Goal: Task Accomplishment & Management: Use online tool/utility

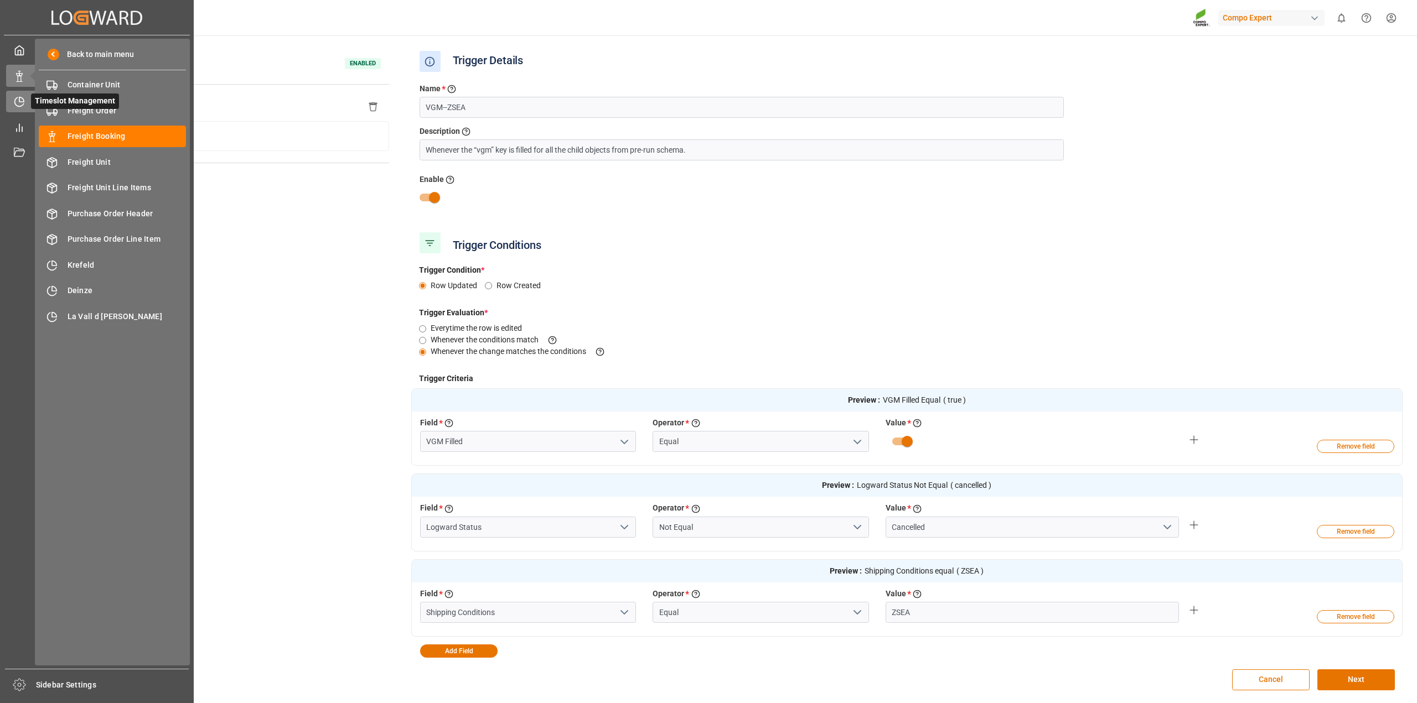
click at [18, 98] on icon at bounding box center [19, 101] width 11 height 11
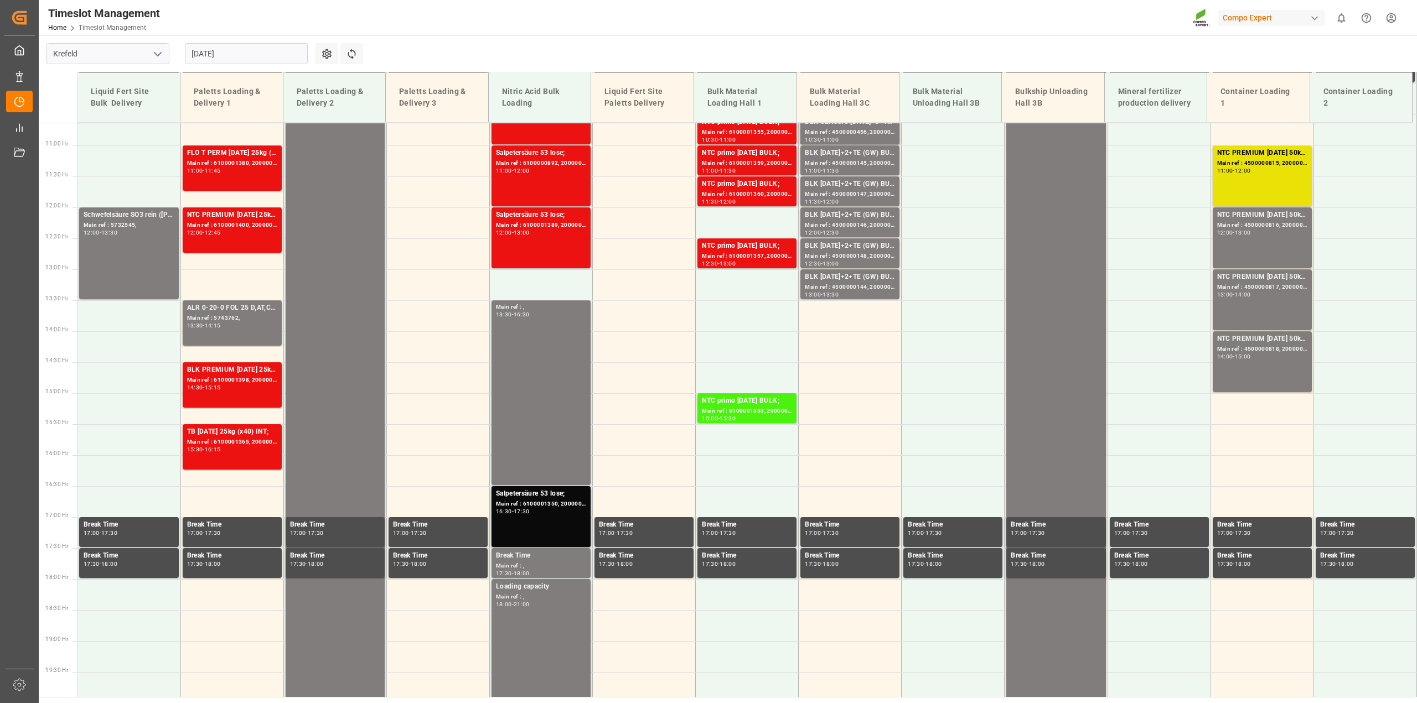
scroll to position [686, 0]
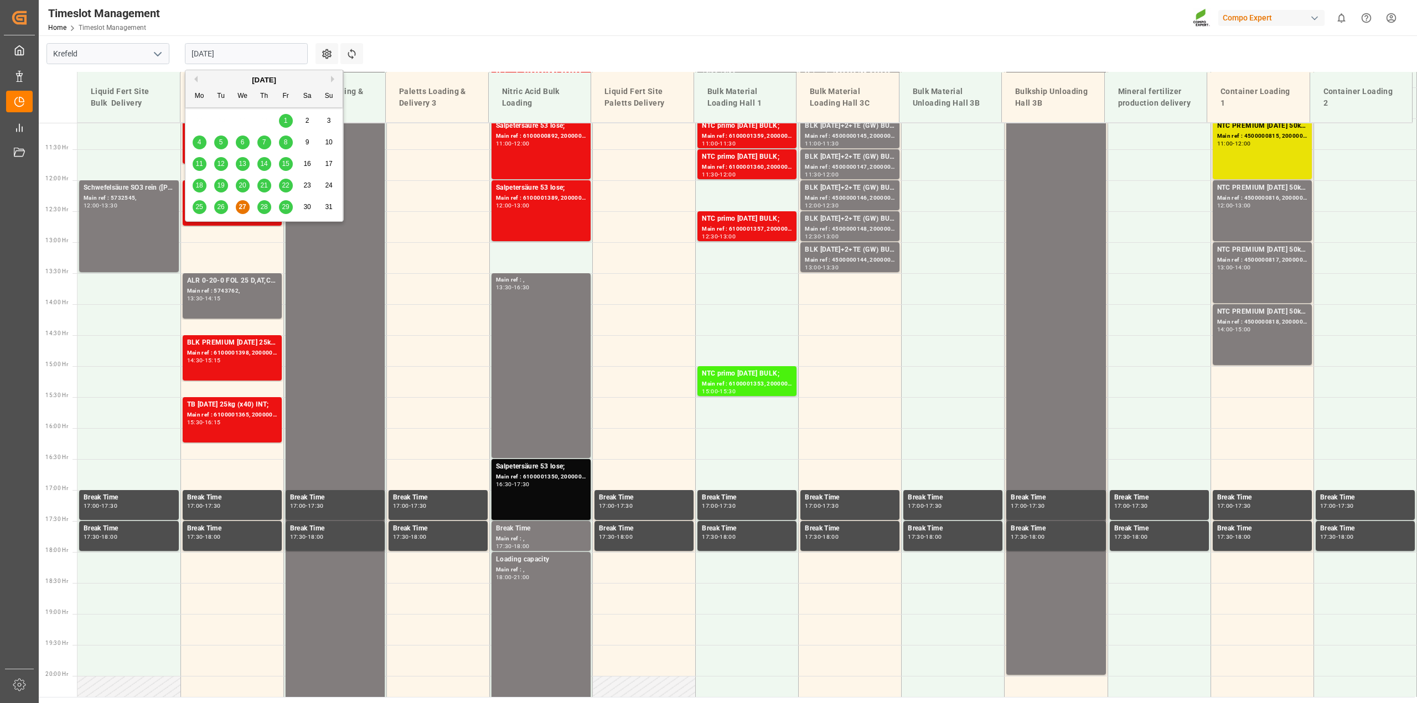
click at [228, 53] on input "[DATE]" at bounding box center [246, 53] width 123 height 21
type input "27.08.202"
click at [261, 212] on div "28" at bounding box center [264, 207] width 14 height 13
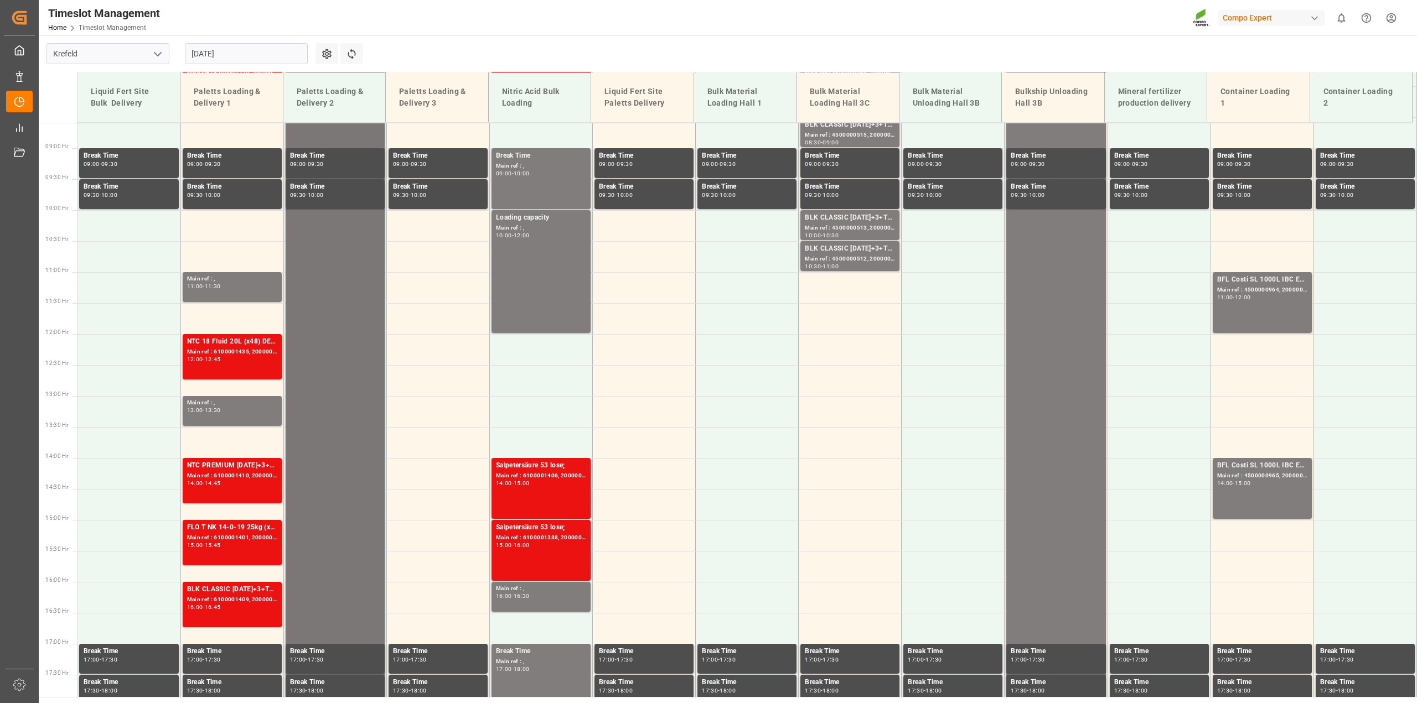
scroll to position [340, 0]
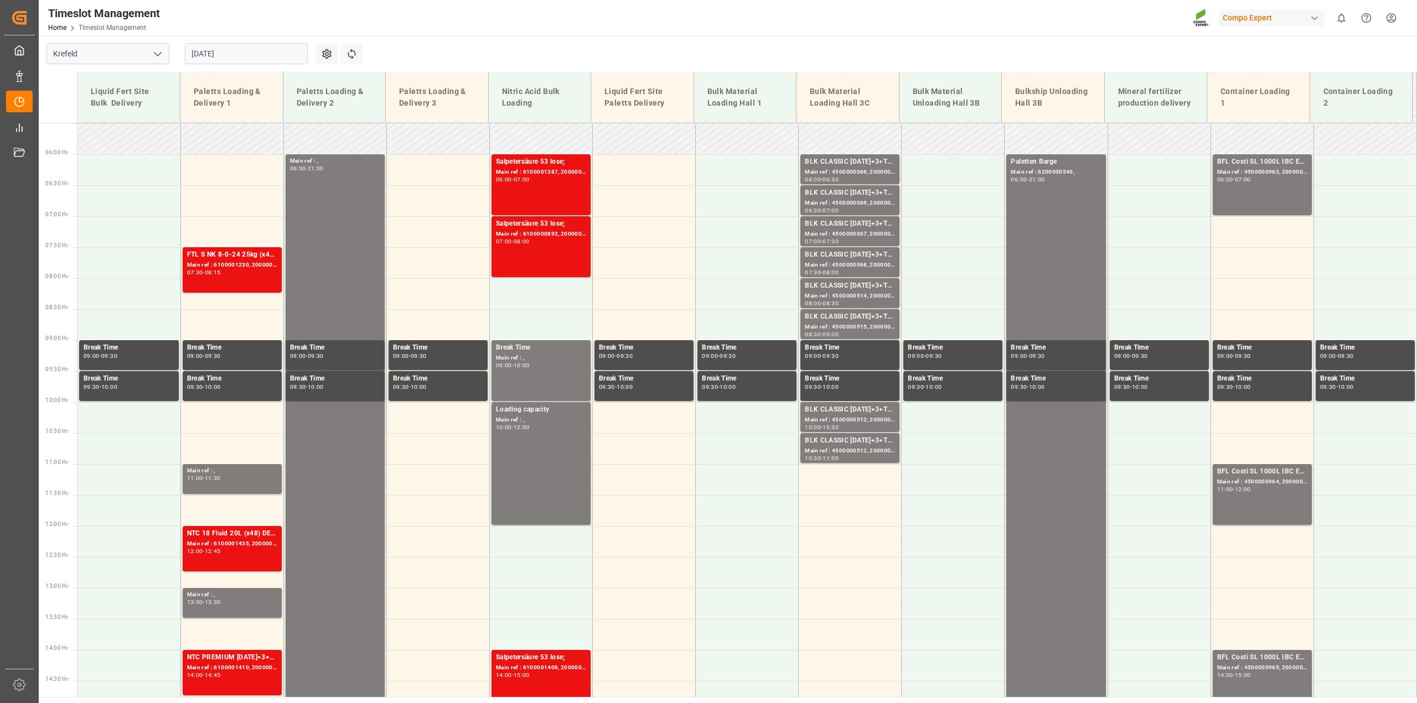
click at [227, 56] on input "[DATE]" at bounding box center [246, 53] width 123 height 21
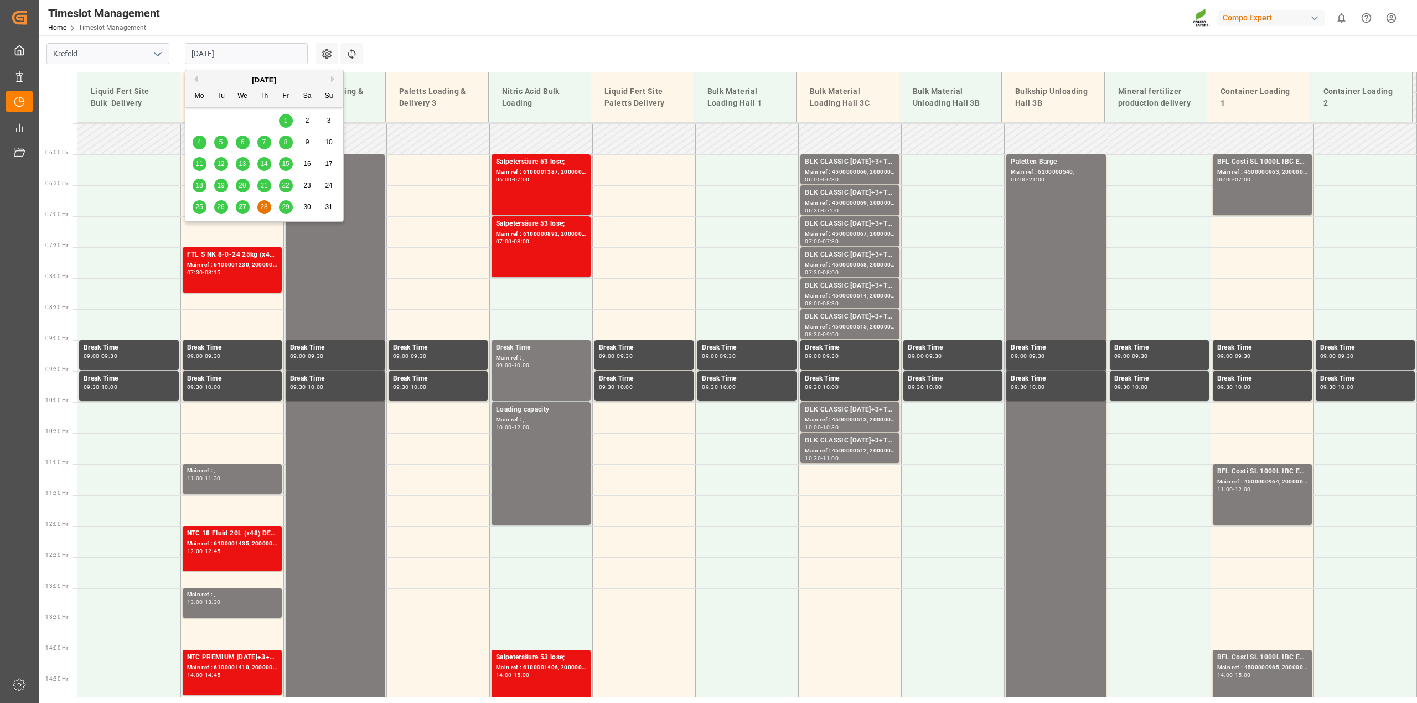
click at [245, 209] on span "27" at bounding box center [242, 207] width 7 height 8
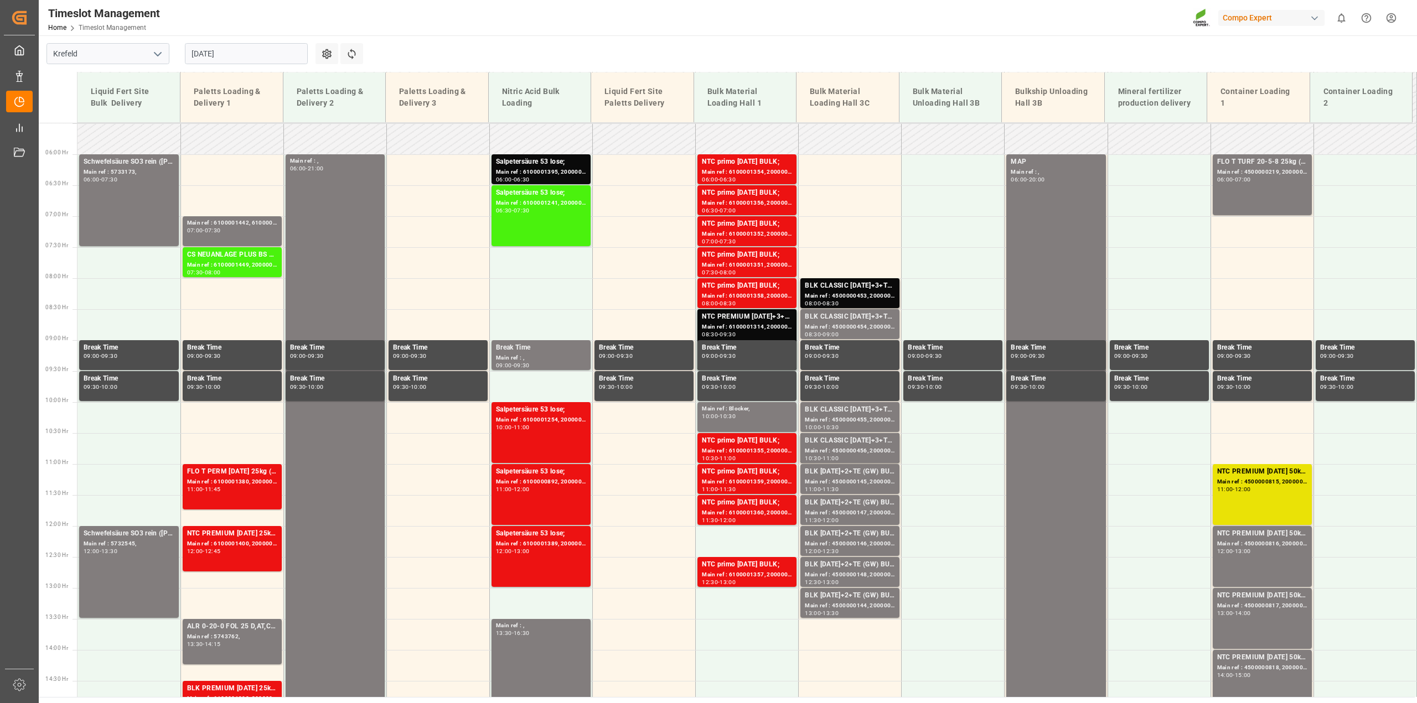
click at [214, 59] on input "[DATE]" at bounding box center [246, 53] width 123 height 21
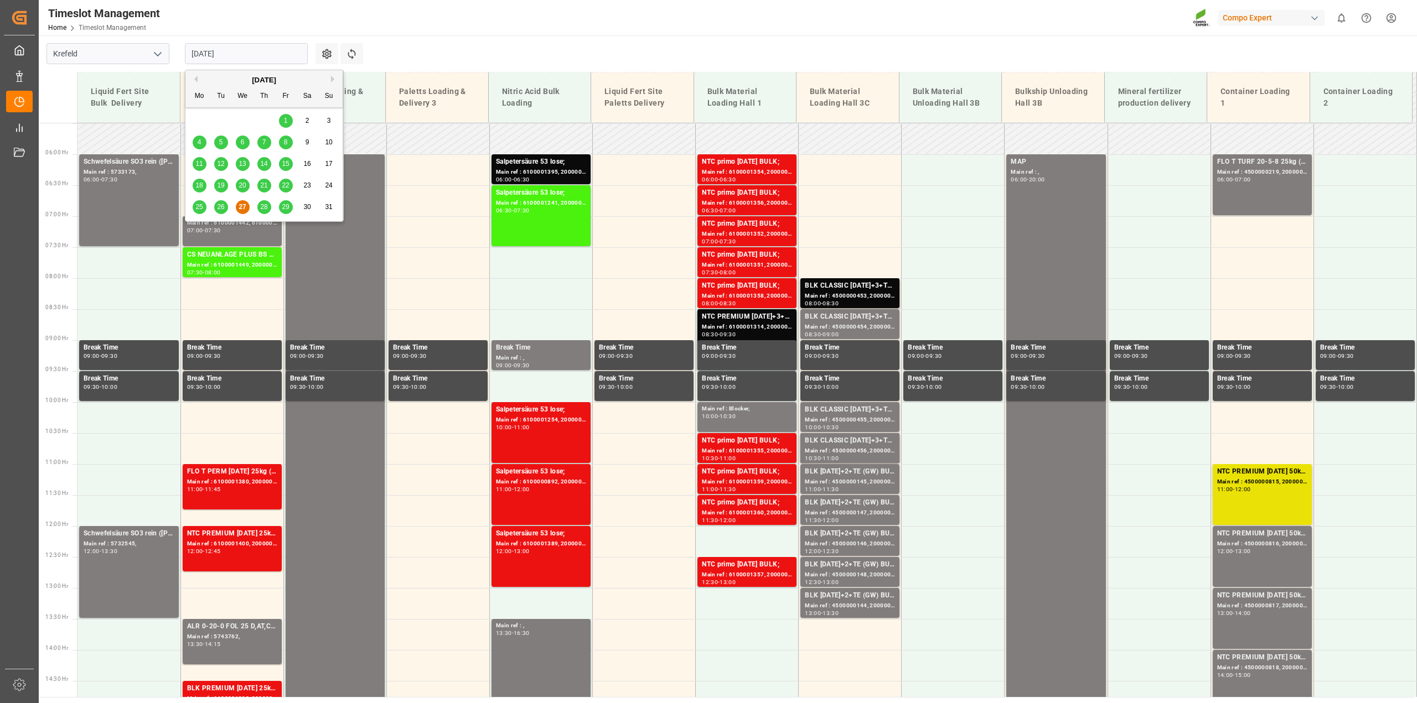
click at [223, 213] on div "26" at bounding box center [221, 207] width 14 height 13
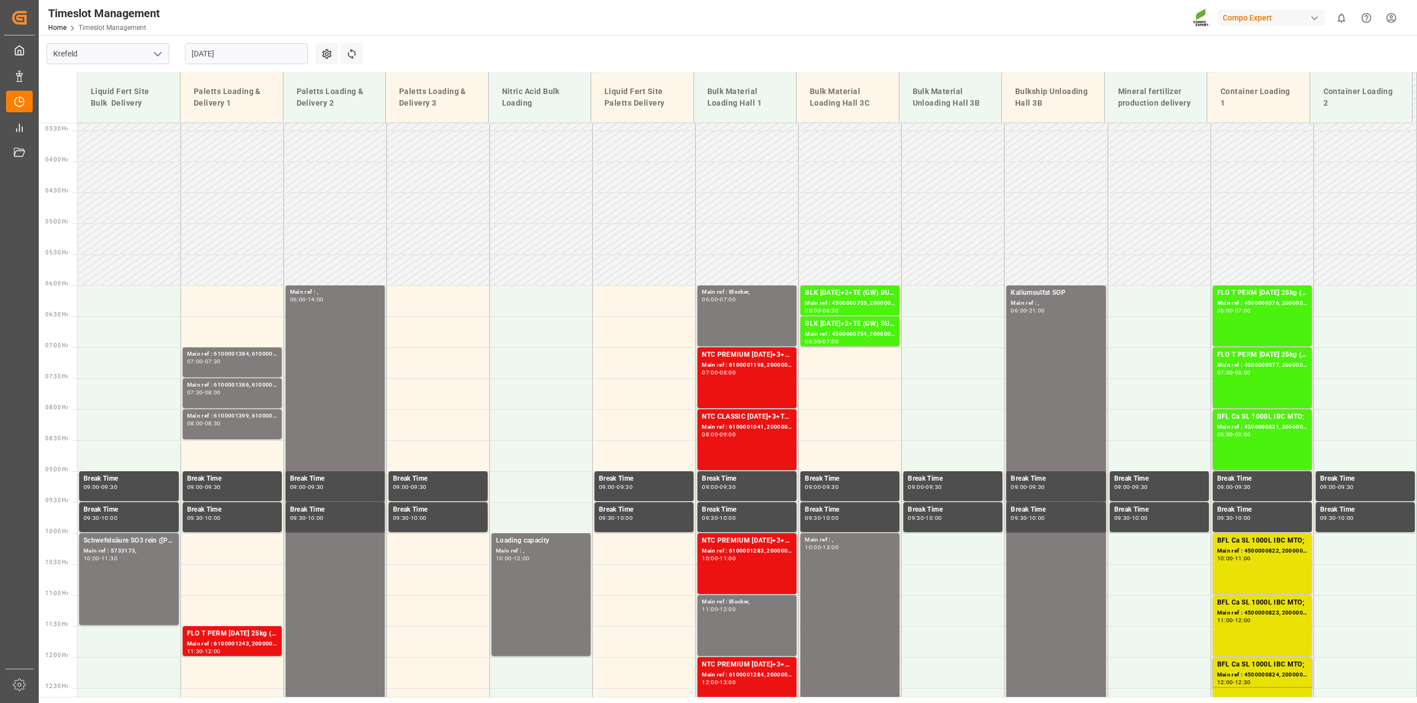
scroll to position [133, 0]
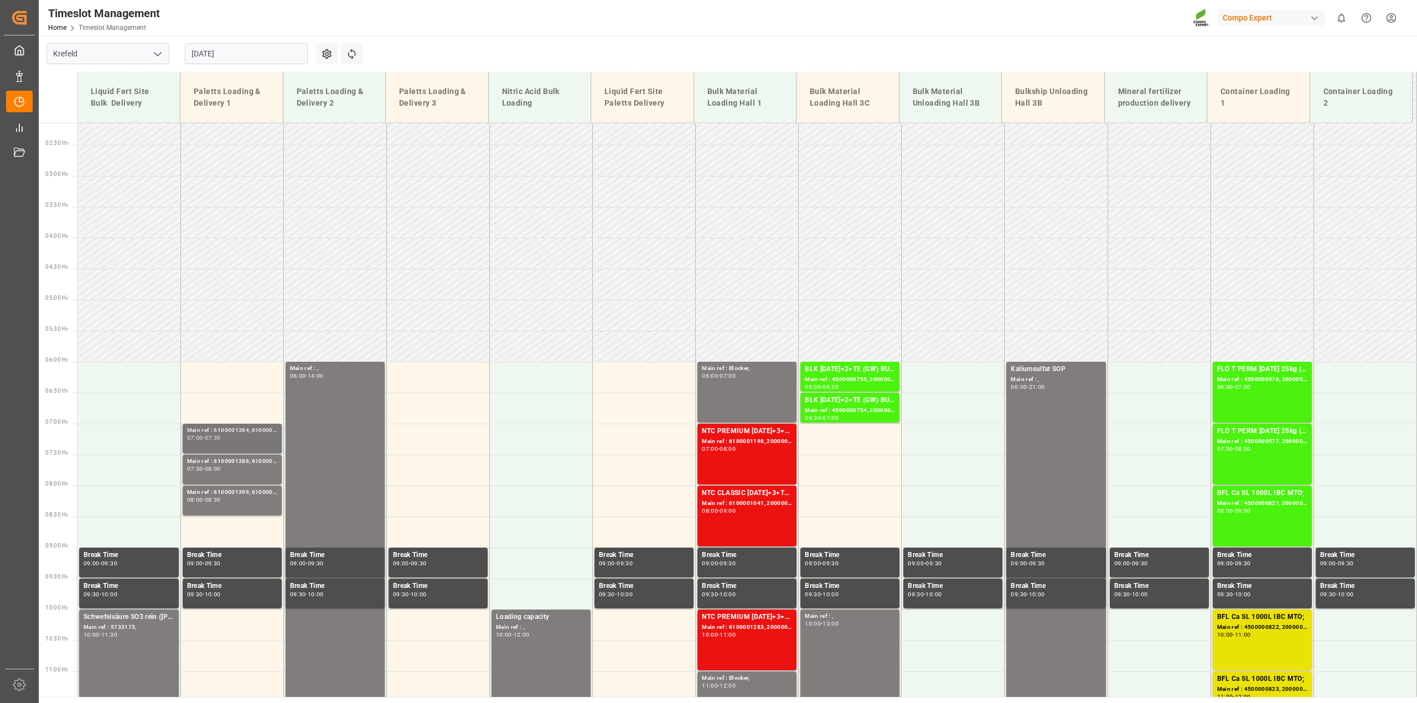
click at [228, 440] on div "07:00 - 07:30" at bounding box center [232, 439] width 90 height 6
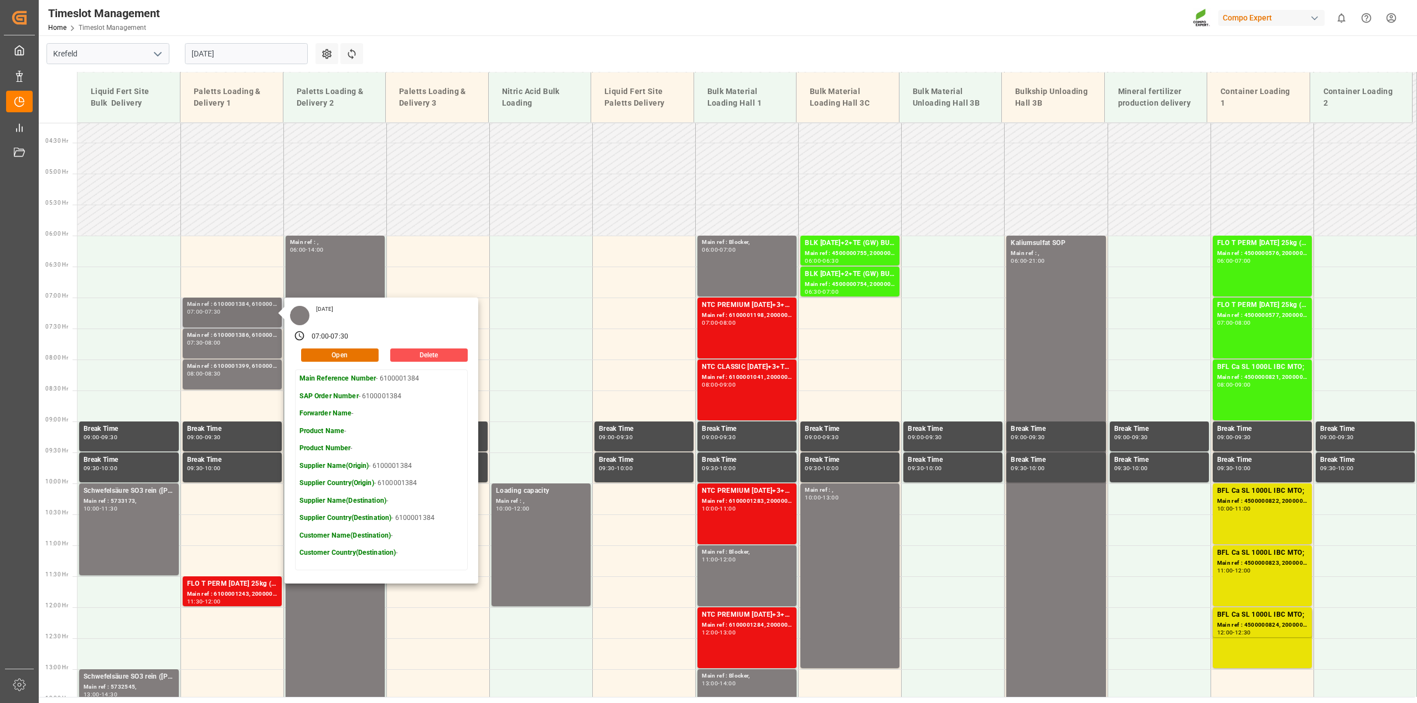
scroll to position [271, 0]
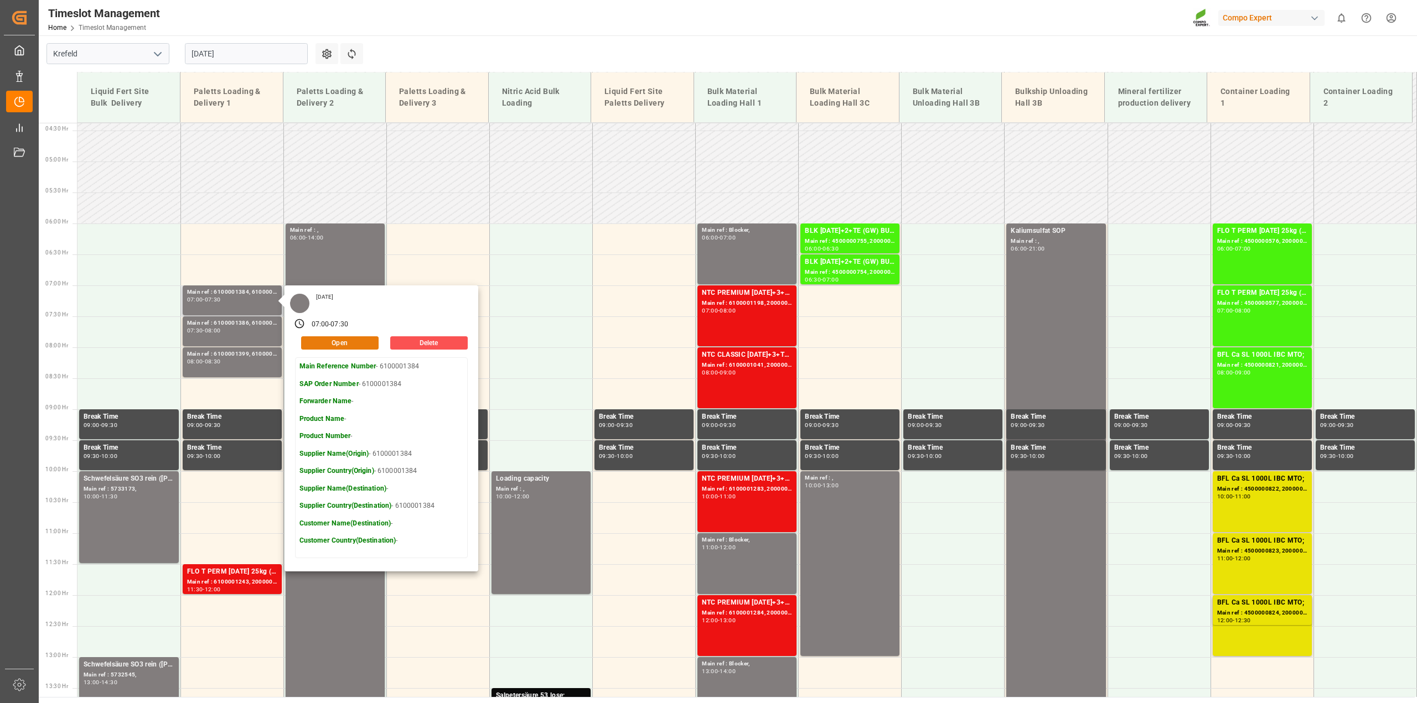
click at [322, 342] on button "Open" at bounding box center [339, 342] width 77 height 13
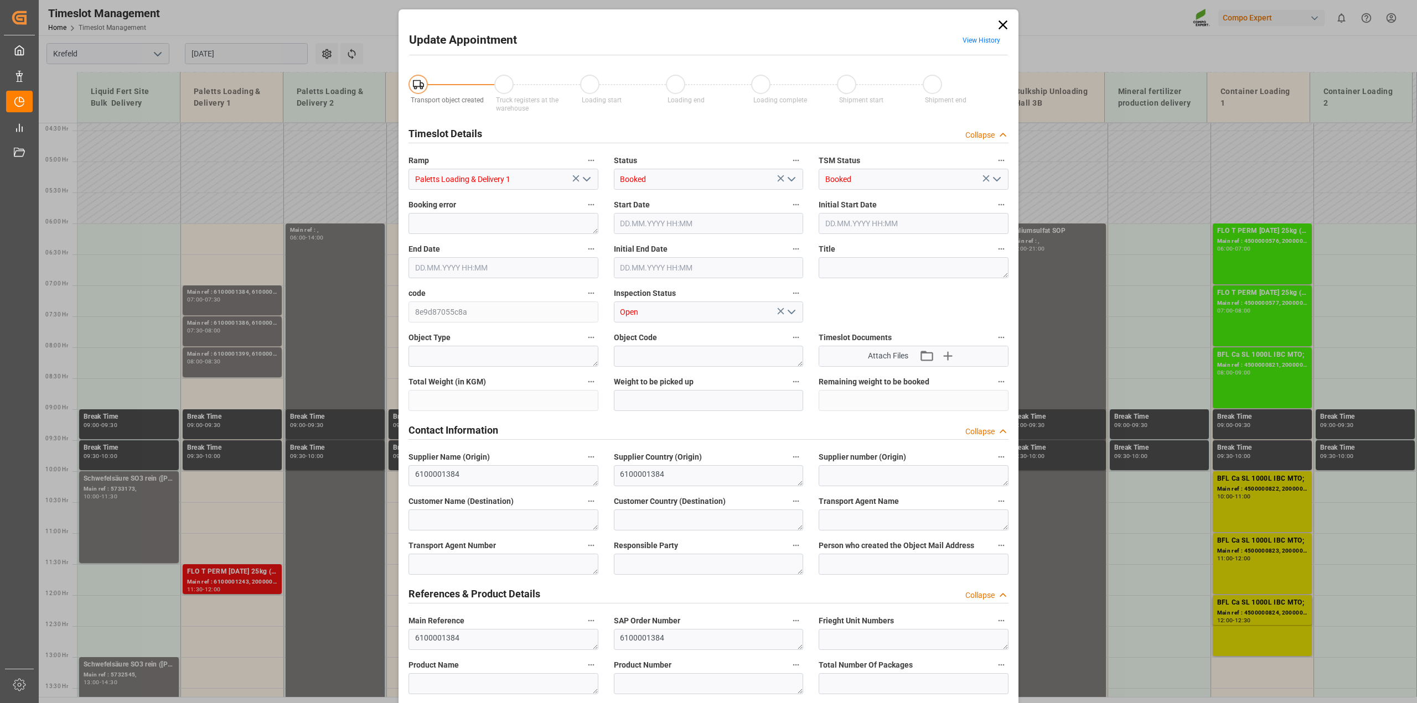
type input "[DATE] 07:00"
type input "[DATE] 07:30"
type input "[DATE] 12:57"
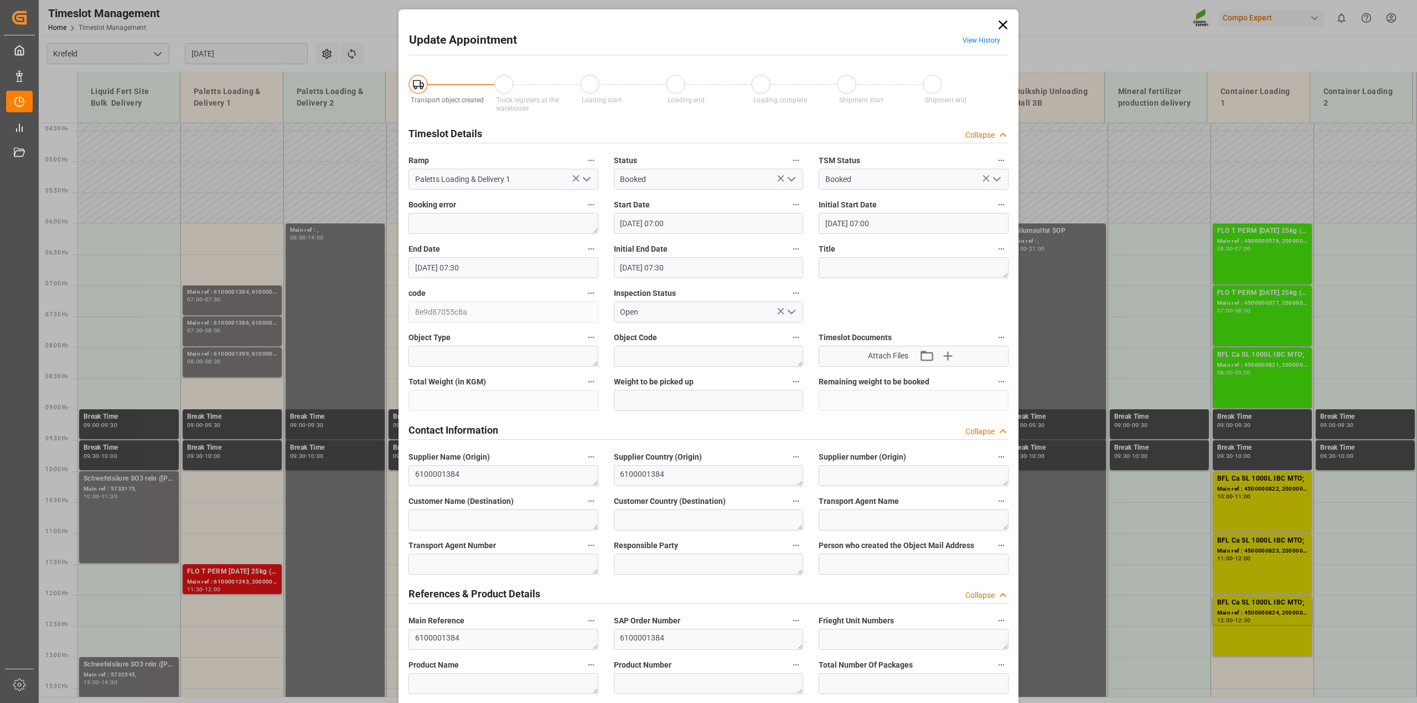
click at [793, 181] on icon "open menu" at bounding box center [791, 179] width 13 height 13
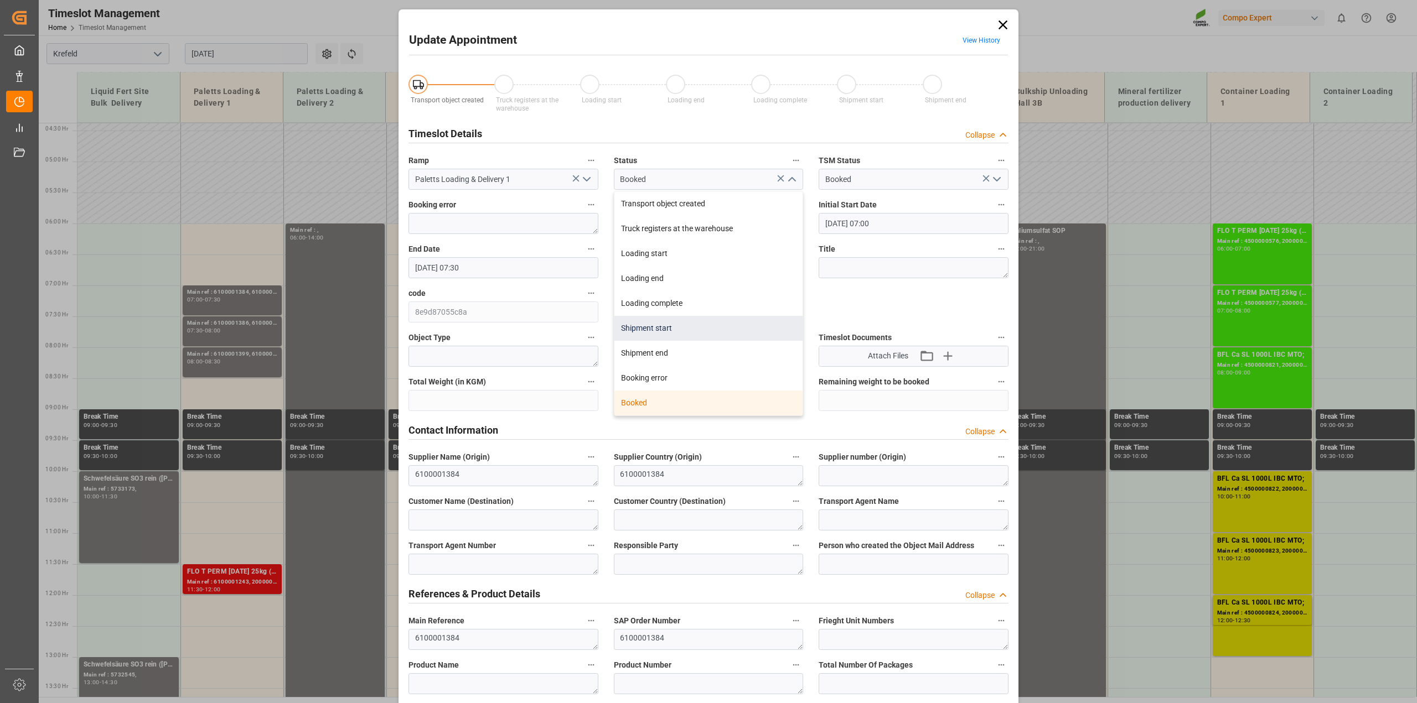
click at [682, 328] on div "Shipment start" at bounding box center [708, 328] width 189 height 25
type input "Shipment start"
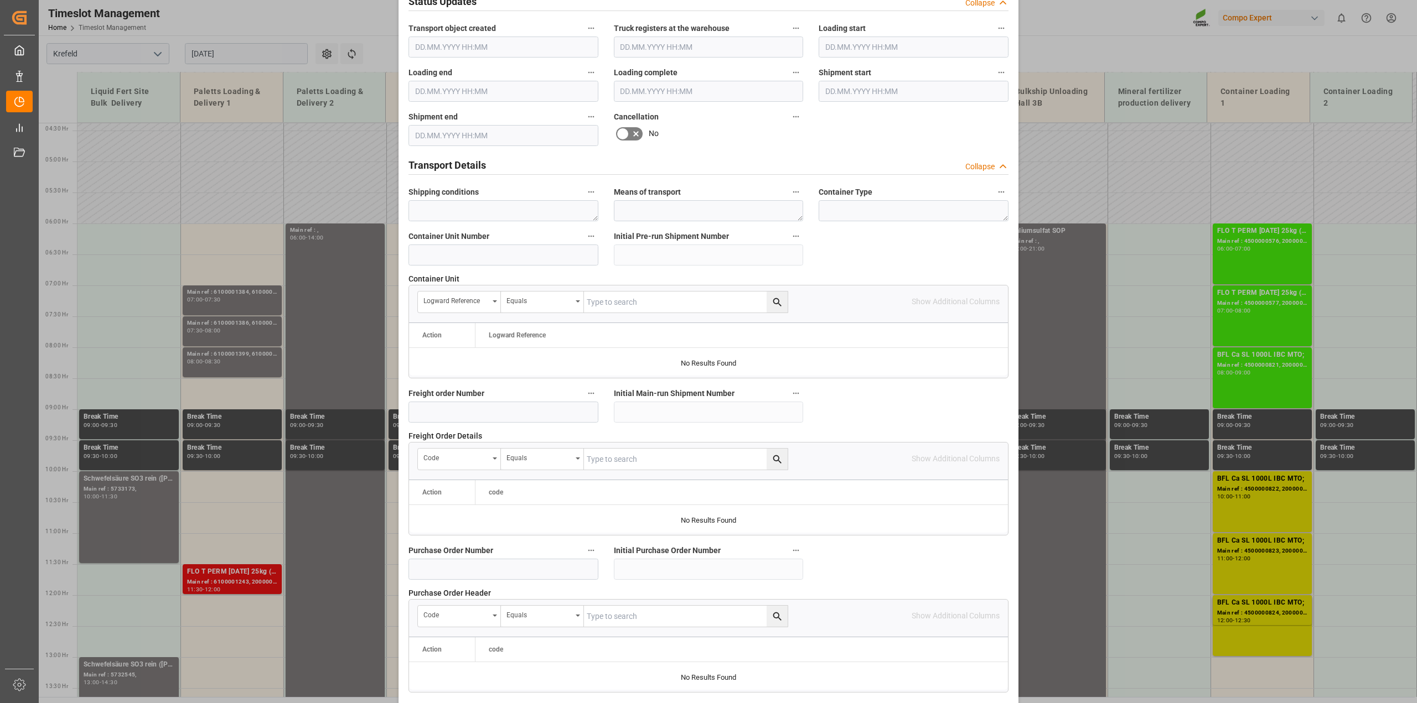
scroll to position [834, 0]
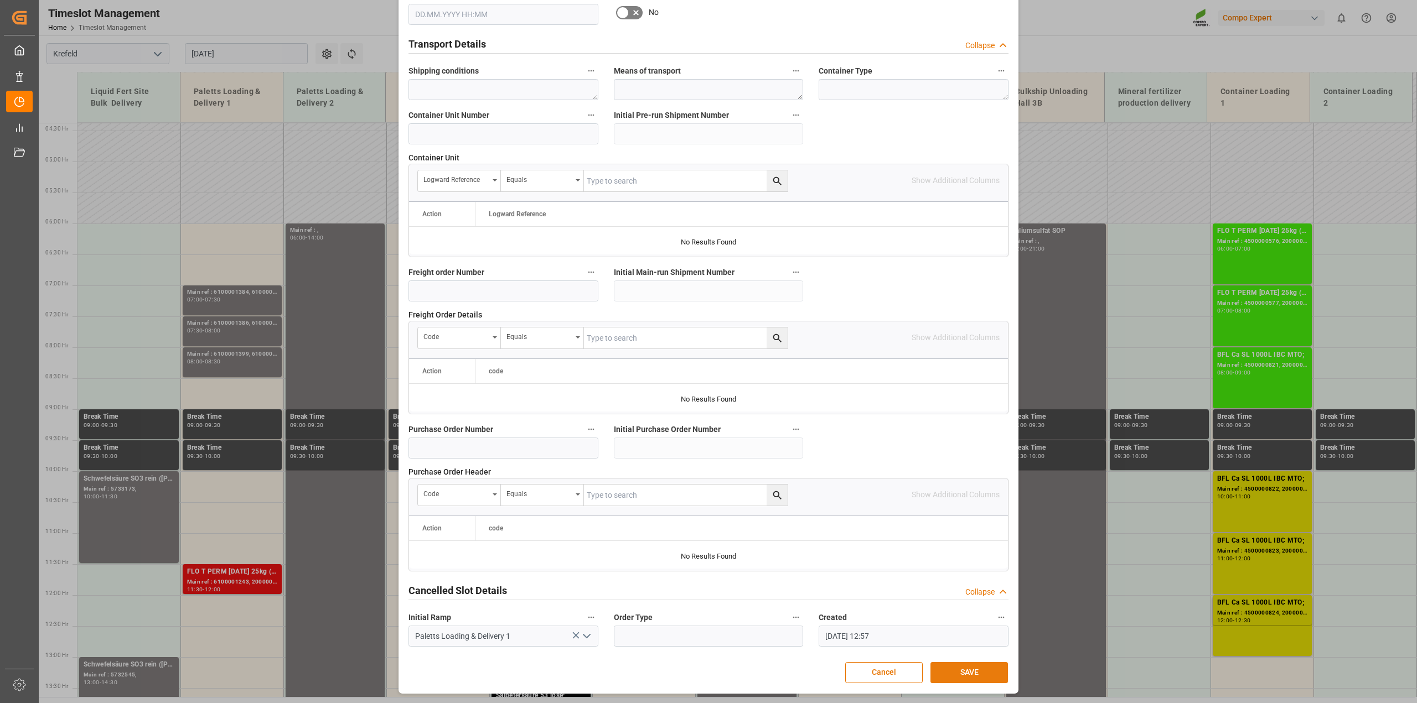
click at [987, 673] on button "SAVE" at bounding box center [968, 672] width 77 height 21
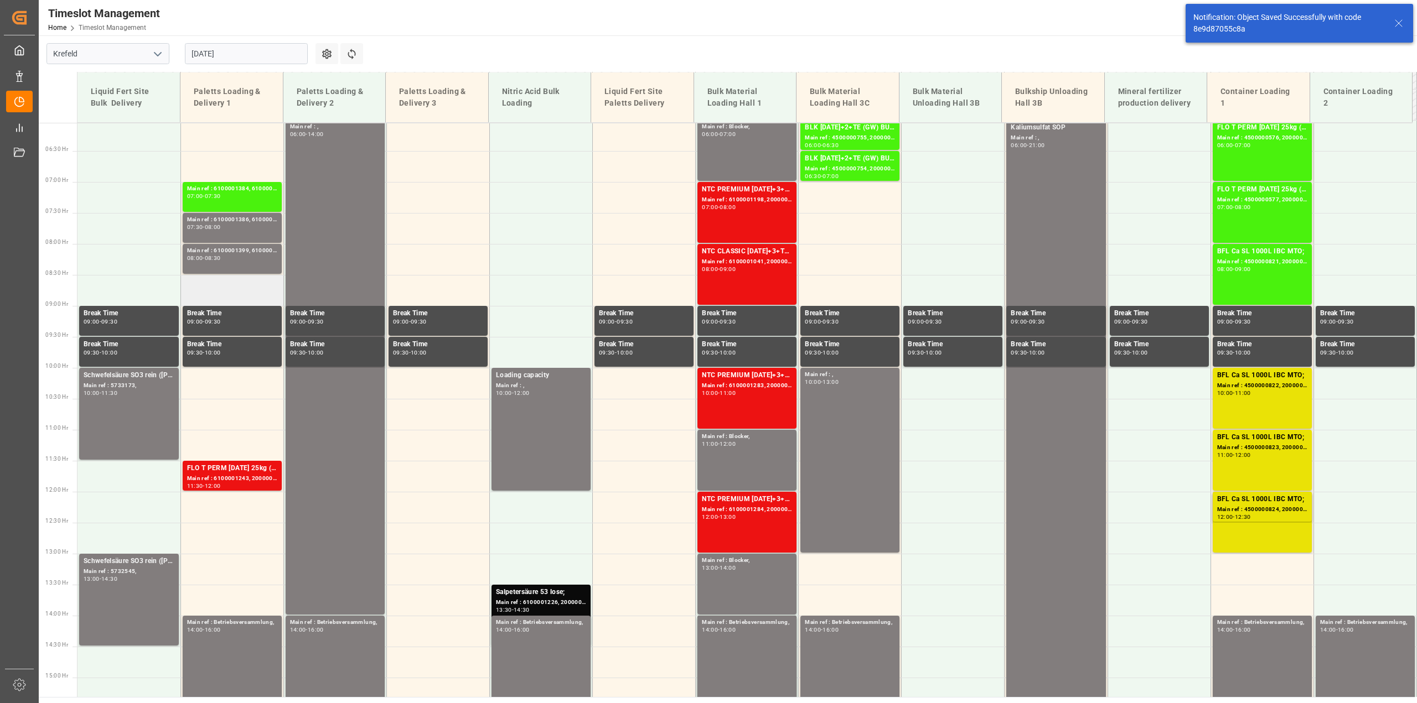
scroll to position [376, 0]
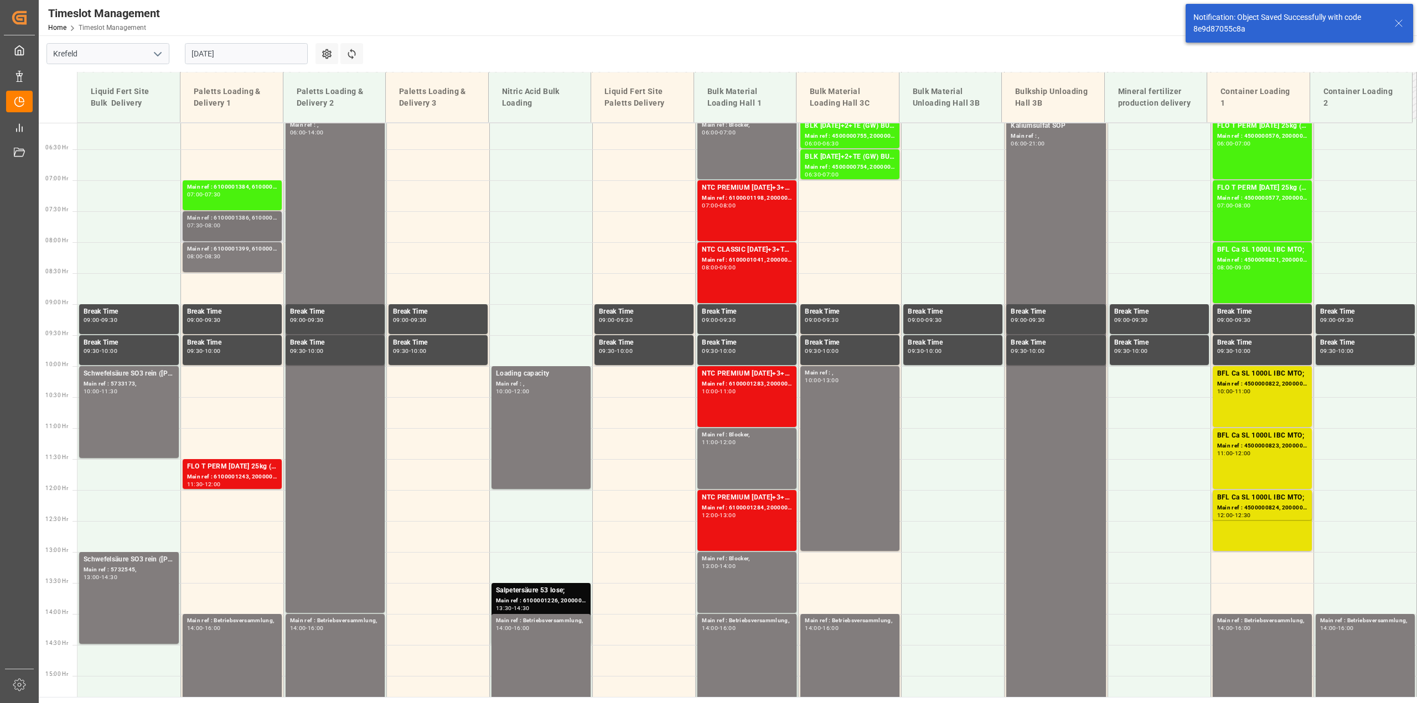
click at [238, 227] on div "07:30 - 08:00" at bounding box center [232, 226] width 90 height 6
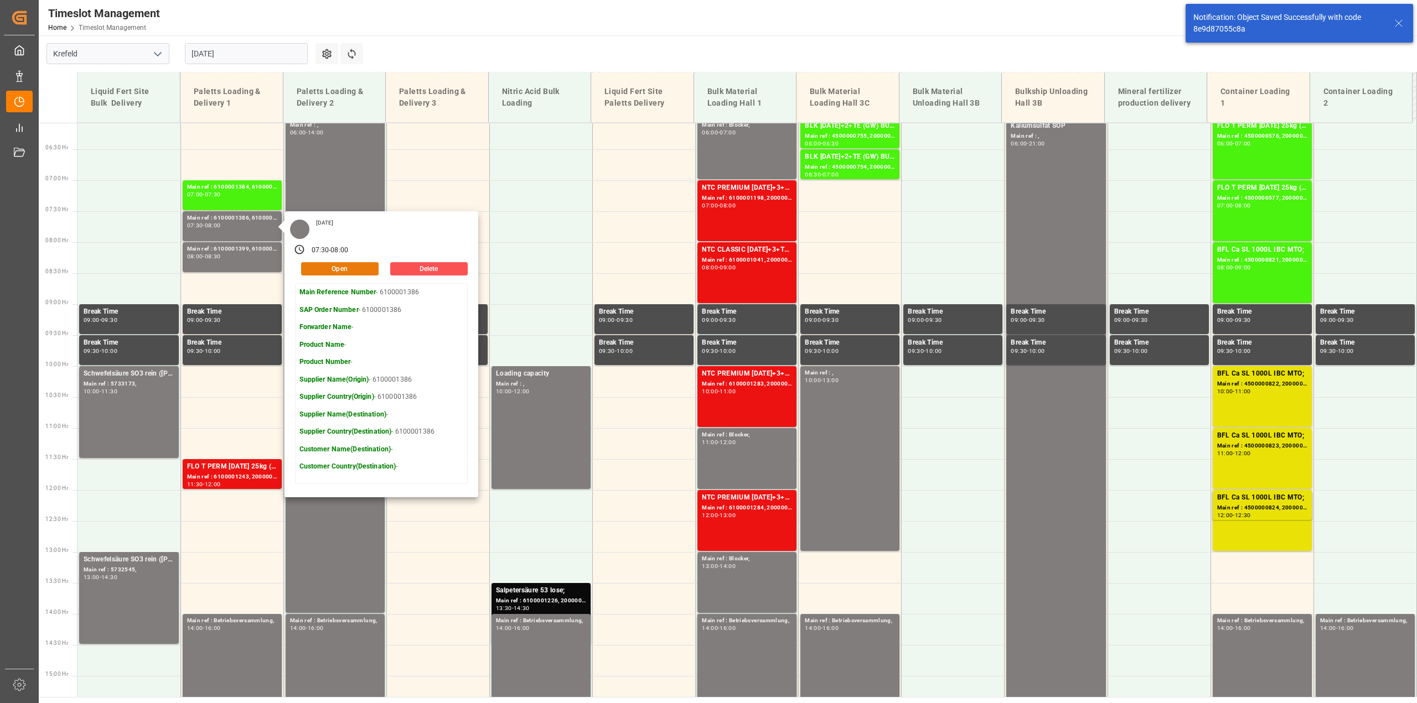
click at [331, 272] on button "Open" at bounding box center [339, 268] width 77 height 13
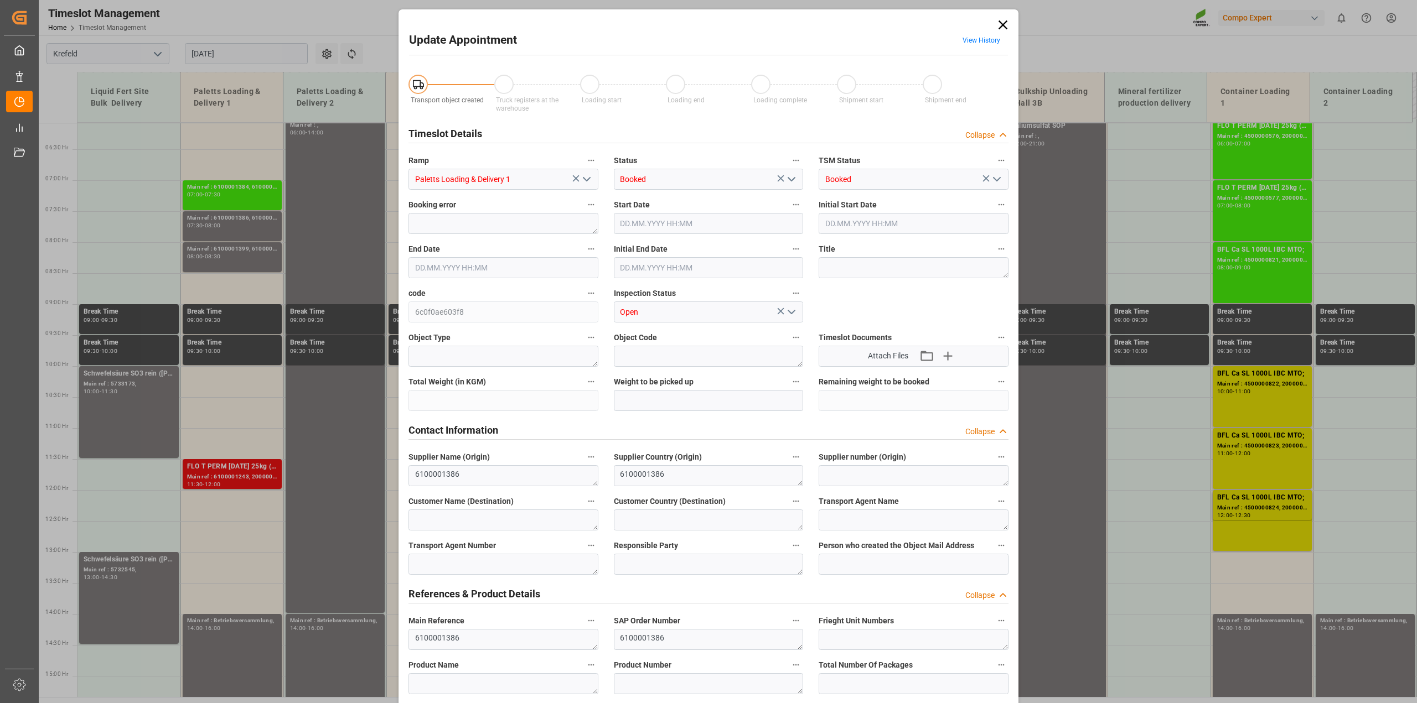
type input "[DATE] 07:30"
type input "[DATE] 08:00"
type input "[DATE] 12:56"
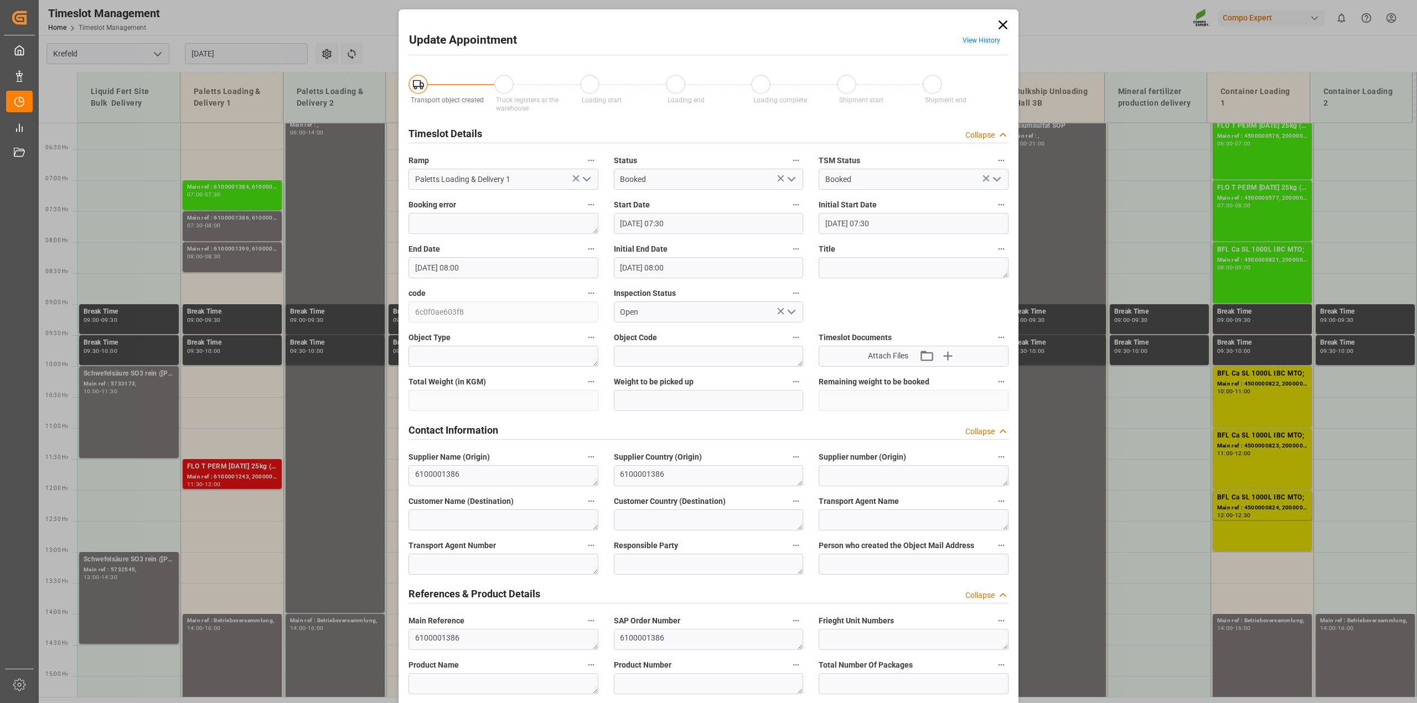
click at [793, 178] on icon "open menu" at bounding box center [791, 179] width 13 height 13
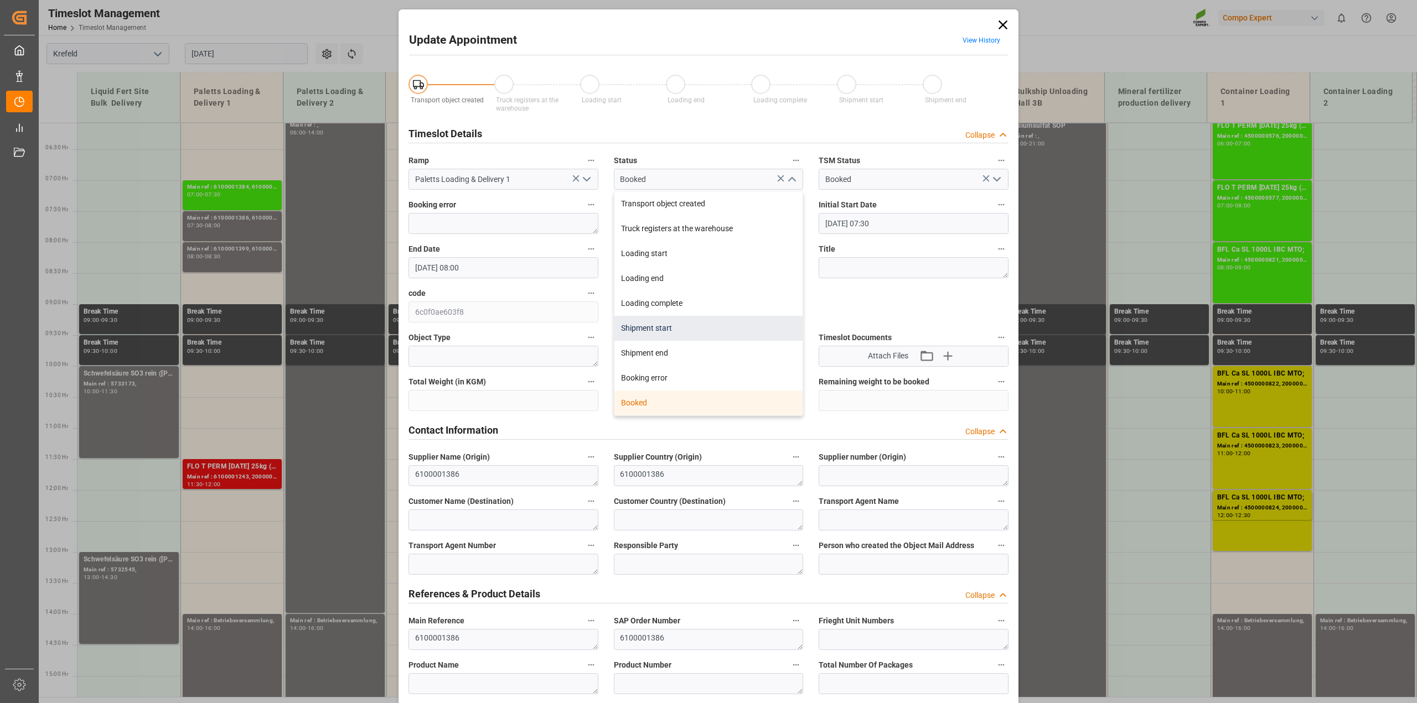
click at [680, 332] on div "Shipment start" at bounding box center [708, 328] width 189 height 25
type input "Shipment start"
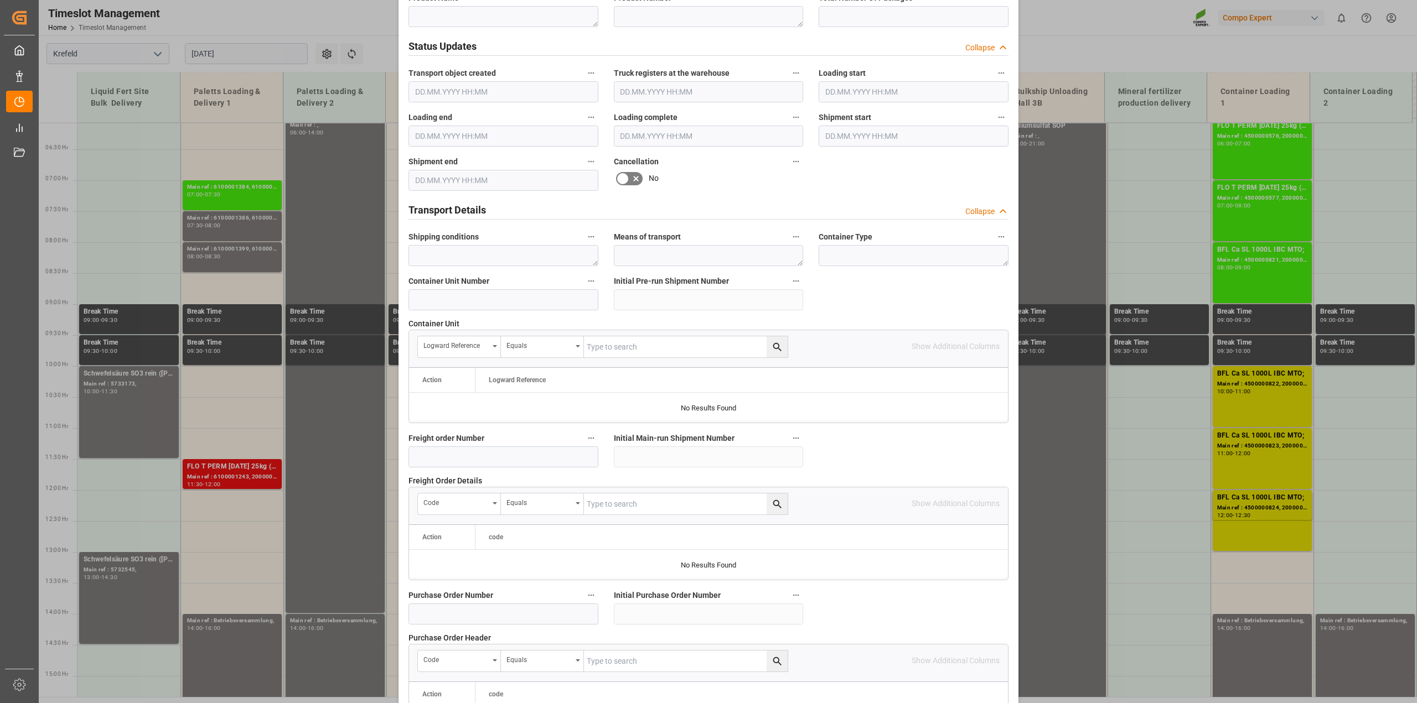
scroll to position [834, 0]
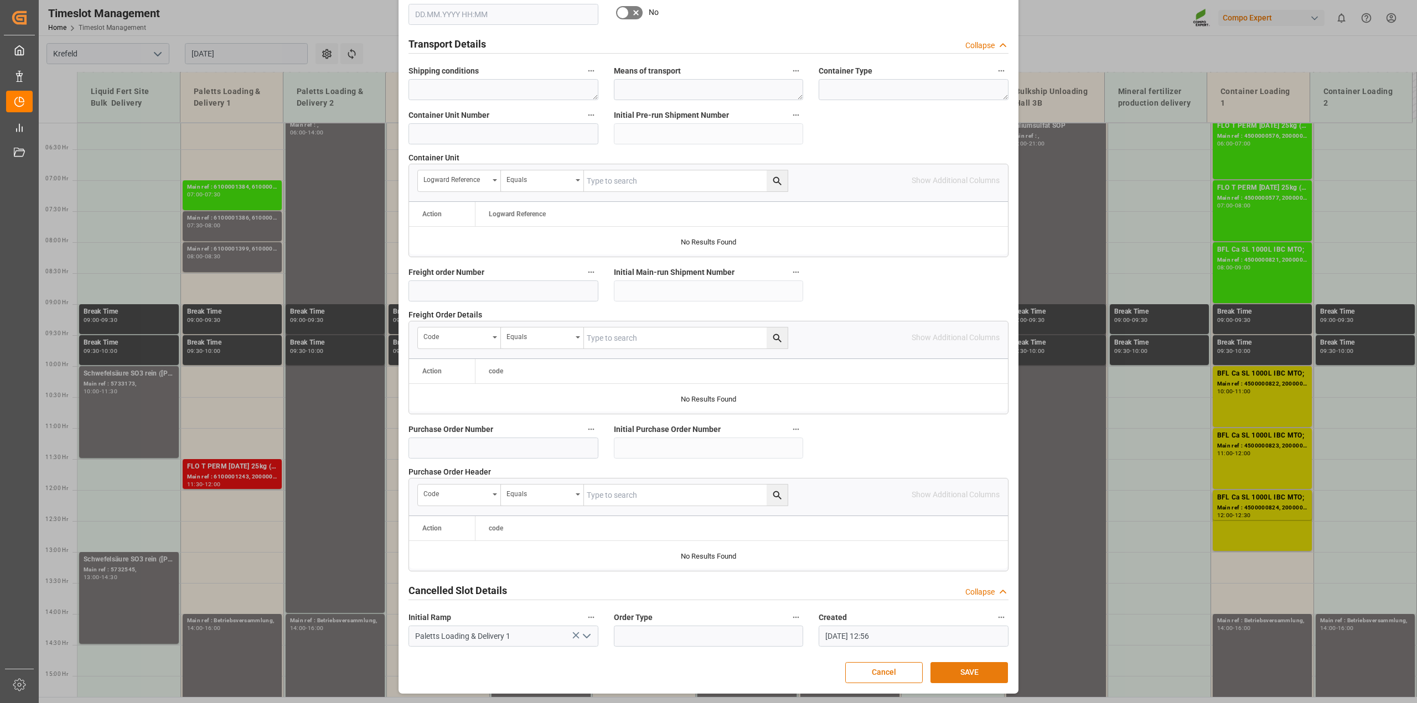
click at [984, 671] on button "SAVE" at bounding box center [968, 672] width 77 height 21
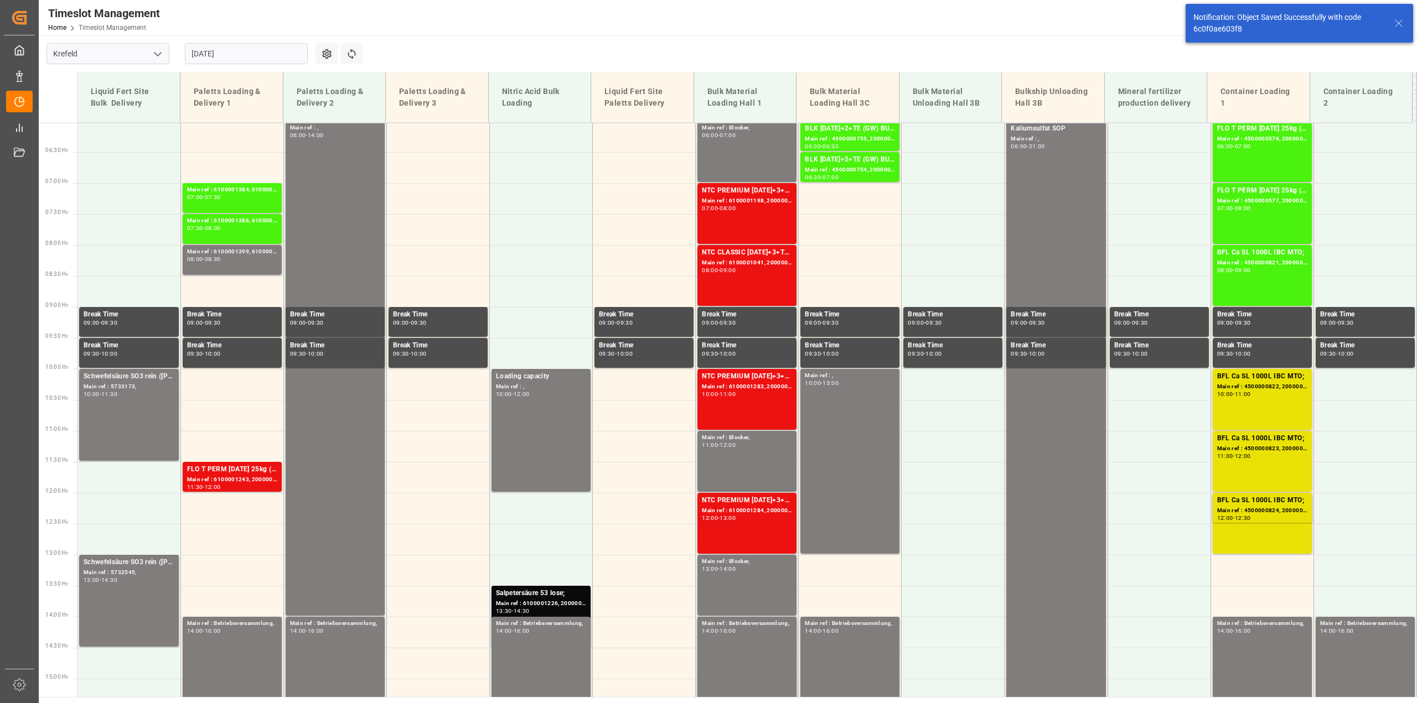
scroll to position [376, 0]
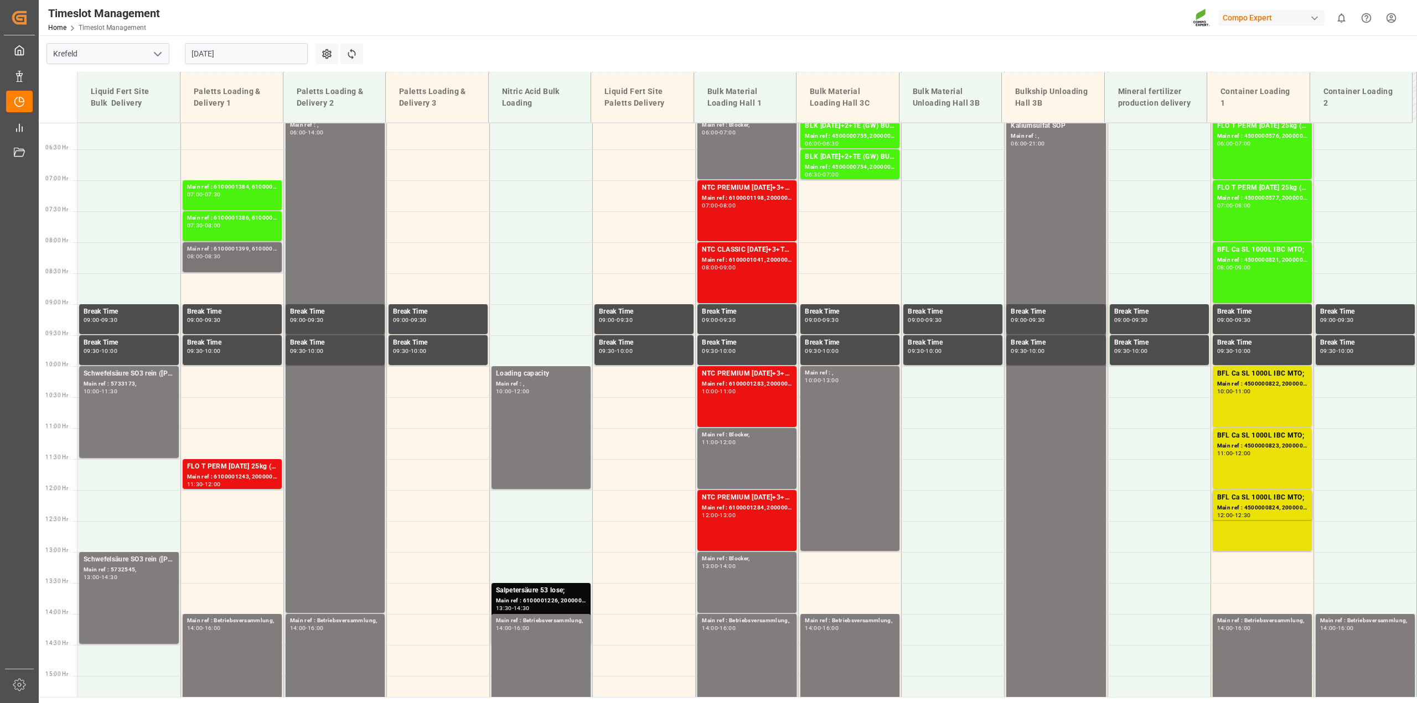
click at [223, 248] on div "Main ref : 6100001399, 6100001399" at bounding box center [232, 249] width 90 height 9
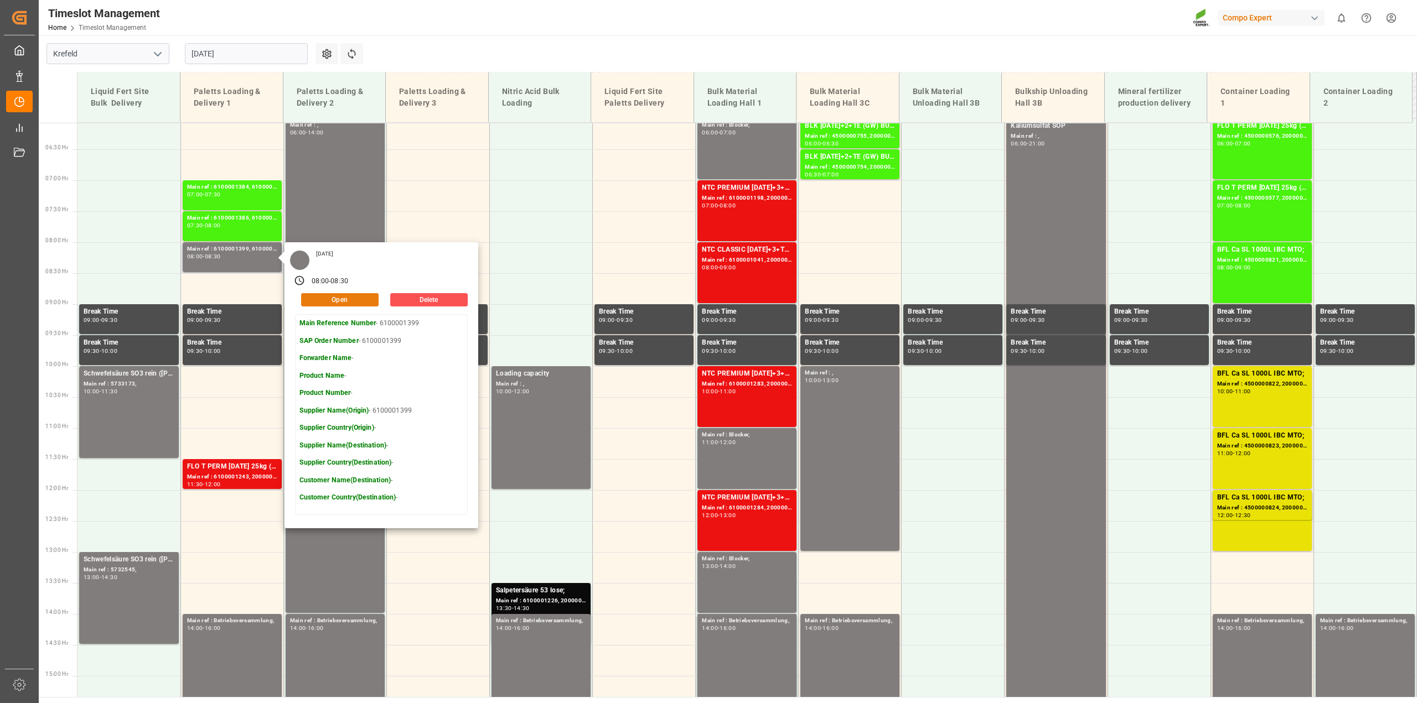
click at [318, 297] on button "Open" at bounding box center [339, 299] width 77 height 13
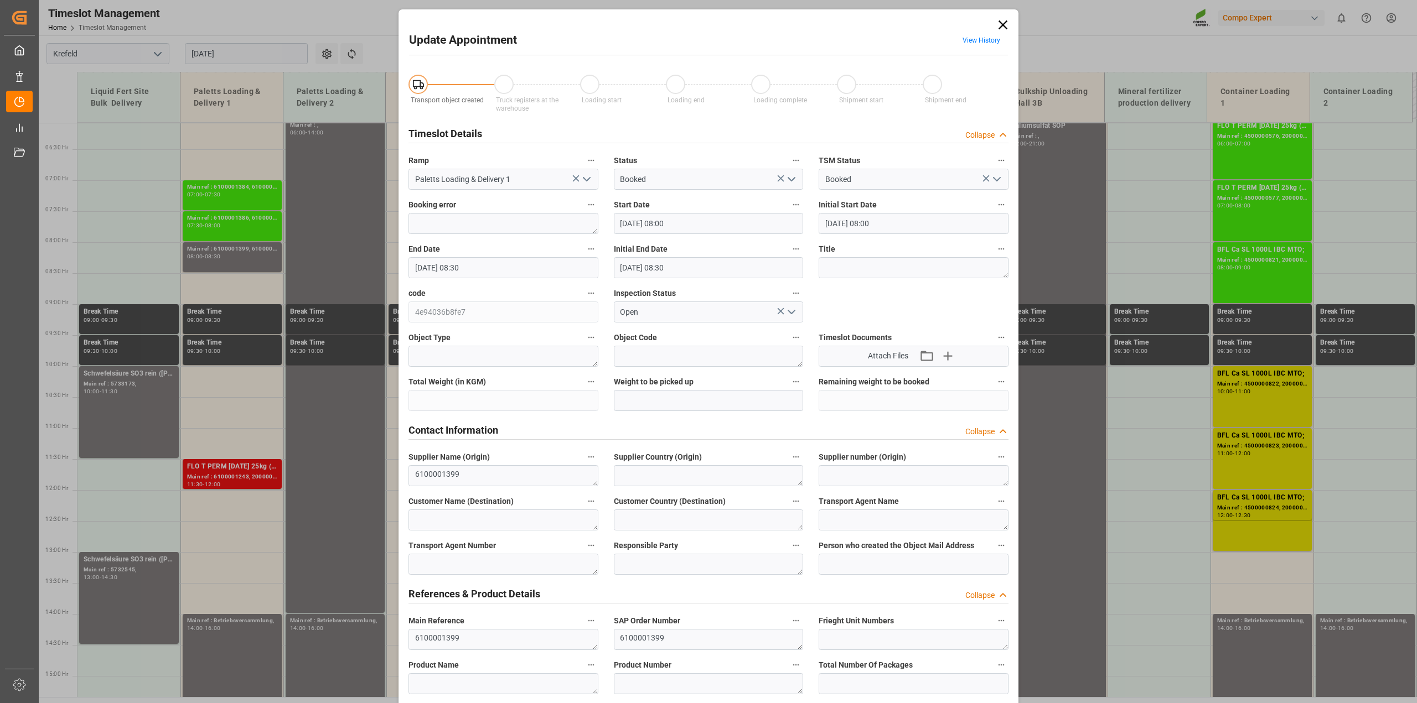
type input "[DATE] 08:00"
type input "[DATE] 08:30"
type input "[DATE] 12:56"
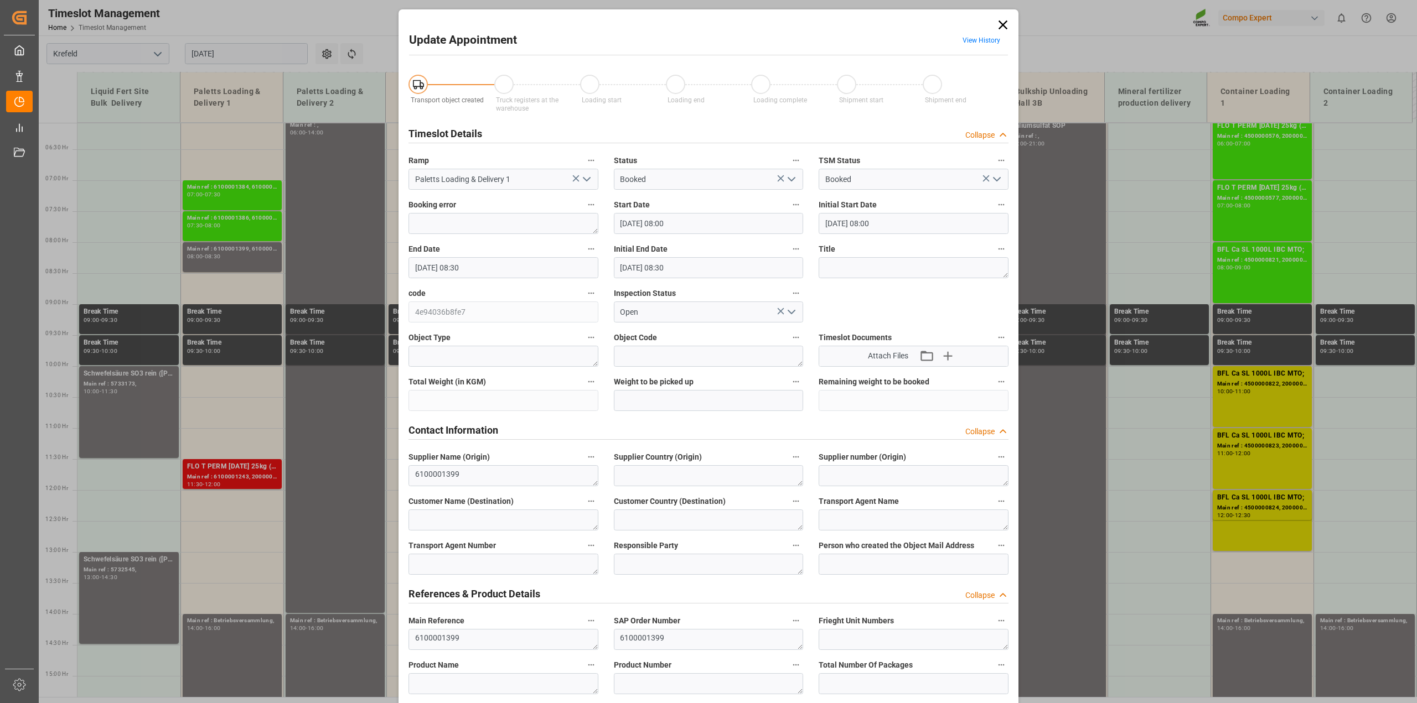
click at [790, 175] on icon "open menu" at bounding box center [791, 179] width 13 height 13
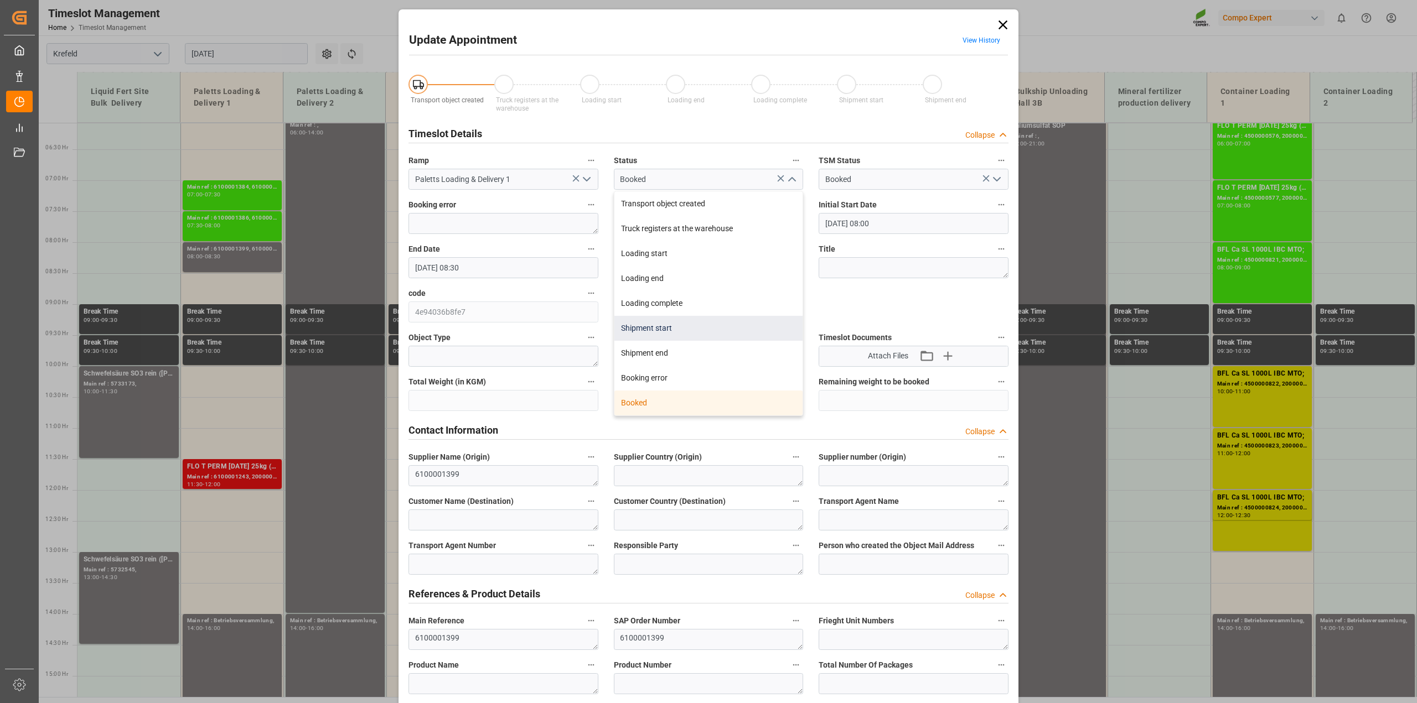
click at [667, 329] on div "Shipment start" at bounding box center [708, 328] width 189 height 25
type input "Shipment start"
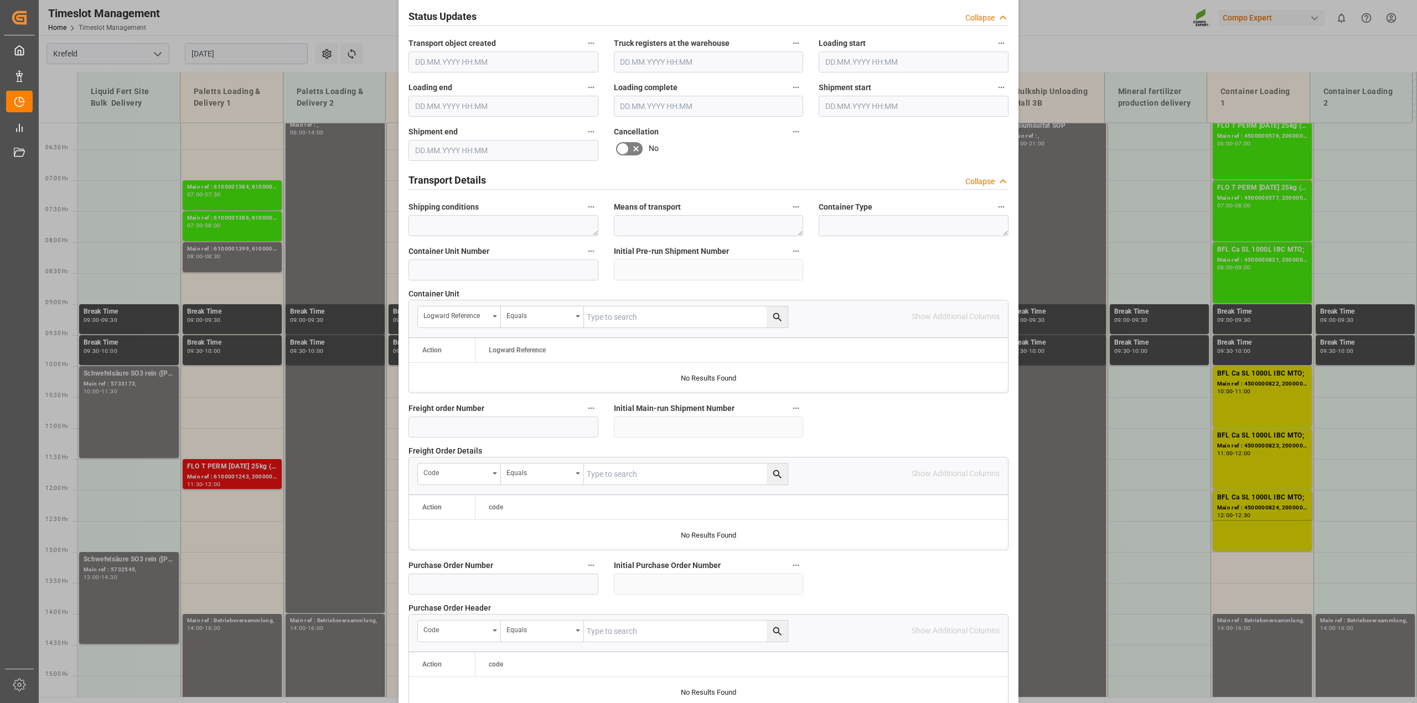
scroll to position [830, 0]
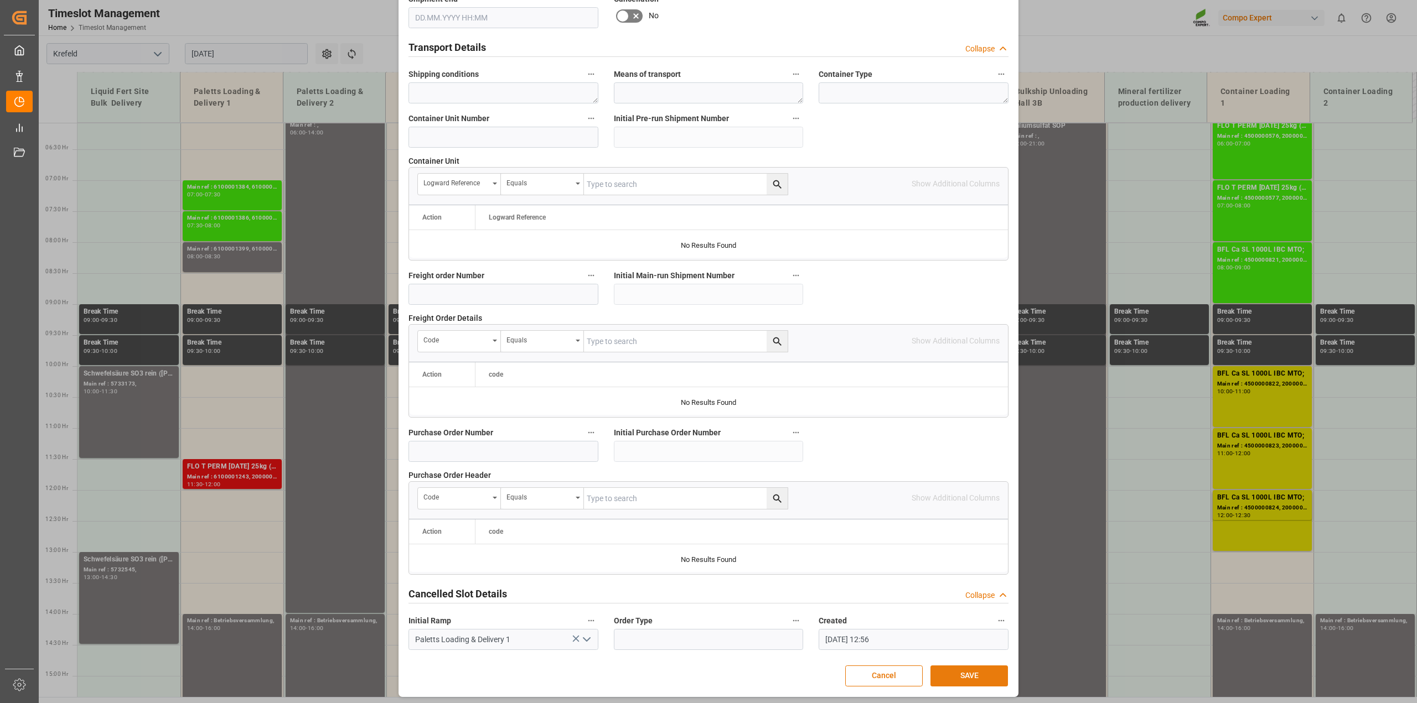
click at [981, 675] on button "SAVE" at bounding box center [968, 676] width 77 height 21
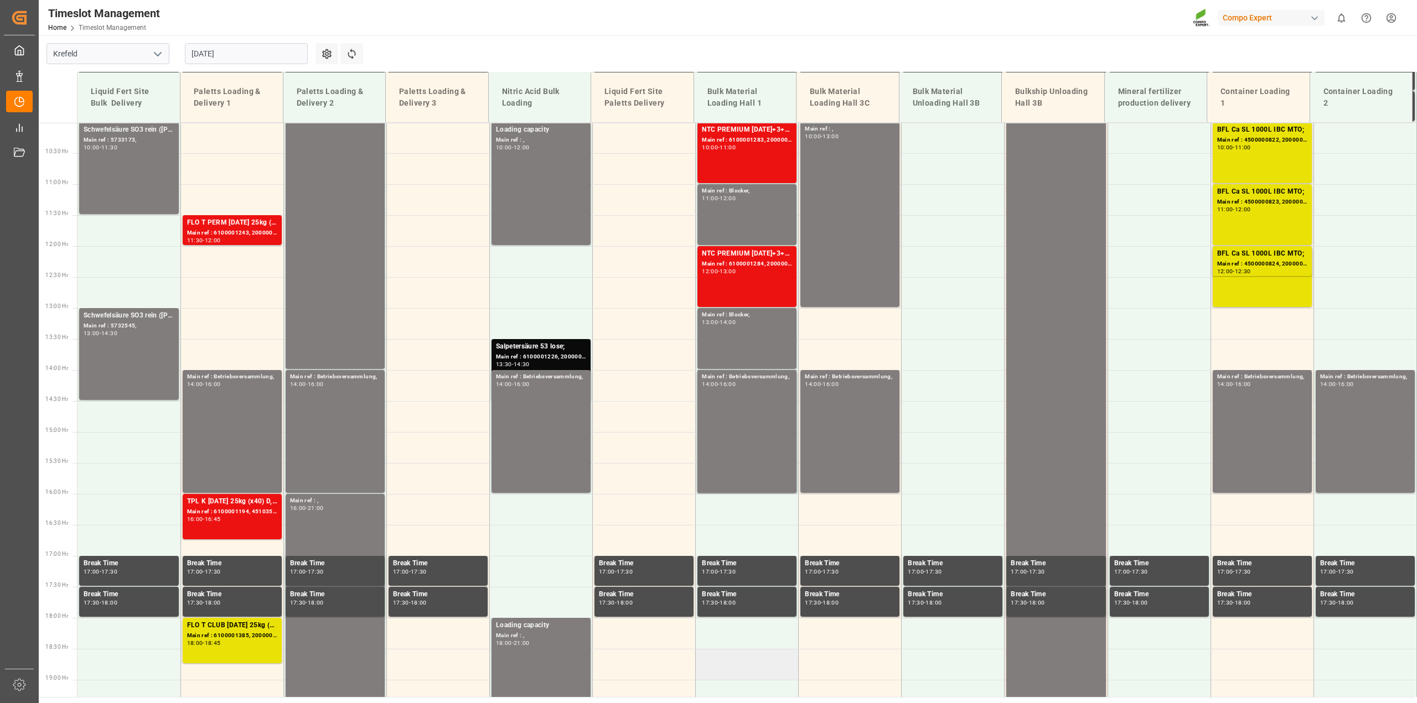
scroll to position [369, 0]
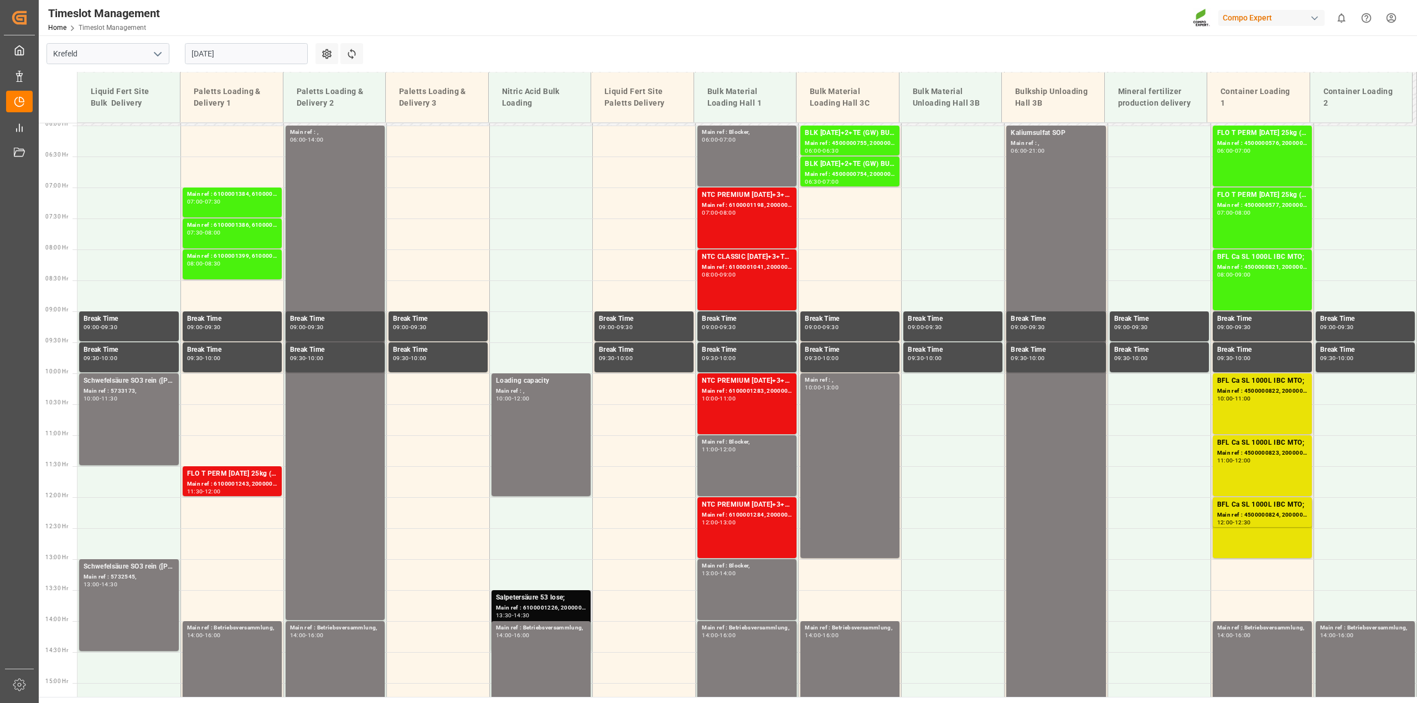
click at [552, 600] on div "Salpetersäure 53 lose;" at bounding box center [541, 598] width 90 height 11
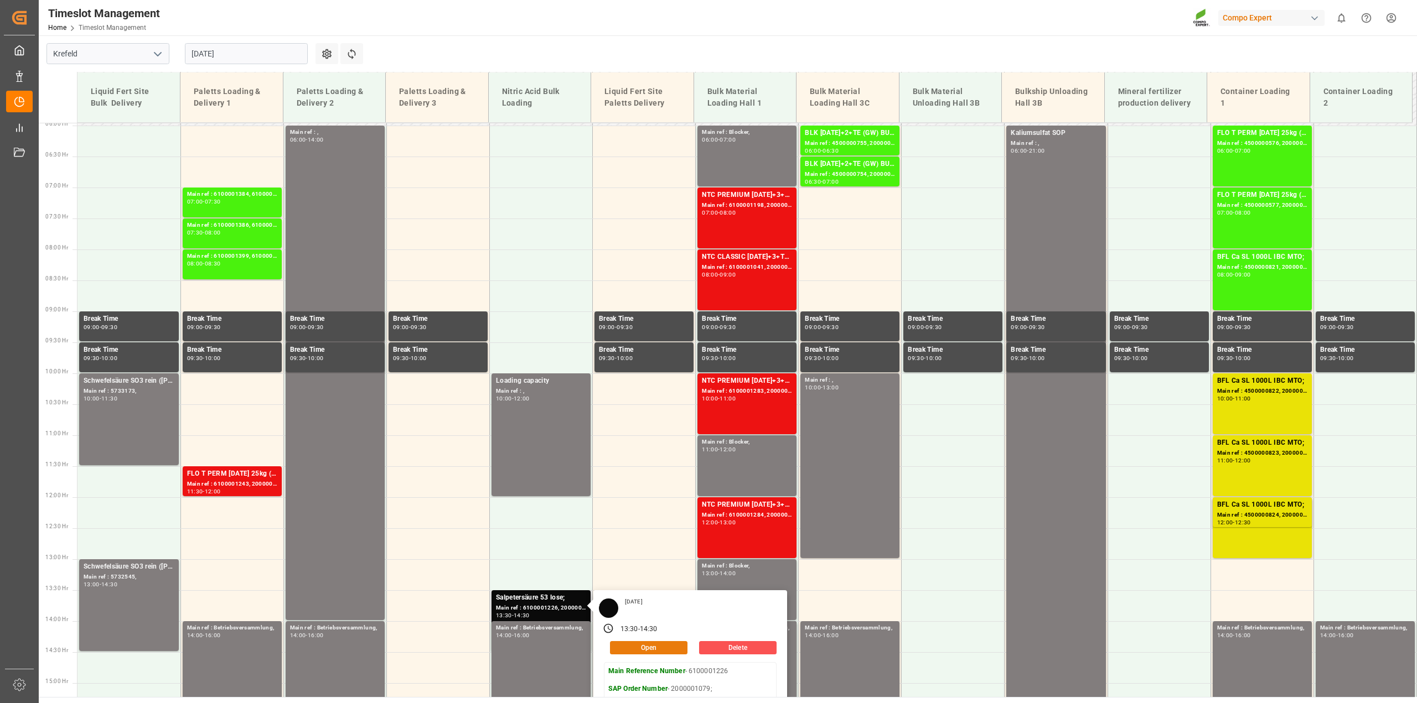
click at [663, 648] on button "Open" at bounding box center [648, 647] width 77 height 13
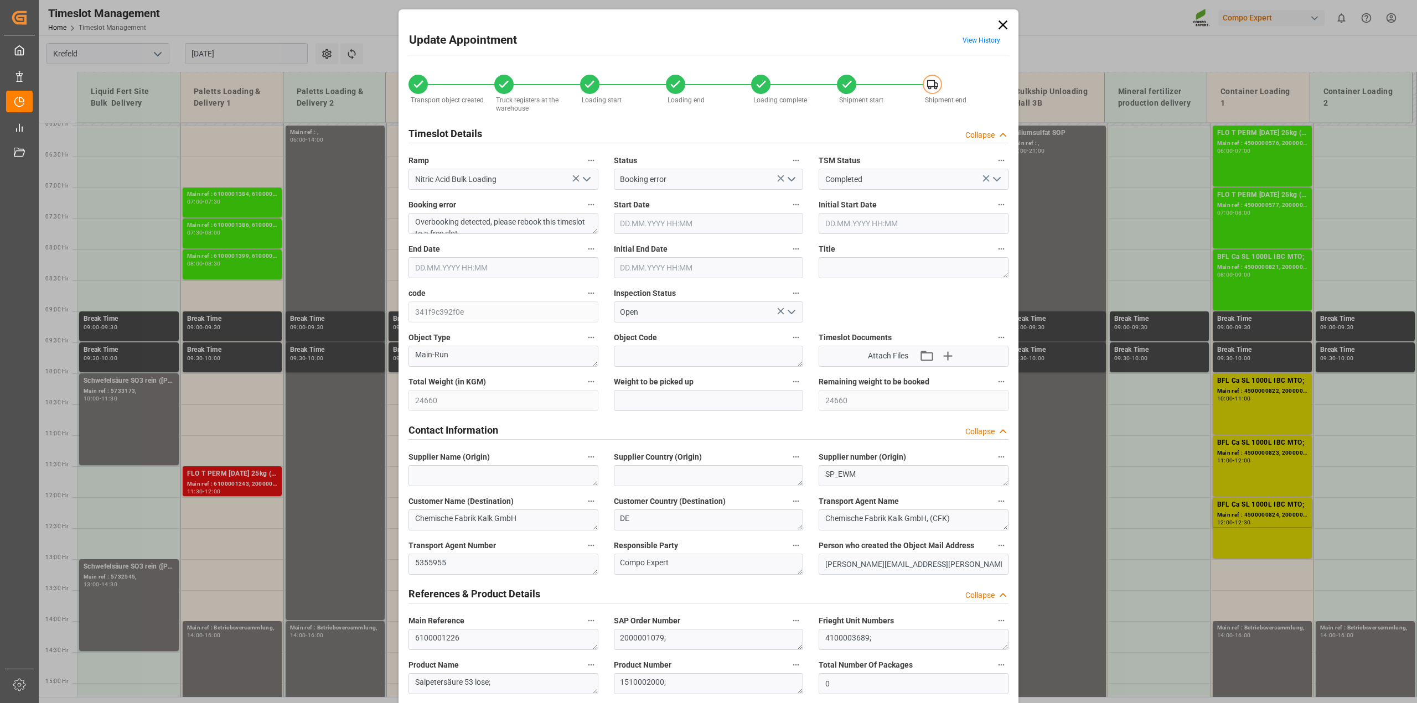
type input "24660"
type input "0"
type input "[DATE] 13:30"
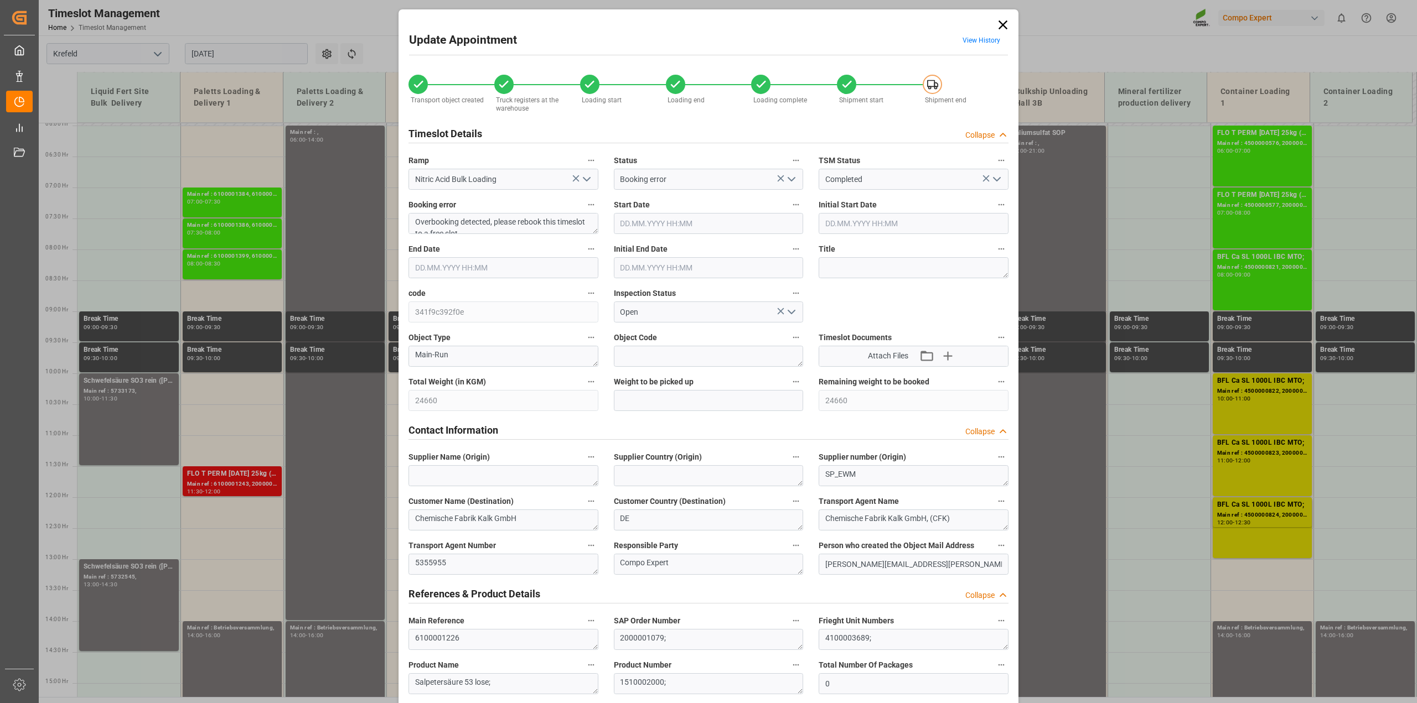
type input "[DATE] 14:30"
type input "[DATE] 14:00"
type input "[DATE] 12:01"
type input "[DATE] 09:21"
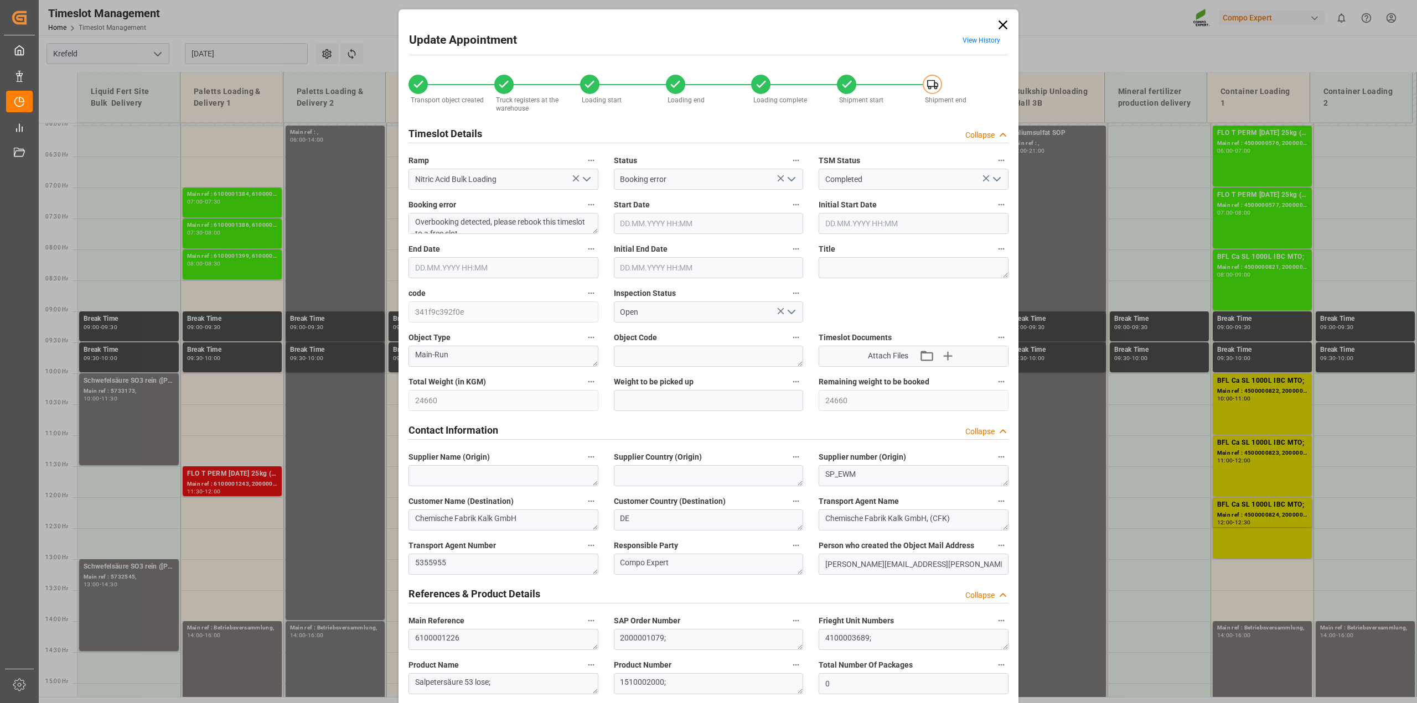
type input "[DATE] 09:21"
type input "[DATE] 09:22"
type input "[DATE] 09:03"
click at [683, 222] on input "[DATE] 13:30" at bounding box center [709, 223] width 190 height 21
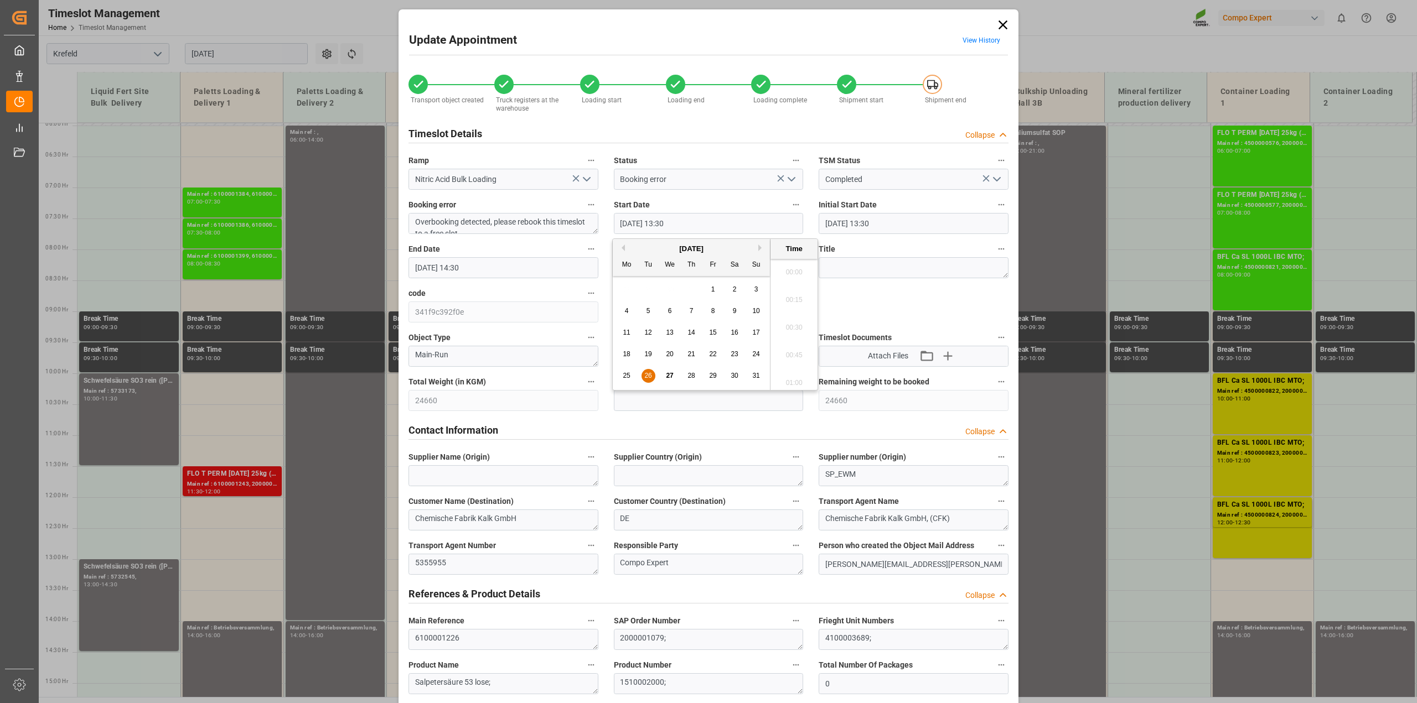
scroll to position [1442, 0]
type input "[DATE] 13:00"
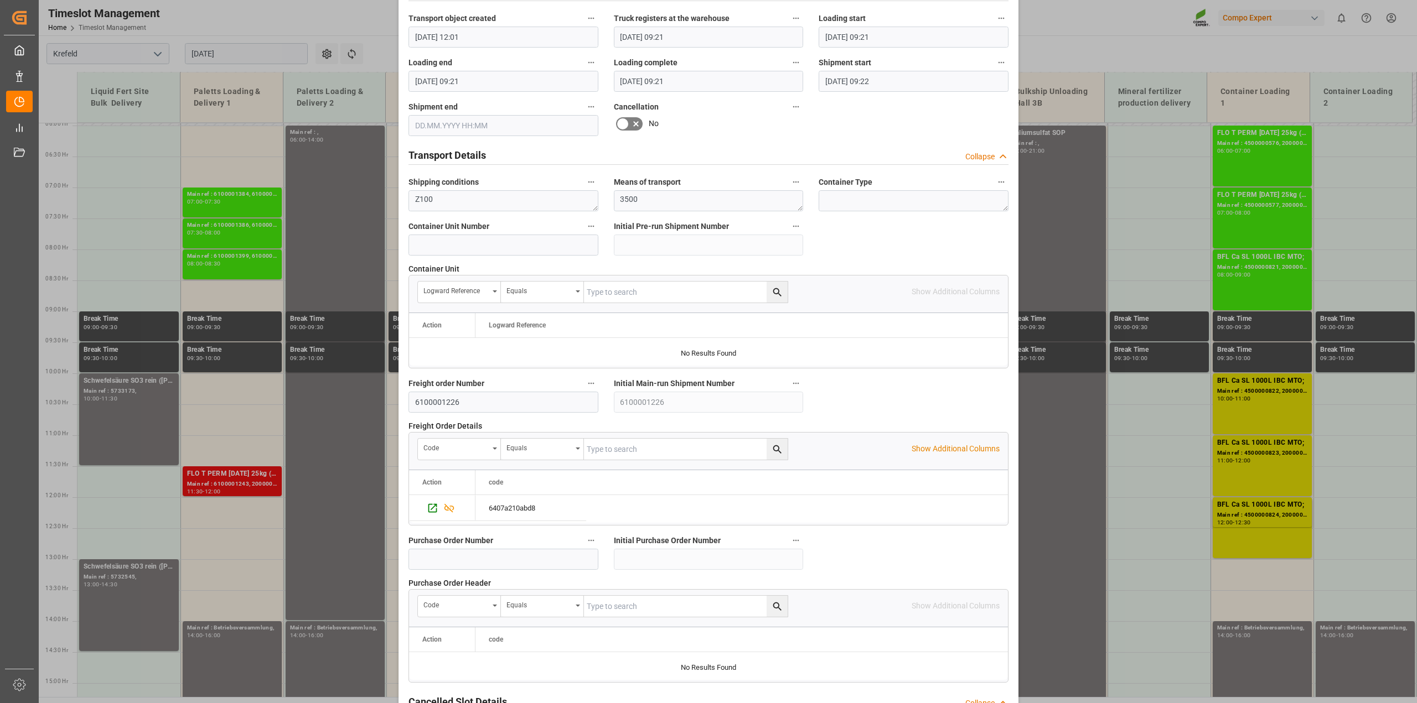
scroll to position [834, 0]
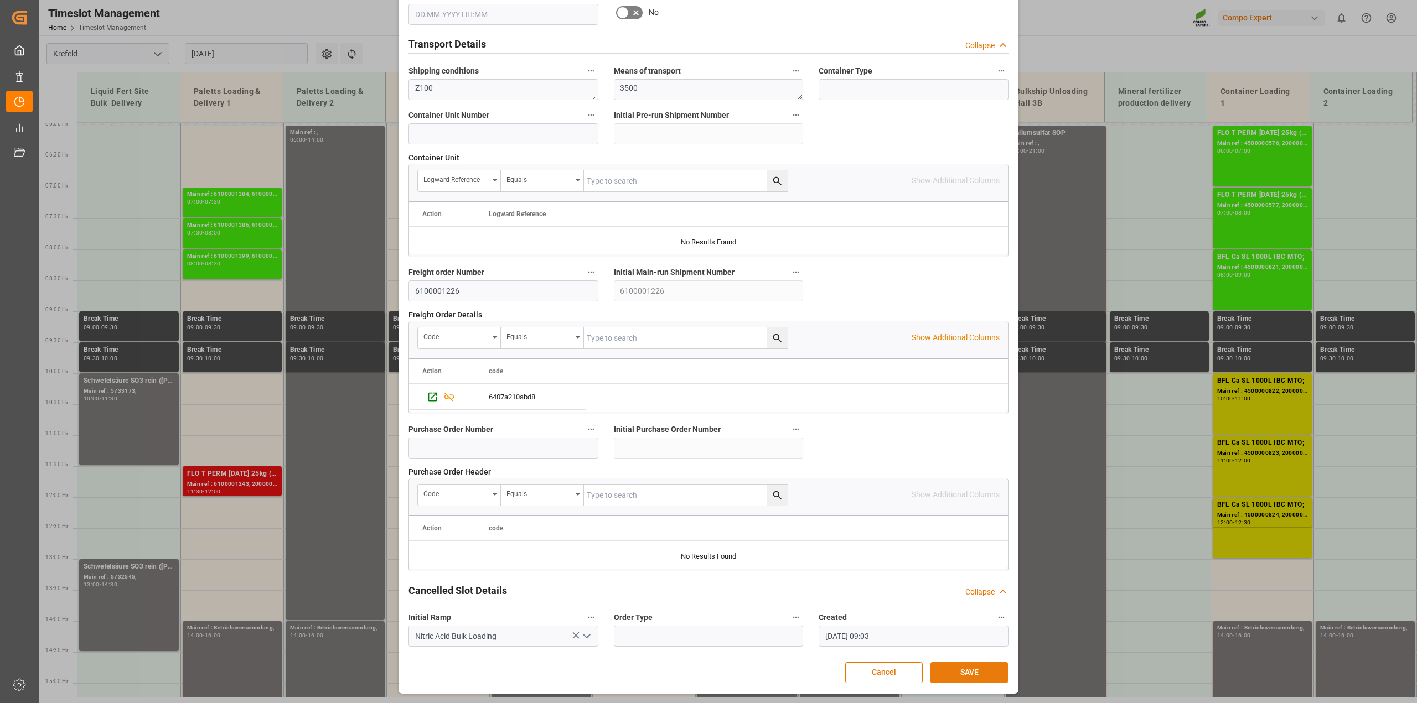
click at [963, 676] on button "SAVE" at bounding box center [968, 672] width 77 height 21
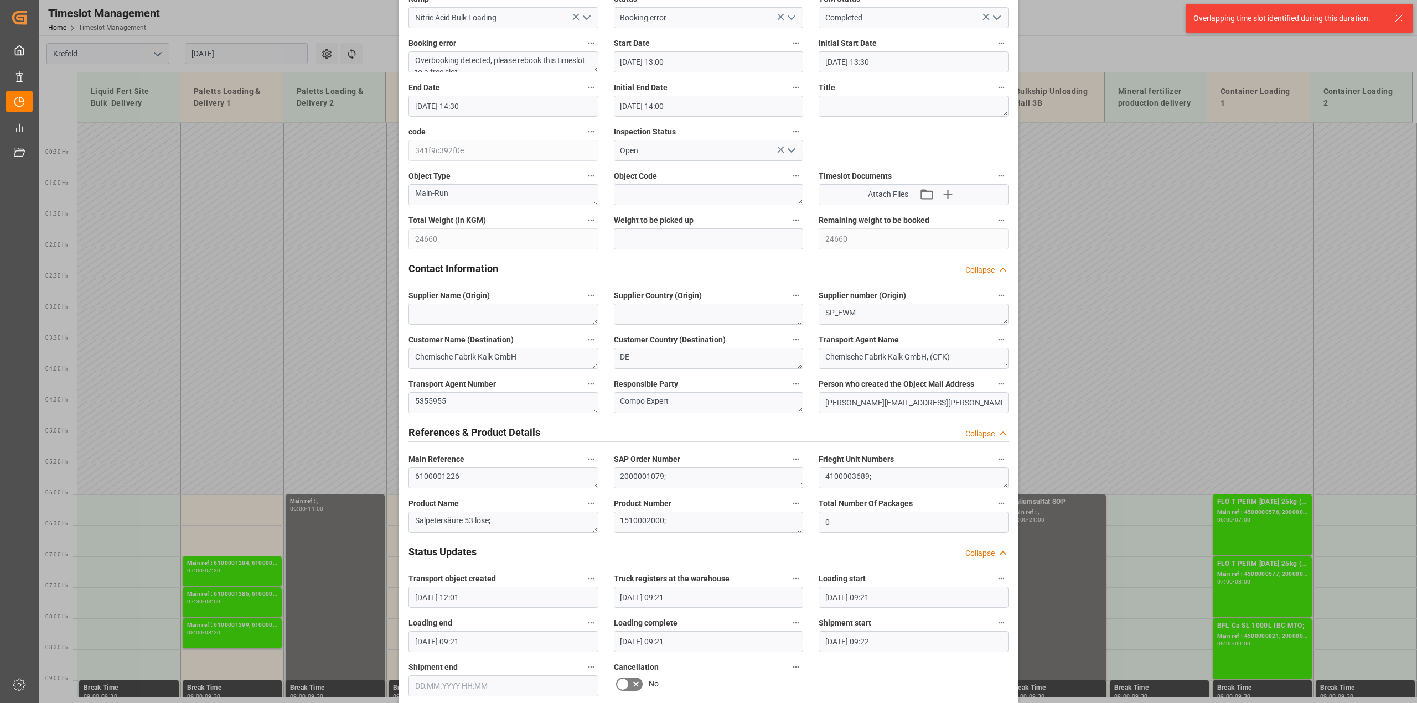
scroll to position [4, 0]
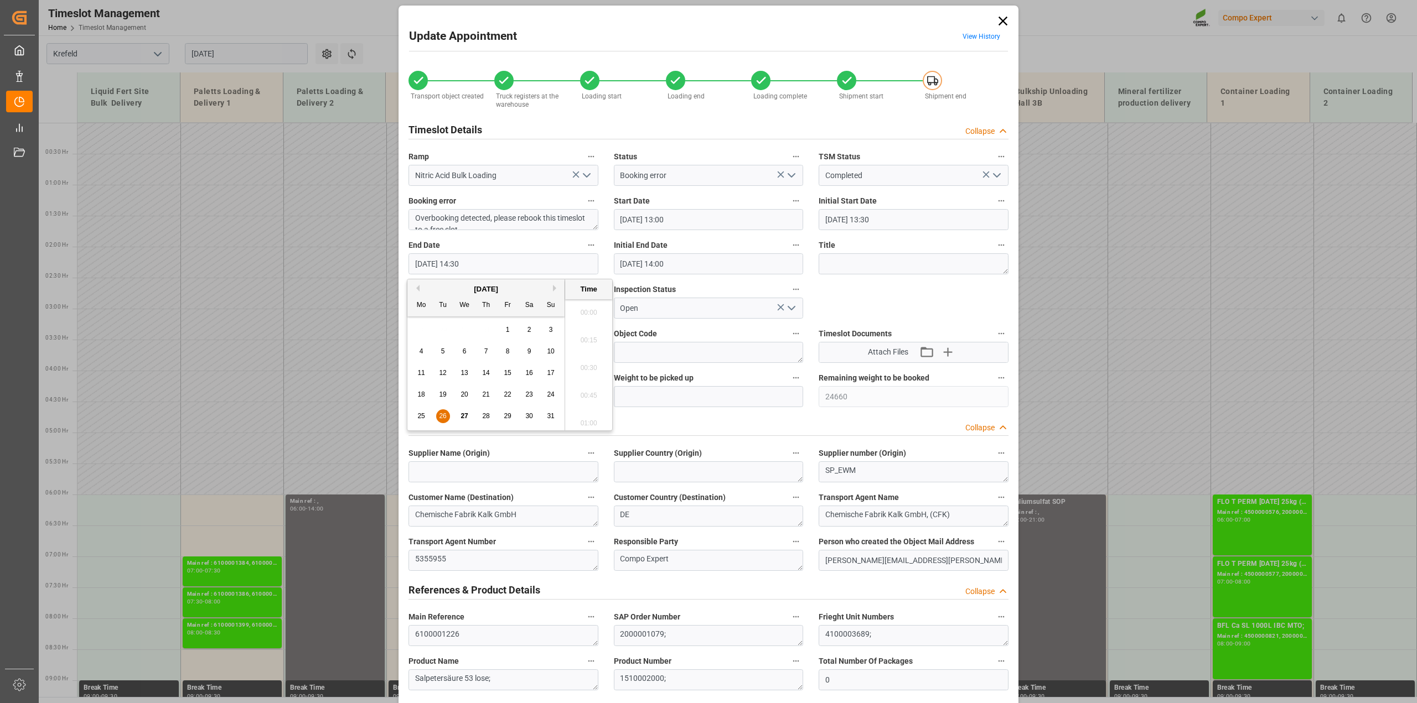
click at [501, 261] on input "[DATE] 14:30" at bounding box center [503, 263] width 190 height 21
type input "[DATE] 14:00"
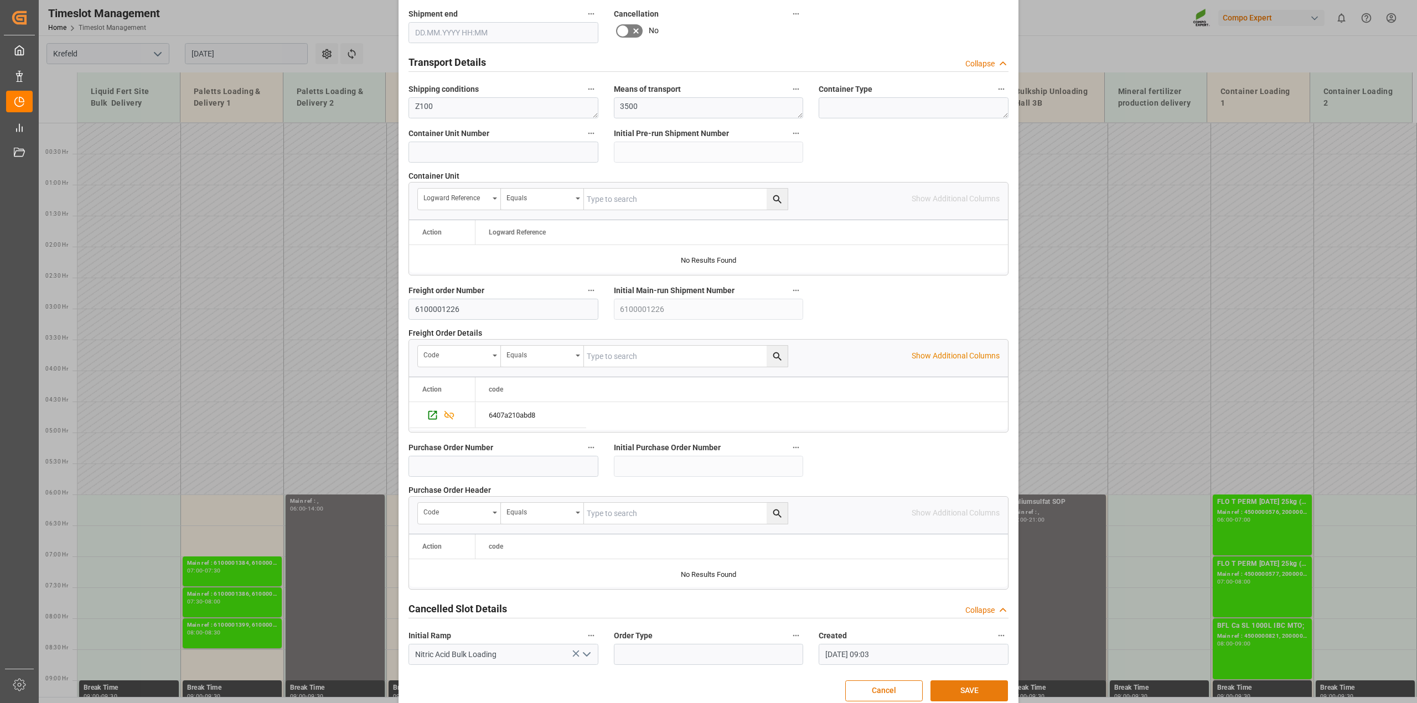
scroll to position [834, 0]
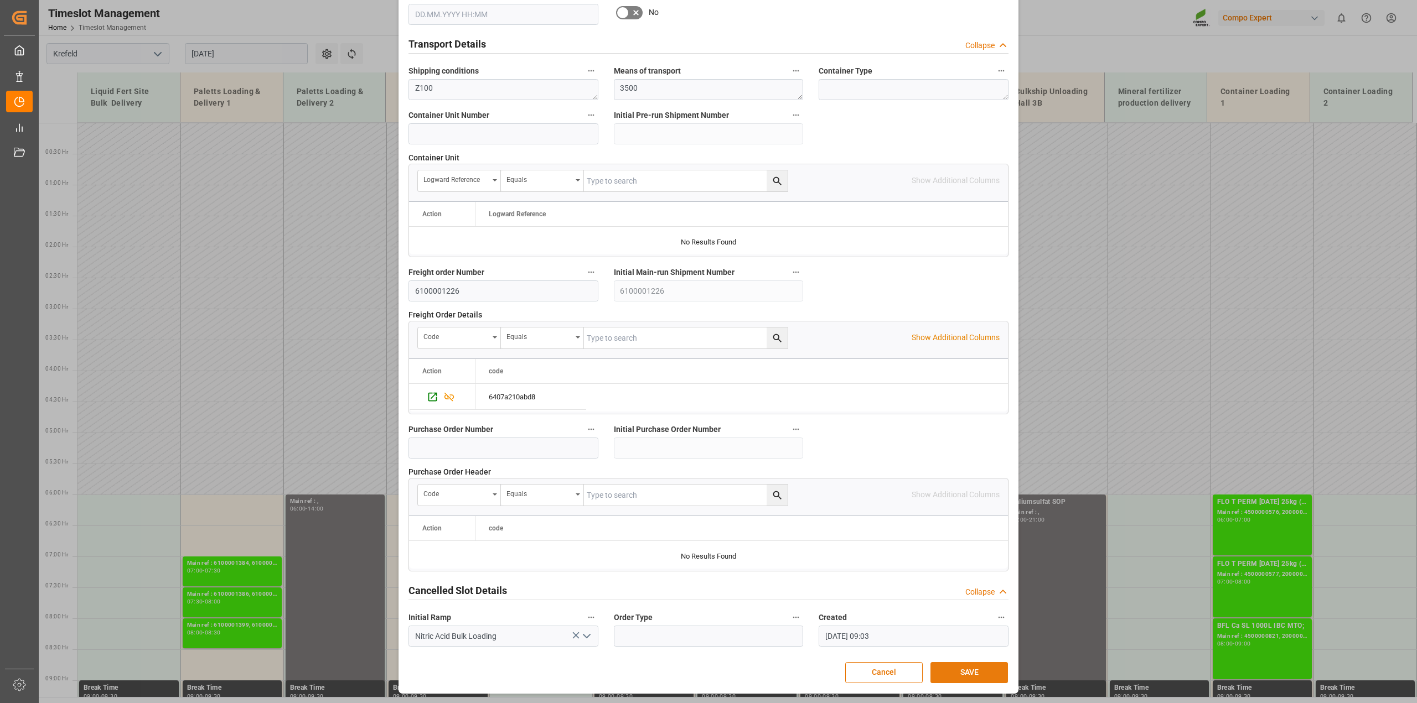
click at [989, 674] on button "SAVE" at bounding box center [968, 672] width 77 height 21
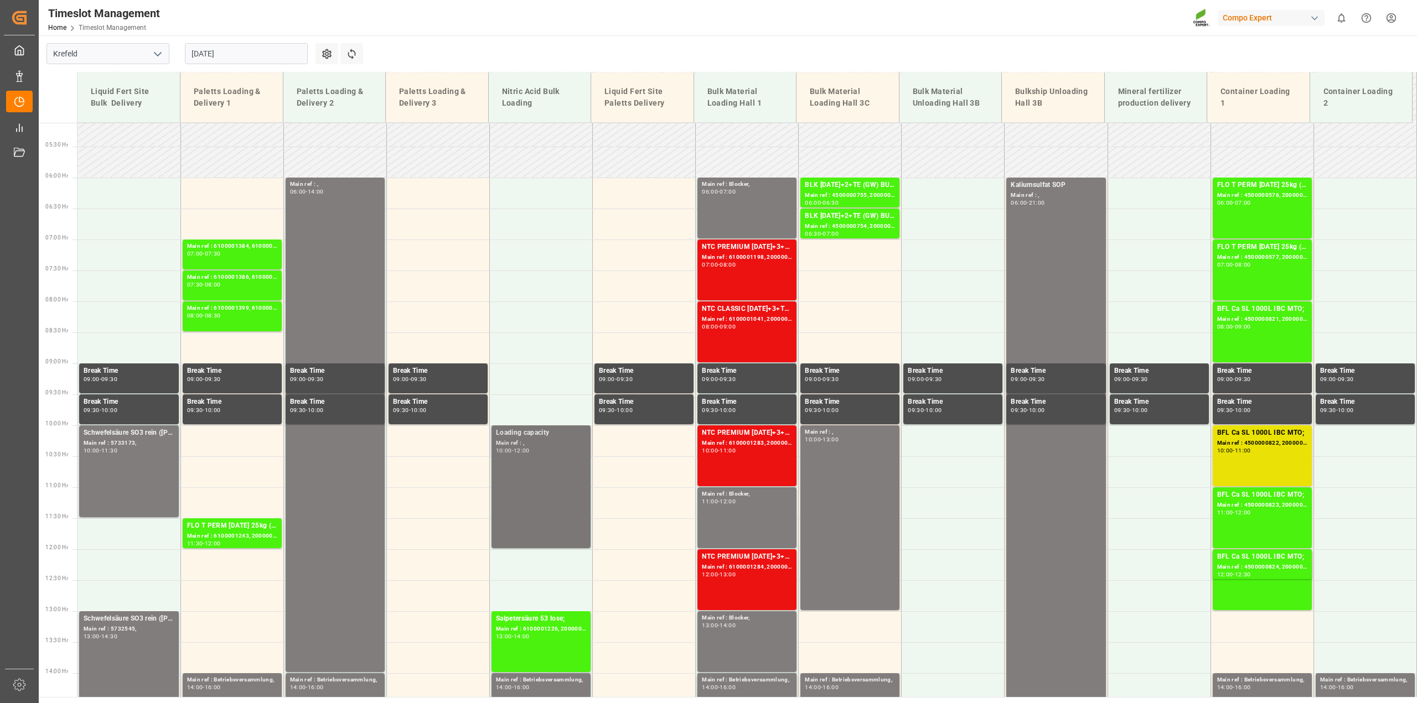
scroll to position [333, 0]
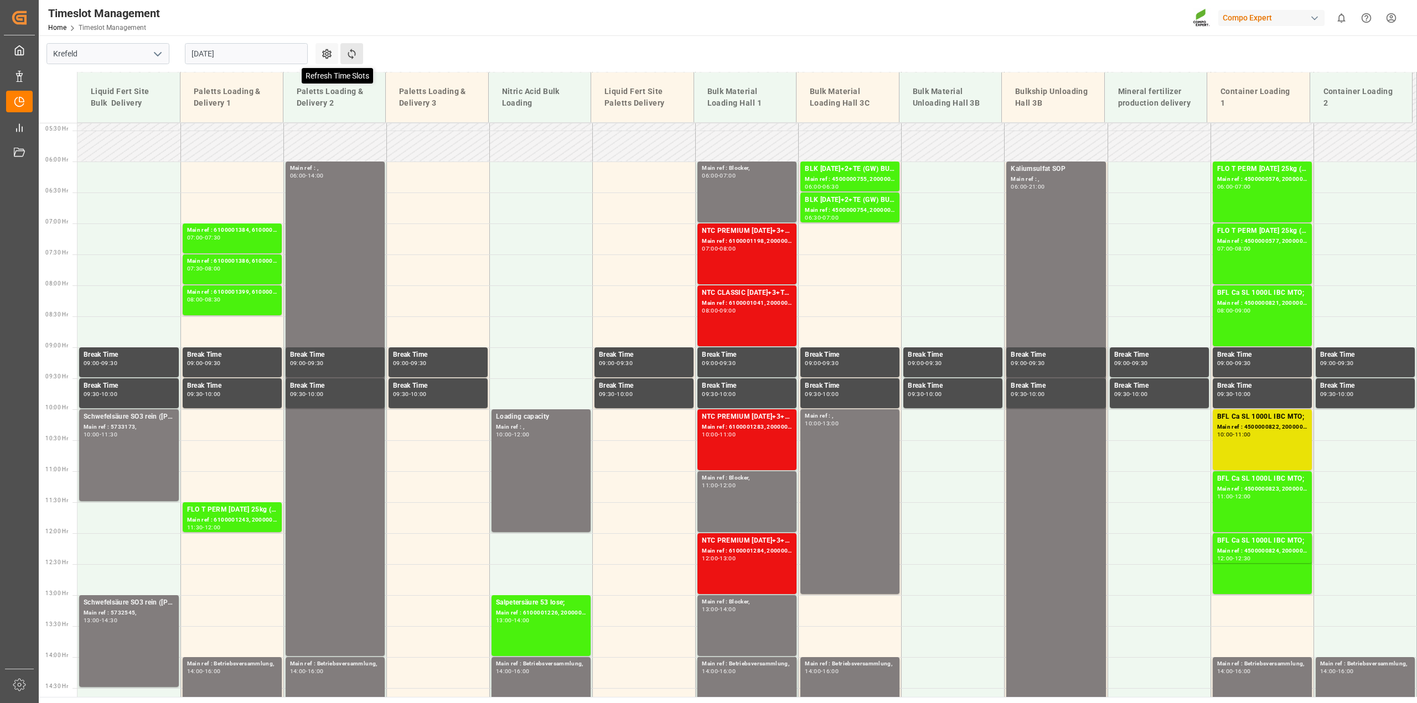
click at [356, 54] on icon at bounding box center [352, 54] width 12 height 12
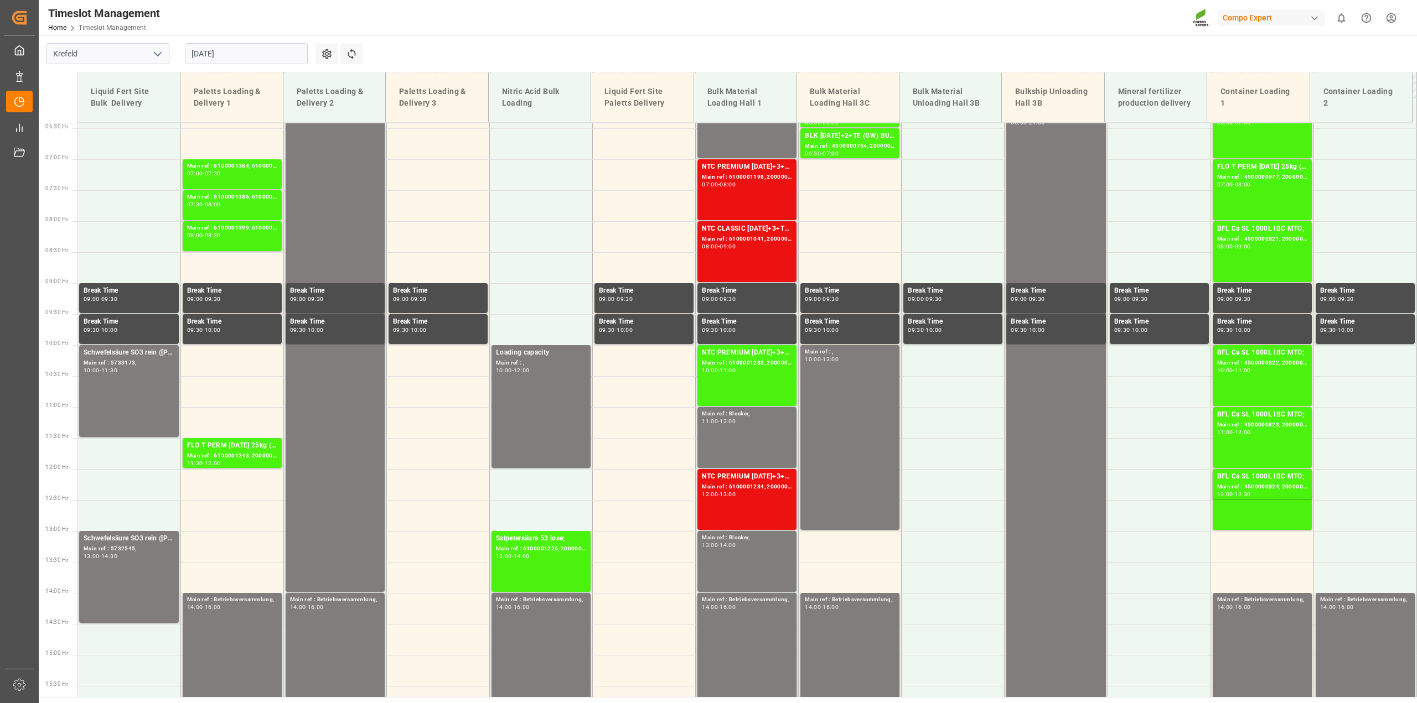
scroll to position [402, 0]
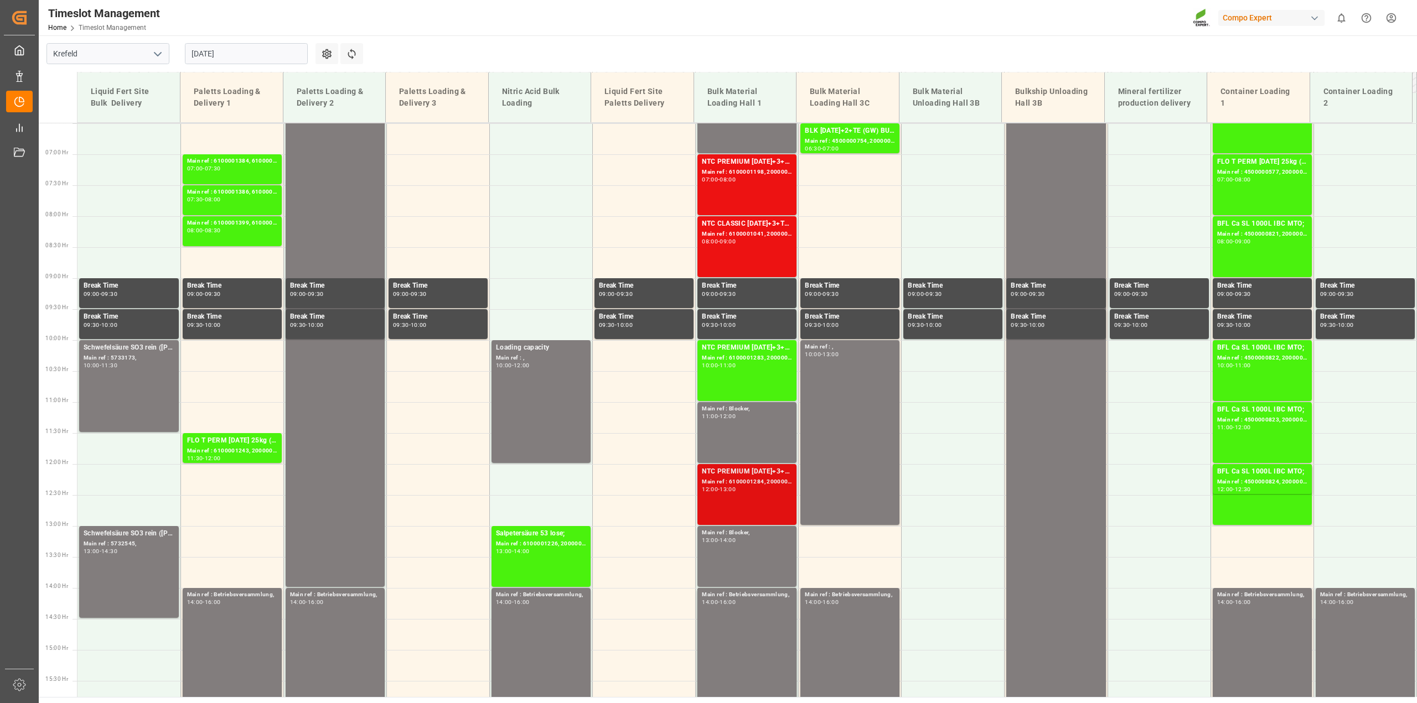
click at [706, 483] on div "Main ref : 6100001284, 2000001116;" at bounding box center [747, 482] width 90 height 9
click at [705, 242] on div "08:00" at bounding box center [710, 241] width 16 height 5
click at [727, 169] on div "Main ref : 6100001198, 2000001002;" at bounding box center [747, 172] width 90 height 9
click at [350, 51] on icon at bounding box center [352, 54] width 8 height 11
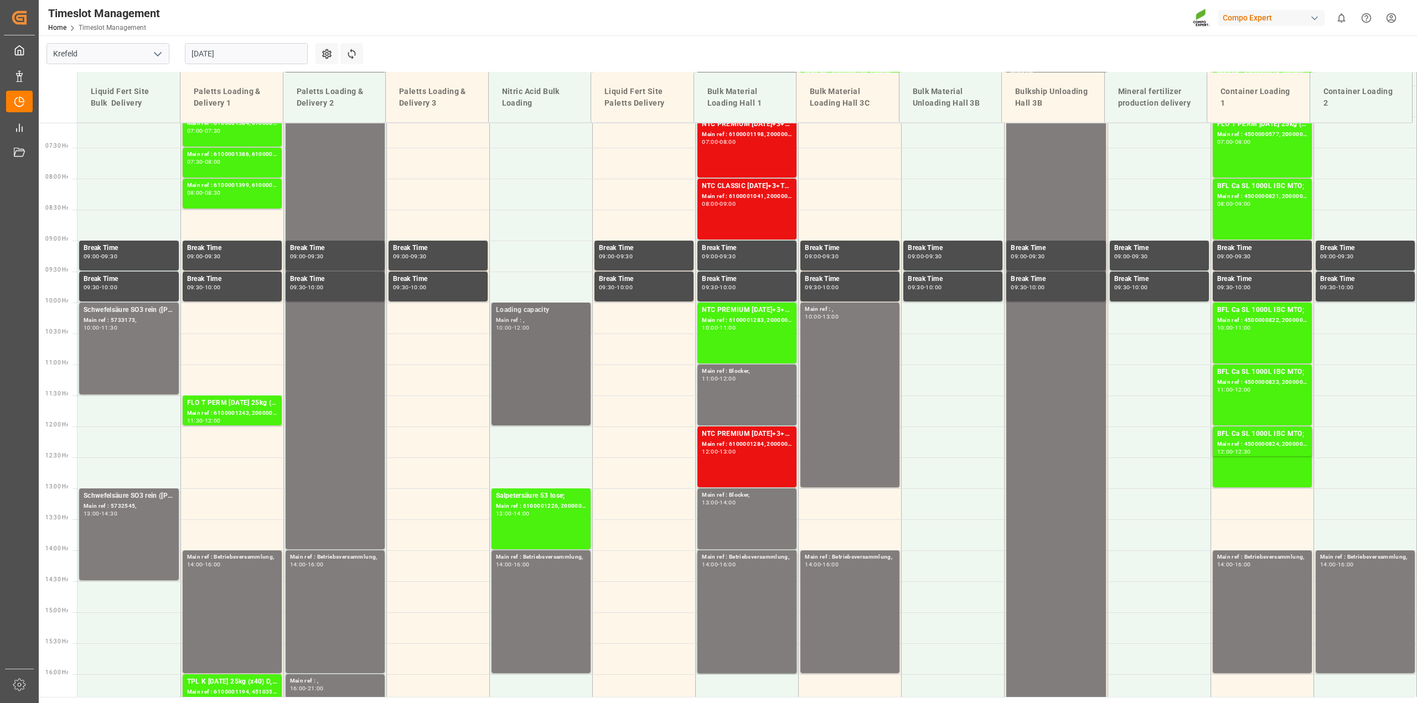
scroll to position [464, 0]
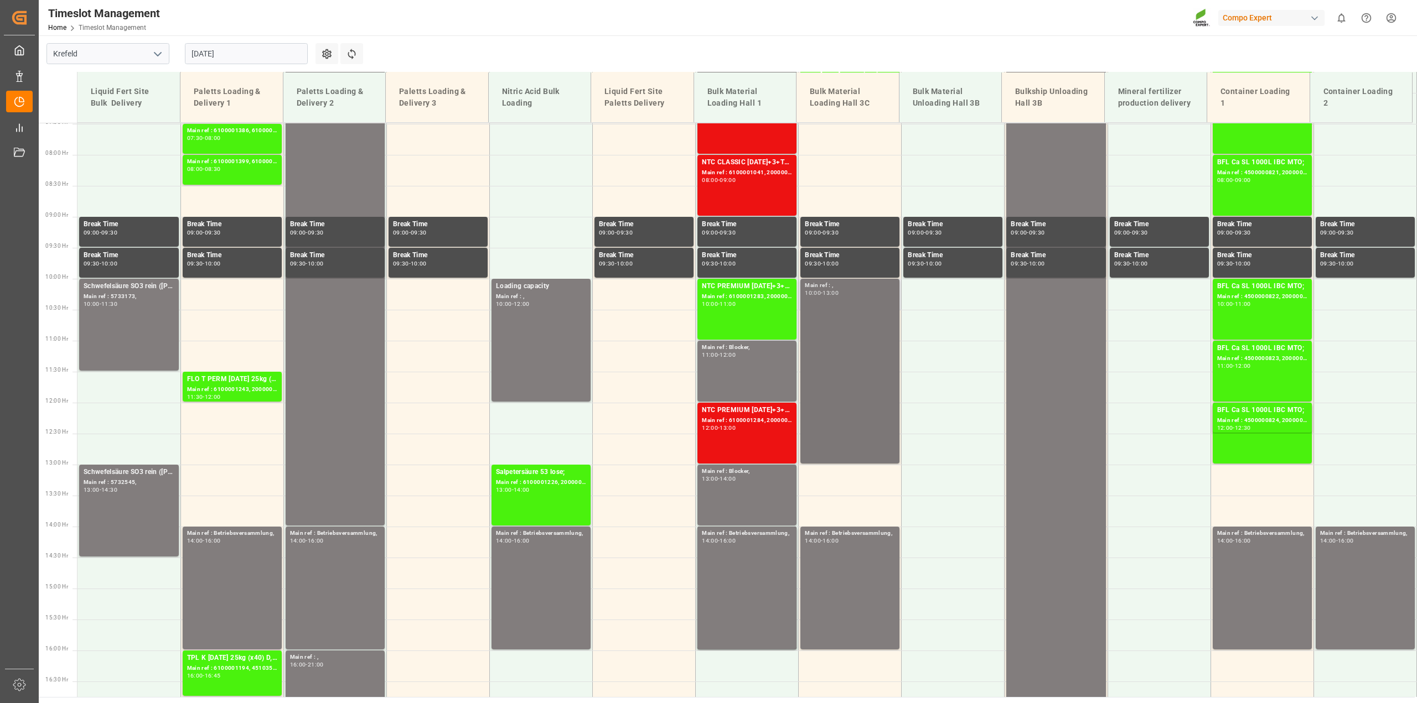
click at [858, 362] on div "Main ref : , 10:00 - 13:00" at bounding box center [850, 371] width 90 height 180
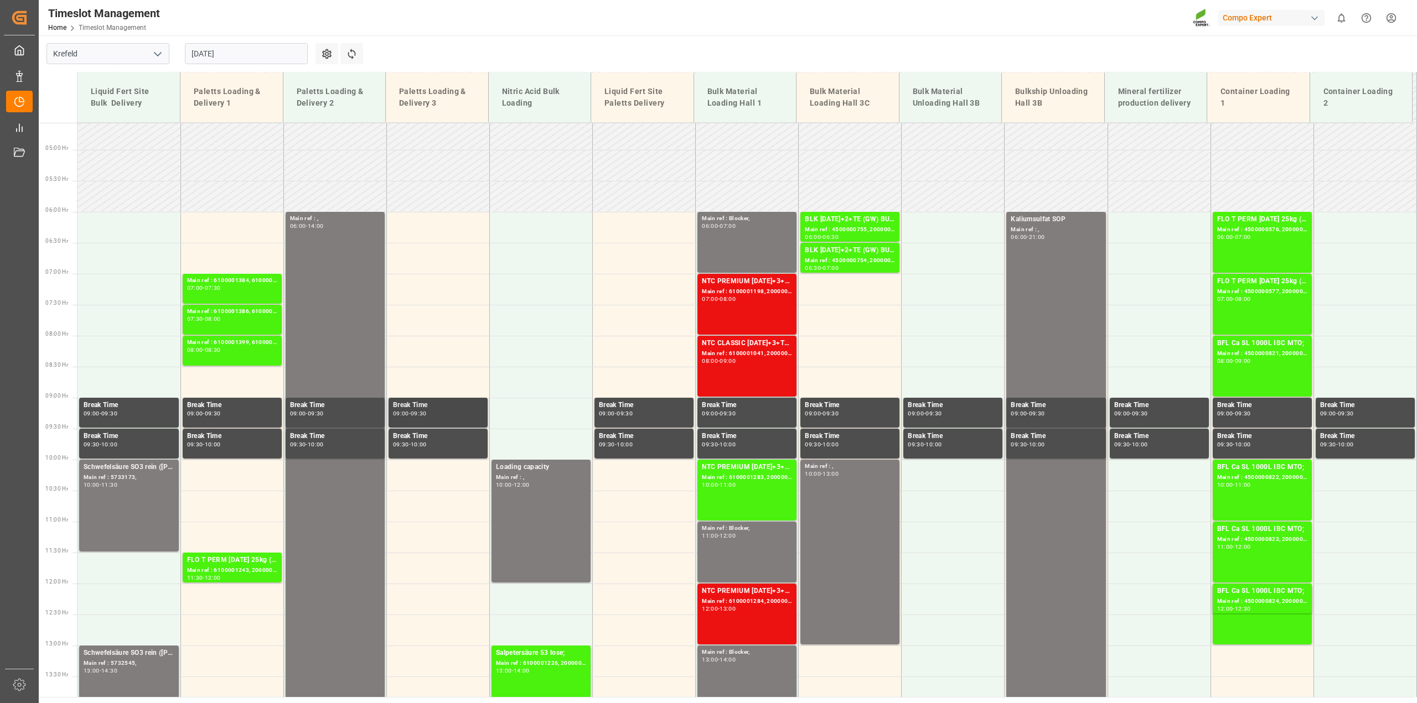
scroll to position [325, 0]
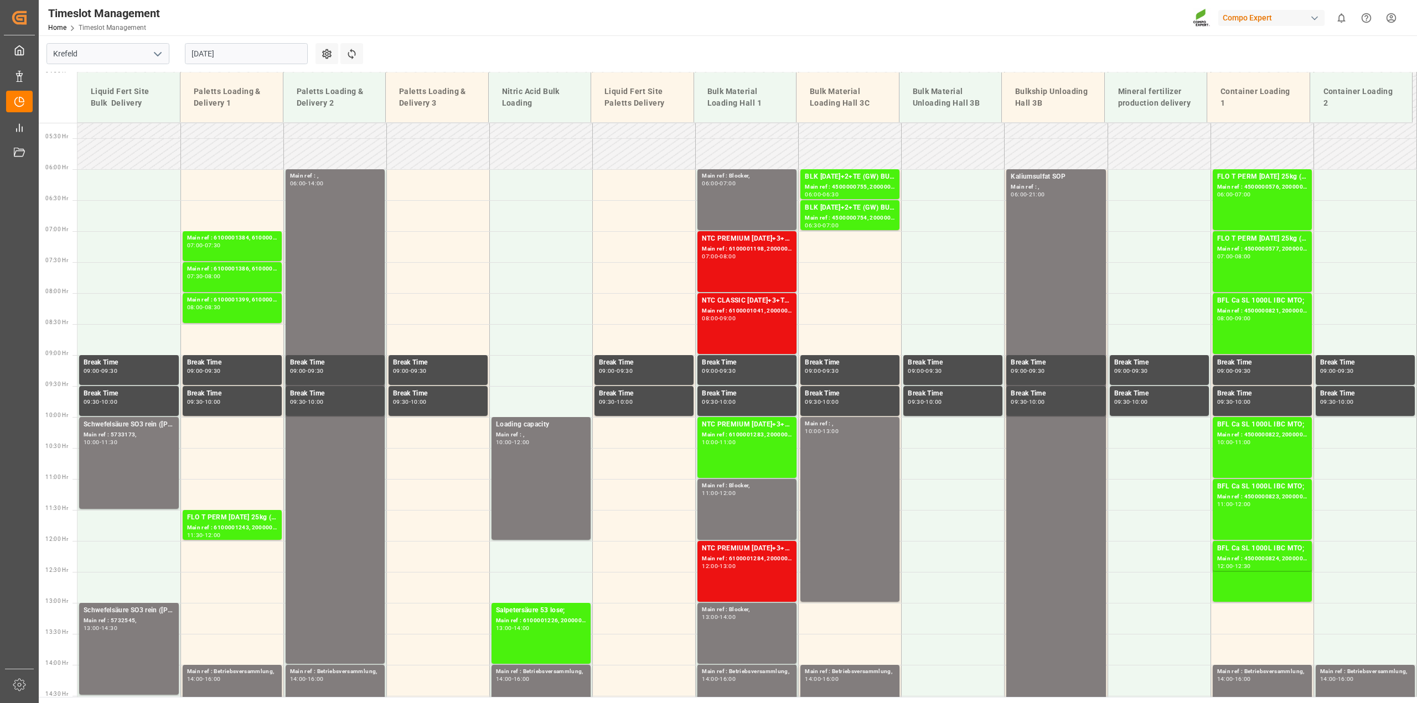
click at [238, 51] on input "[DATE]" at bounding box center [246, 53] width 123 height 21
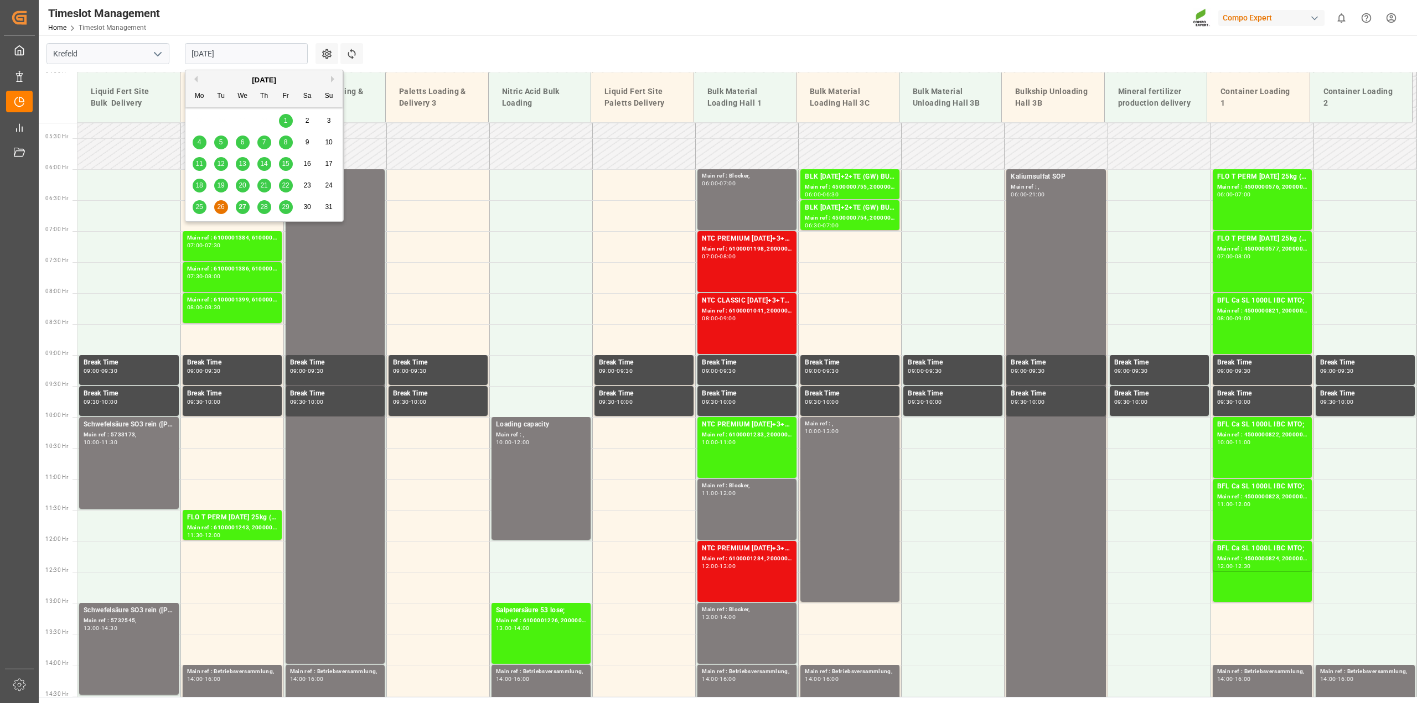
click at [244, 208] on span "27" at bounding box center [242, 207] width 7 height 8
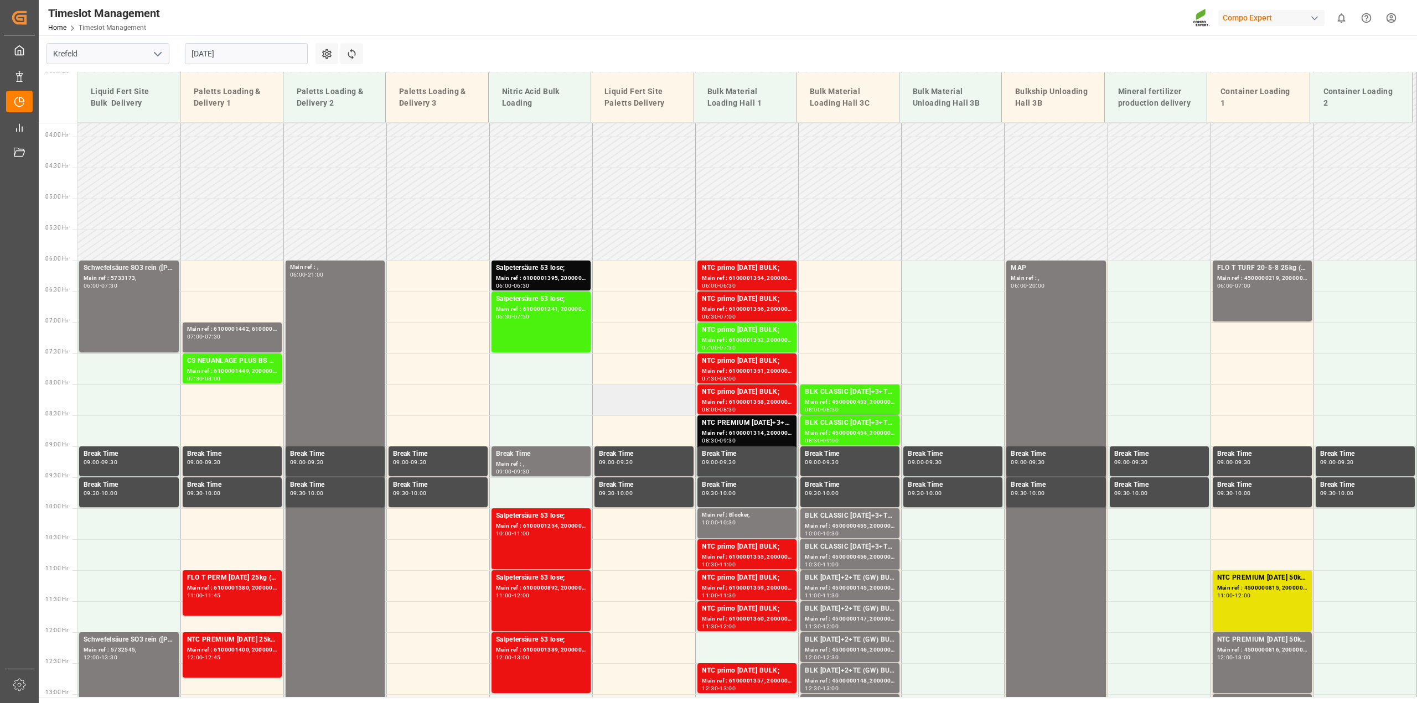
scroll to position [187, 0]
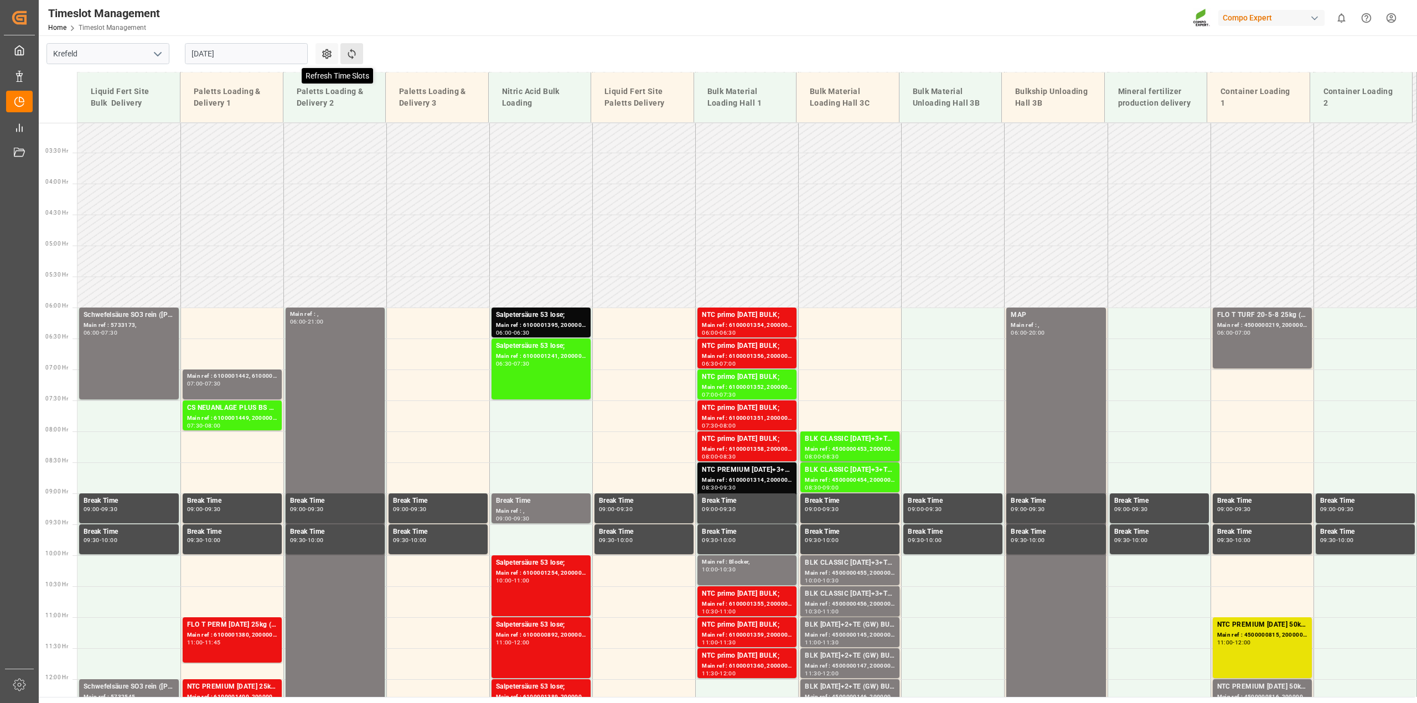
click at [355, 54] on icon at bounding box center [352, 54] width 8 height 11
click at [745, 354] on div "Main ref : 6100001356, 2000000517;" at bounding box center [747, 356] width 90 height 9
click at [356, 57] on icon at bounding box center [352, 54] width 12 height 12
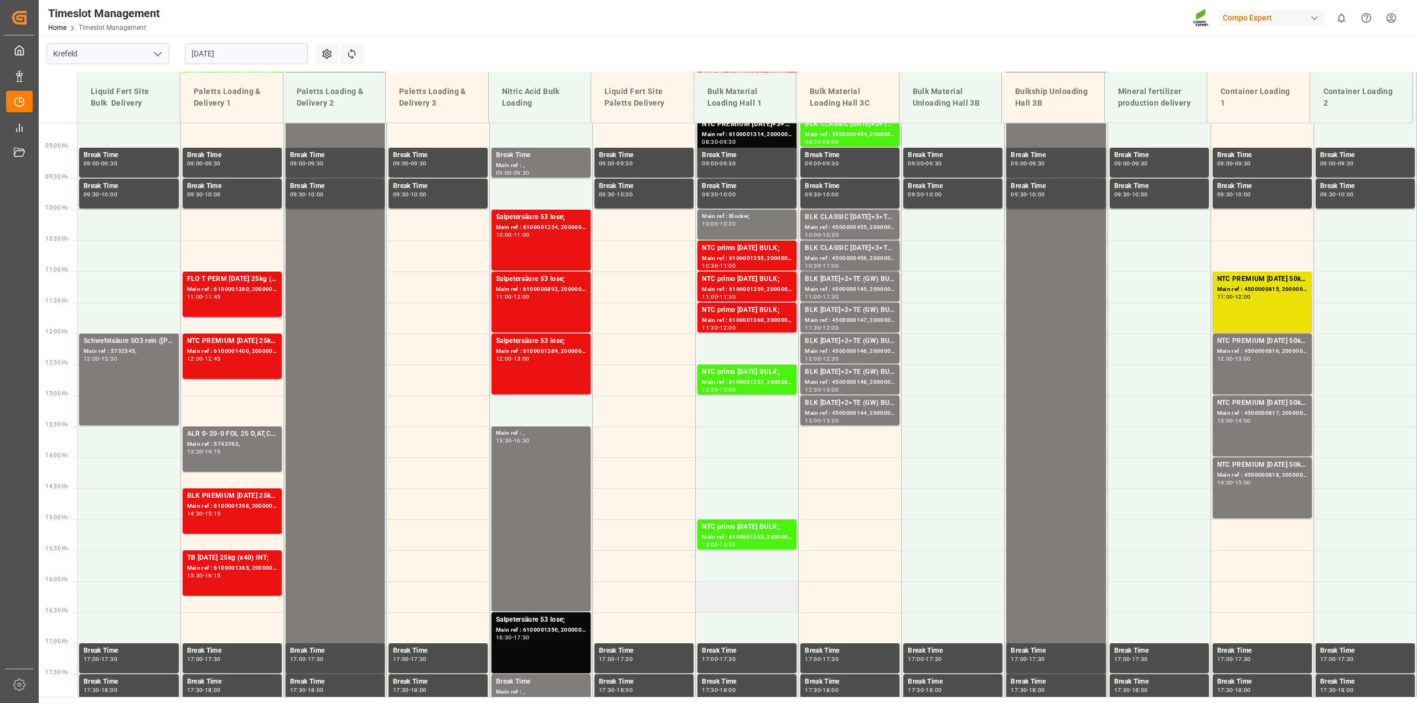
scroll to position [325, 0]
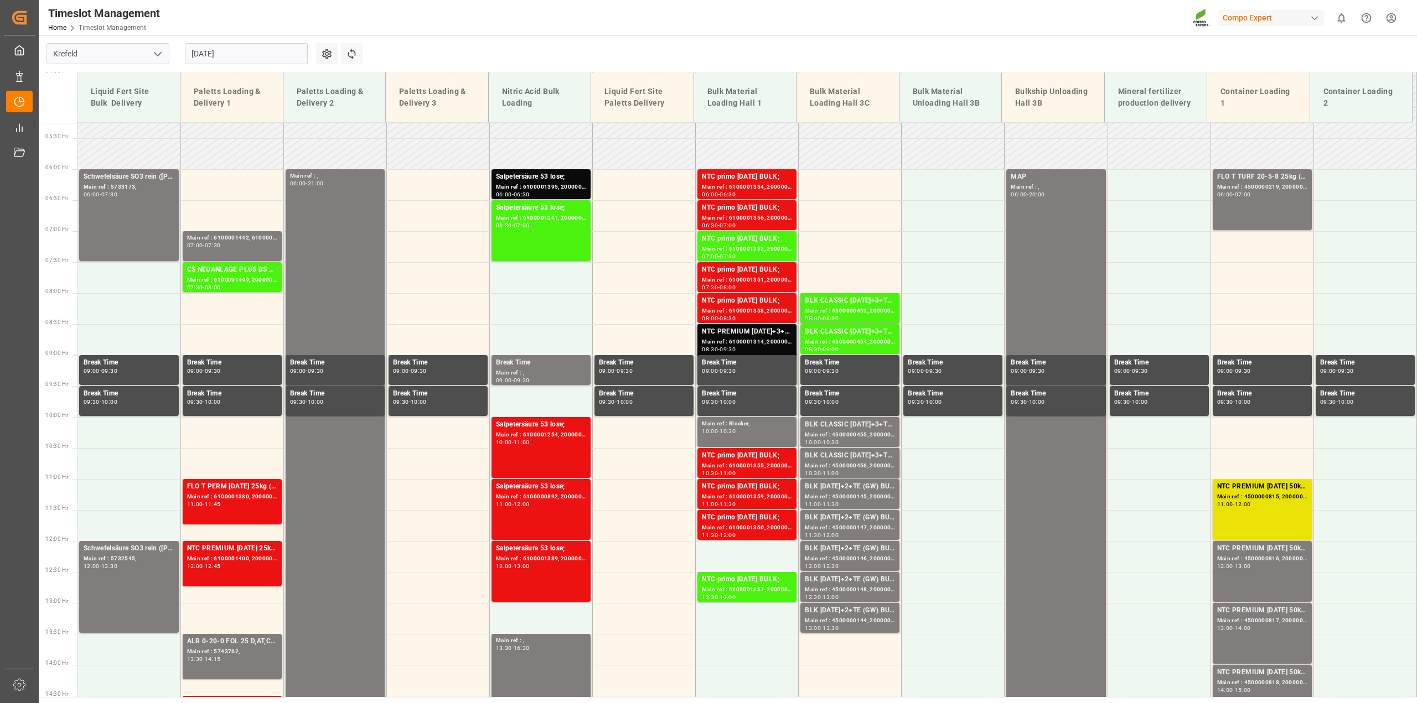
click at [766, 334] on div "NTC PREMIUM [DATE]+3+TE BULK;" at bounding box center [747, 332] width 90 height 11
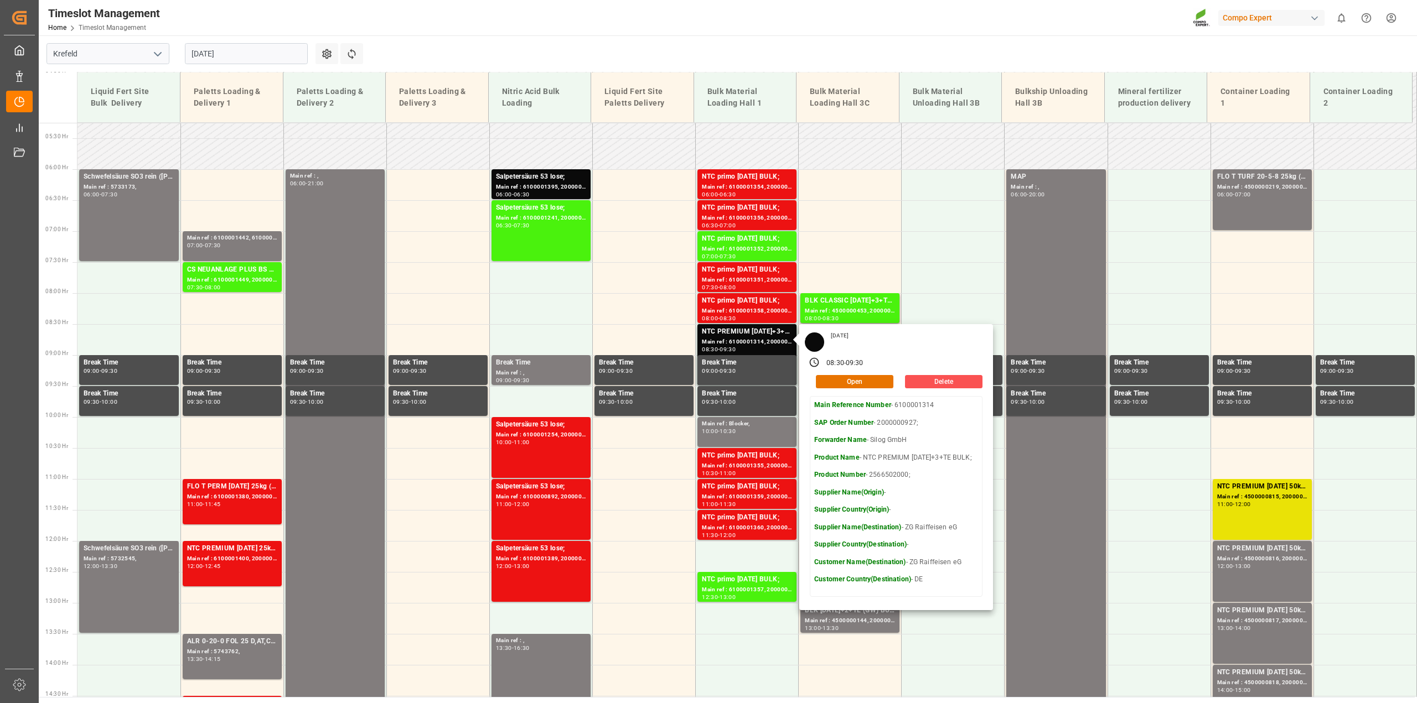
click at [753, 28] on div "Timeslot Management Home Timeslot Management Compo Expert 0 Notifications Only …" at bounding box center [724, 17] width 1386 height 35
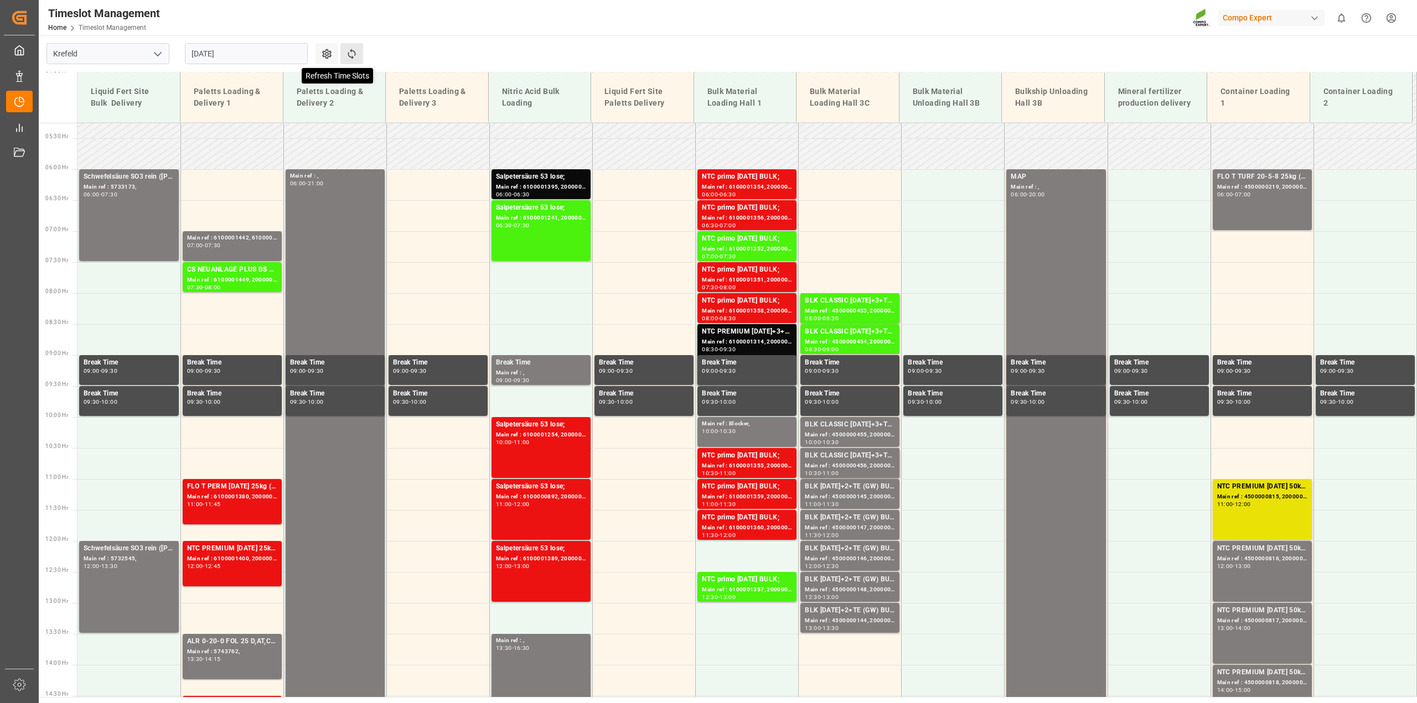
click at [353, 49] on icon at bounding box center [352, 54] width 12 height 12
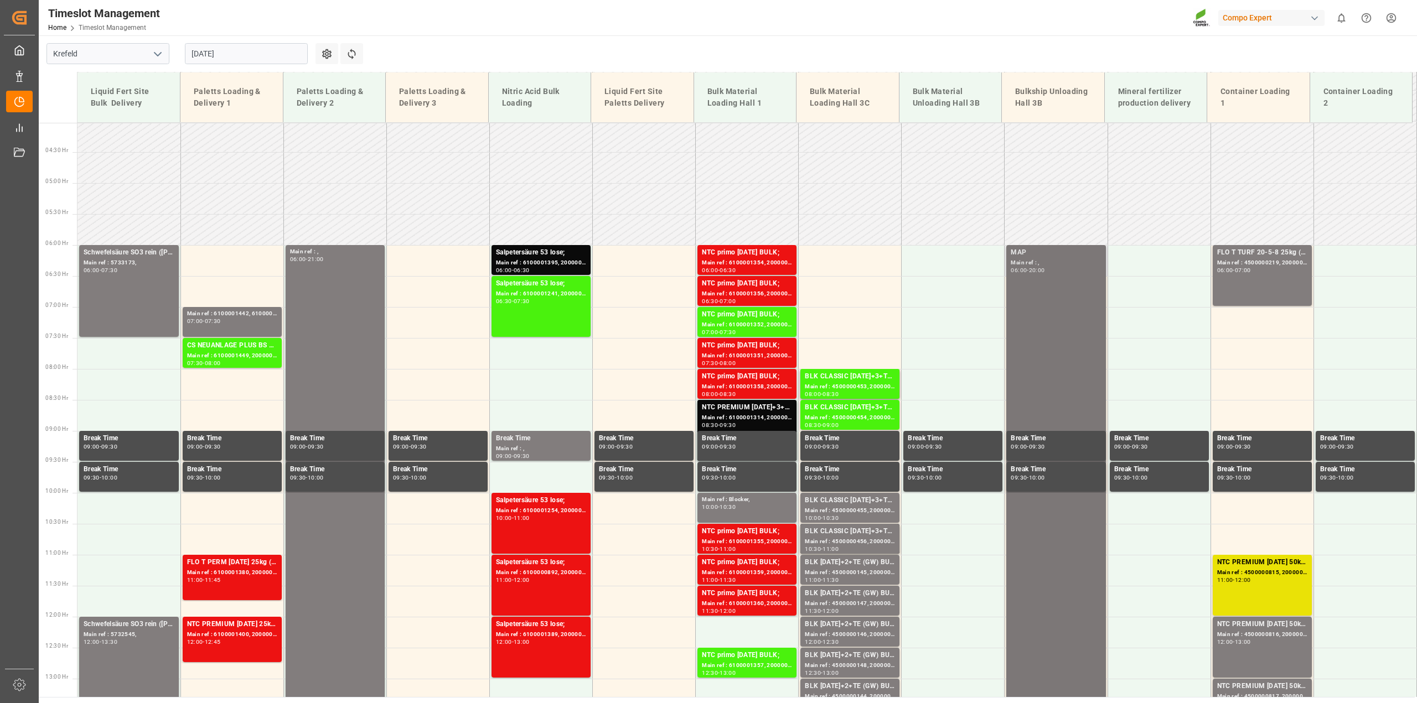
scroll to position [187, 0]
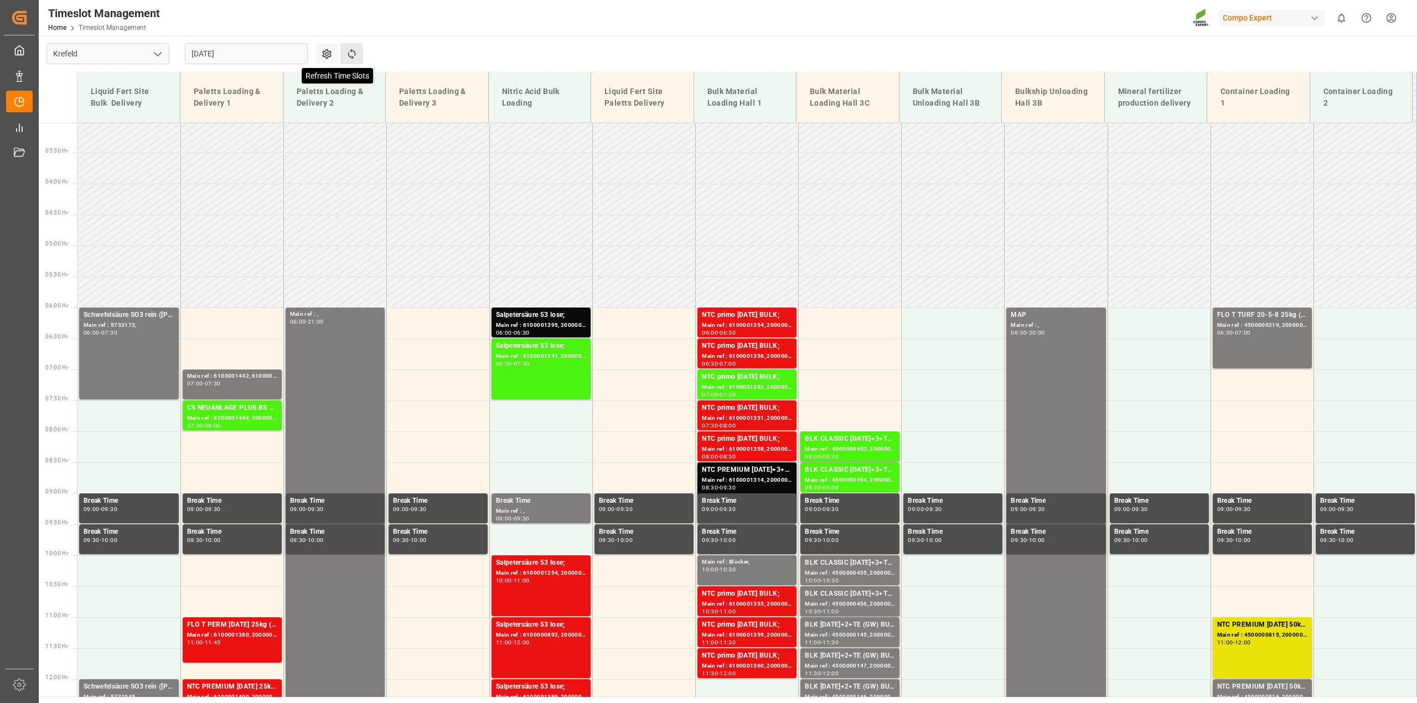
click at [357, 57] on icon at bounding box center [352, 54] width 12 height 12
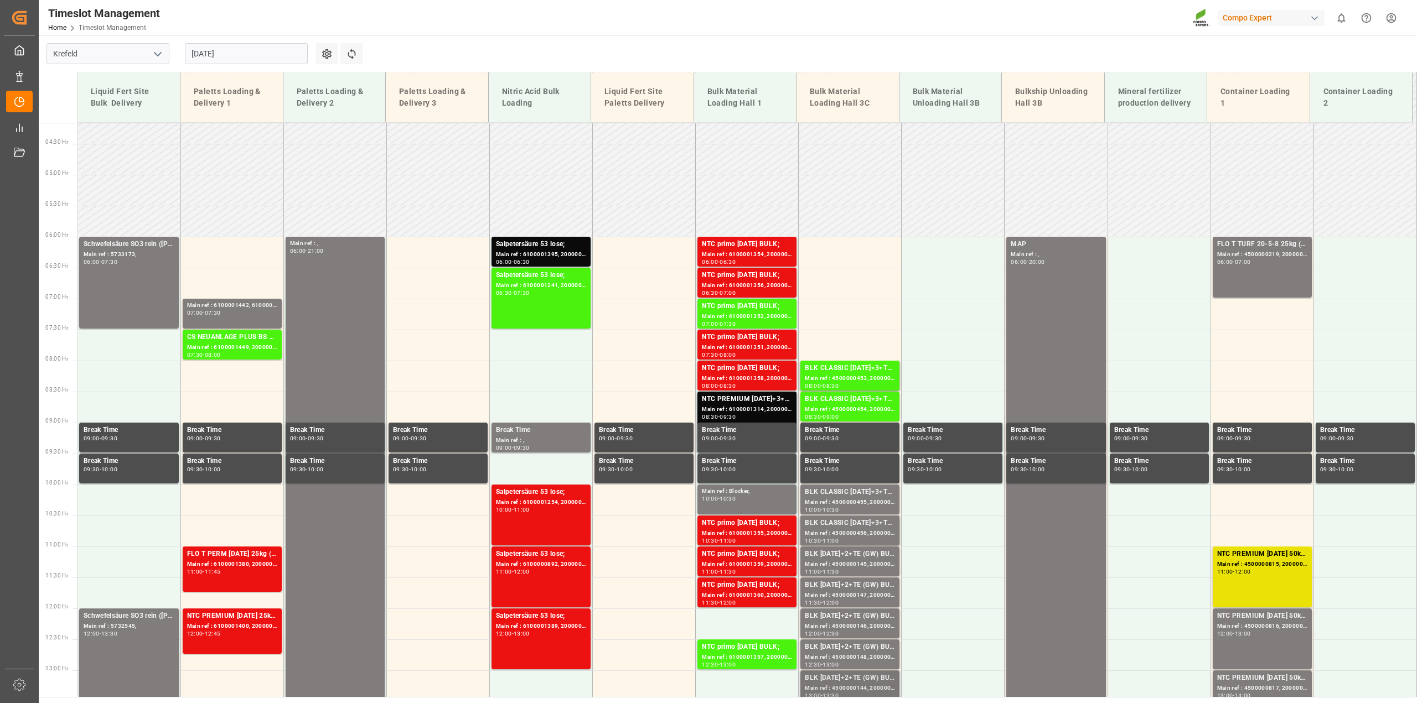
scroll to position [256, 0]
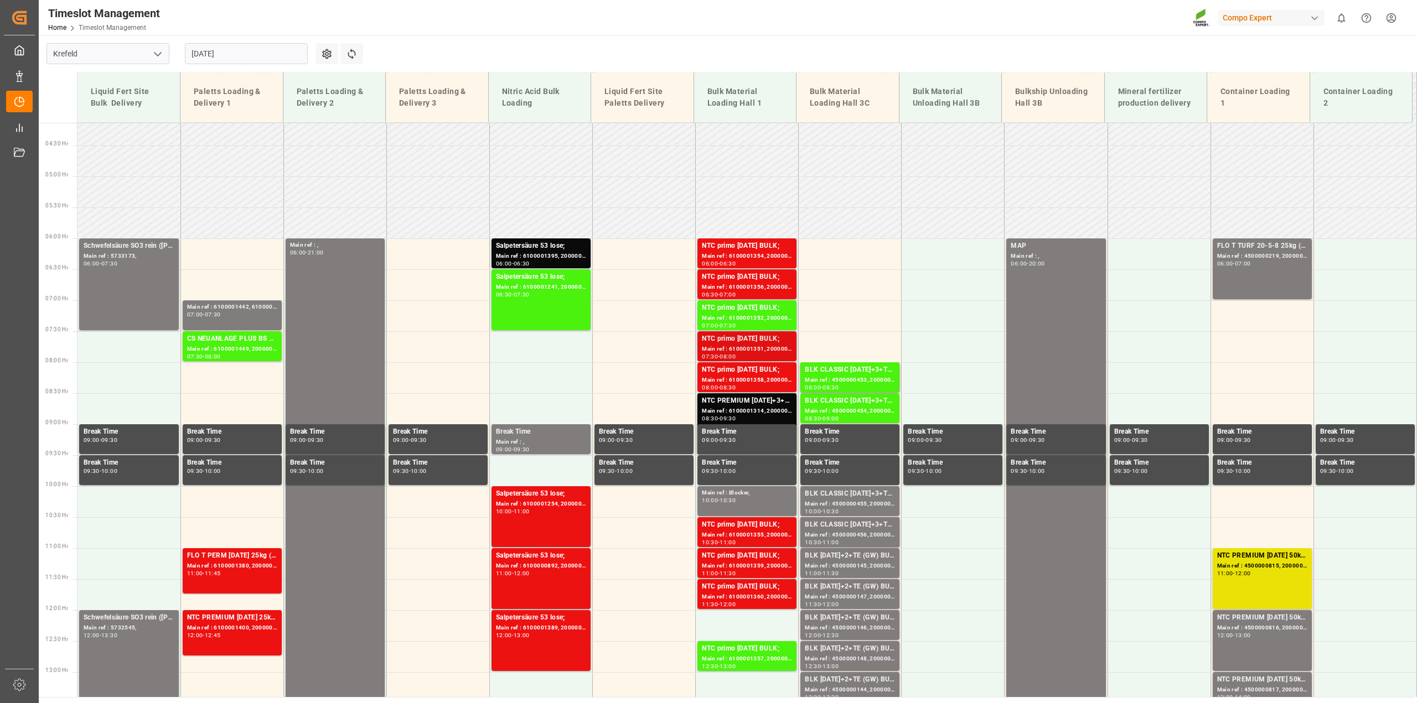
click at [772, 348] on div "Main ref : 6100001351, 2000000517;" at bounding box center [747, 349] width 90 height 9
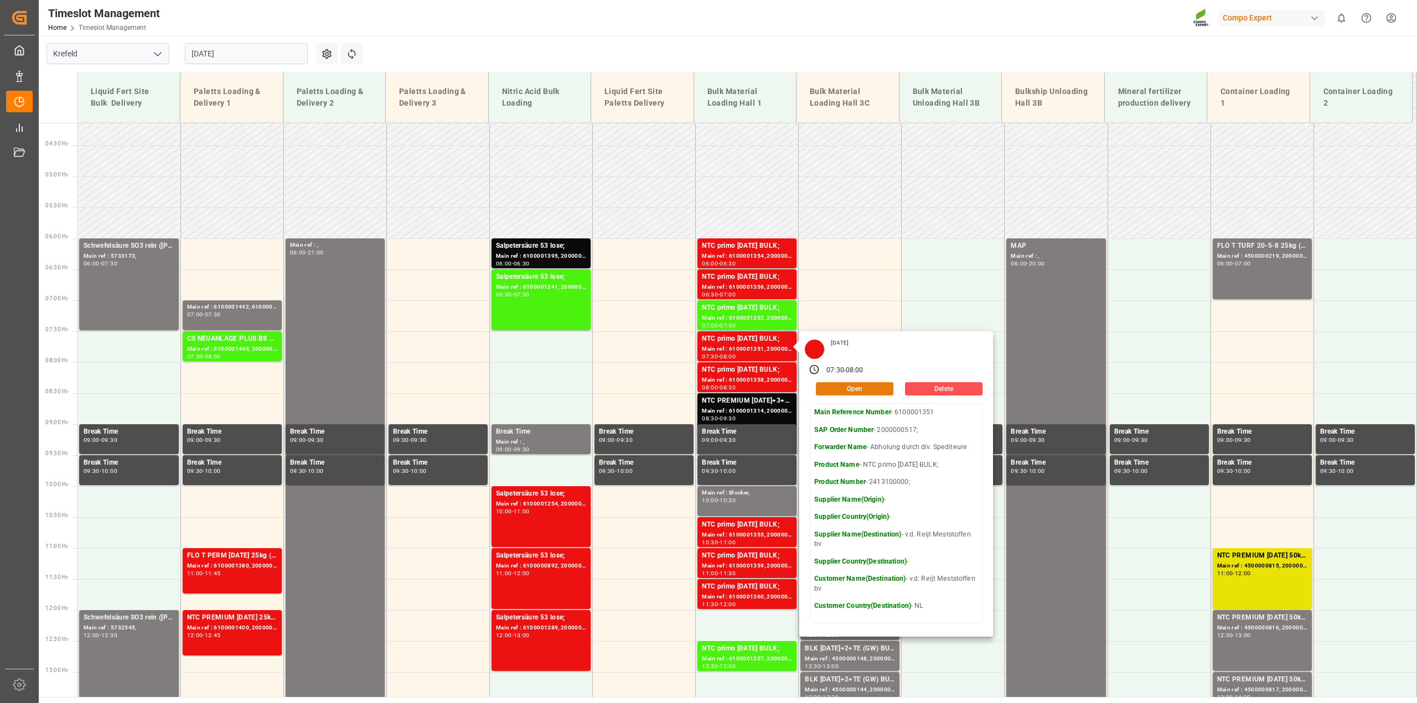
click at [833, 389] on button "Open" at bounding box center [854, 388] width 77 height 13
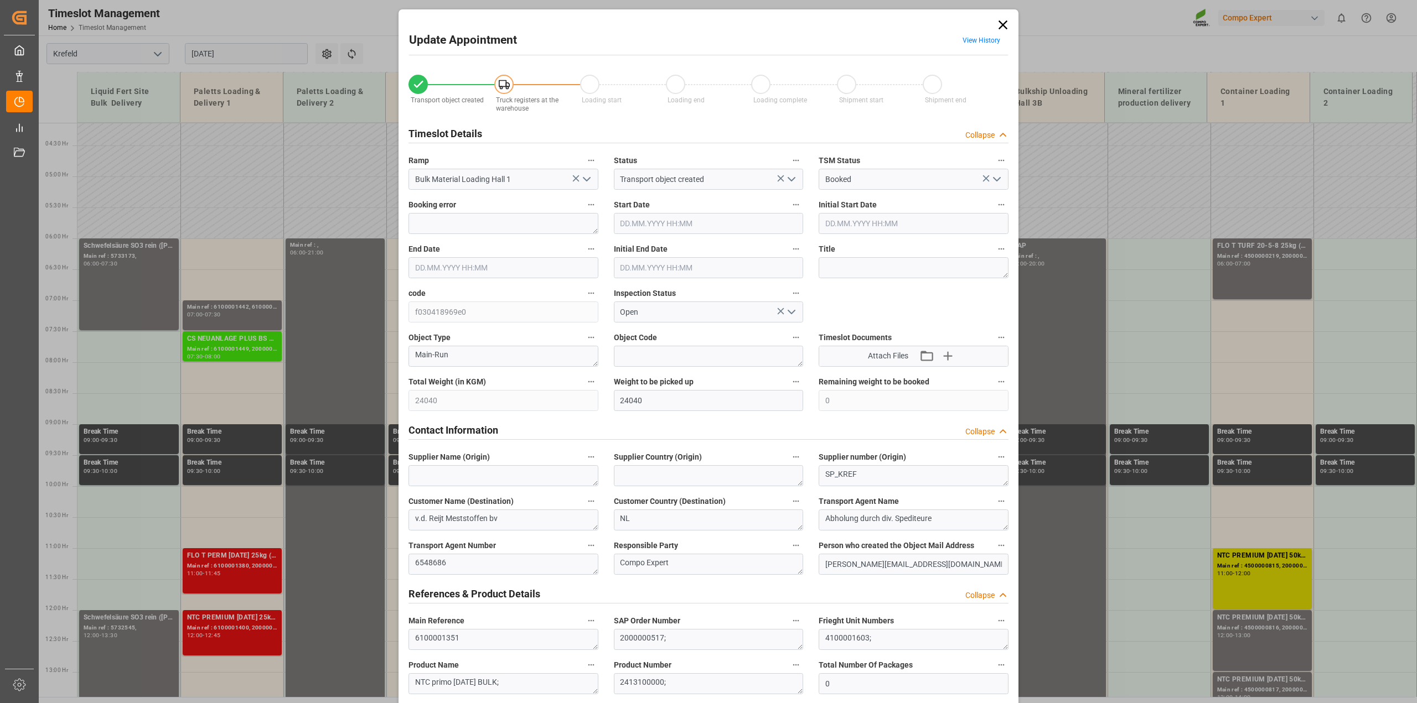
type input "24040"
type input "0"
type input "[DATE] 07:30"
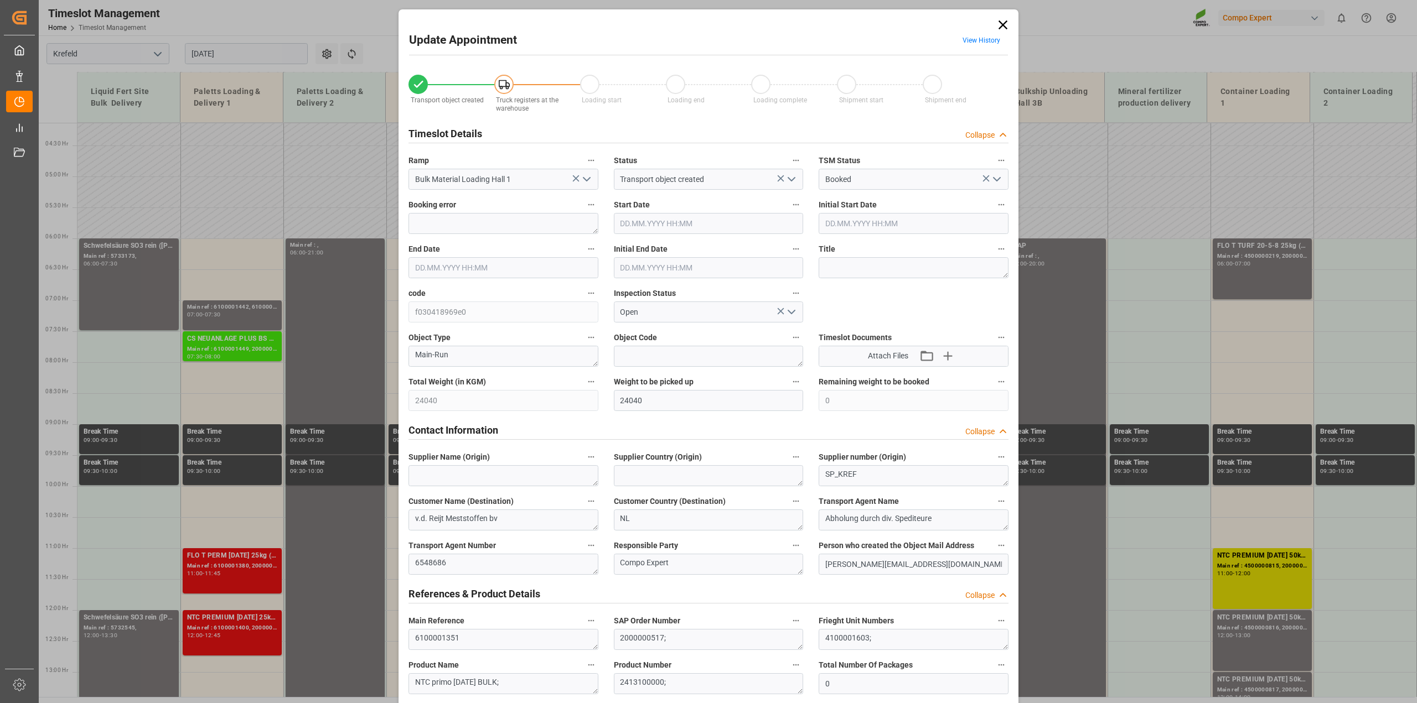
type input "[DATE] 07:30"
type input "[DATE] 08:00"
type input "[DATE] 09:06"
type input "[DATE] 13:19"
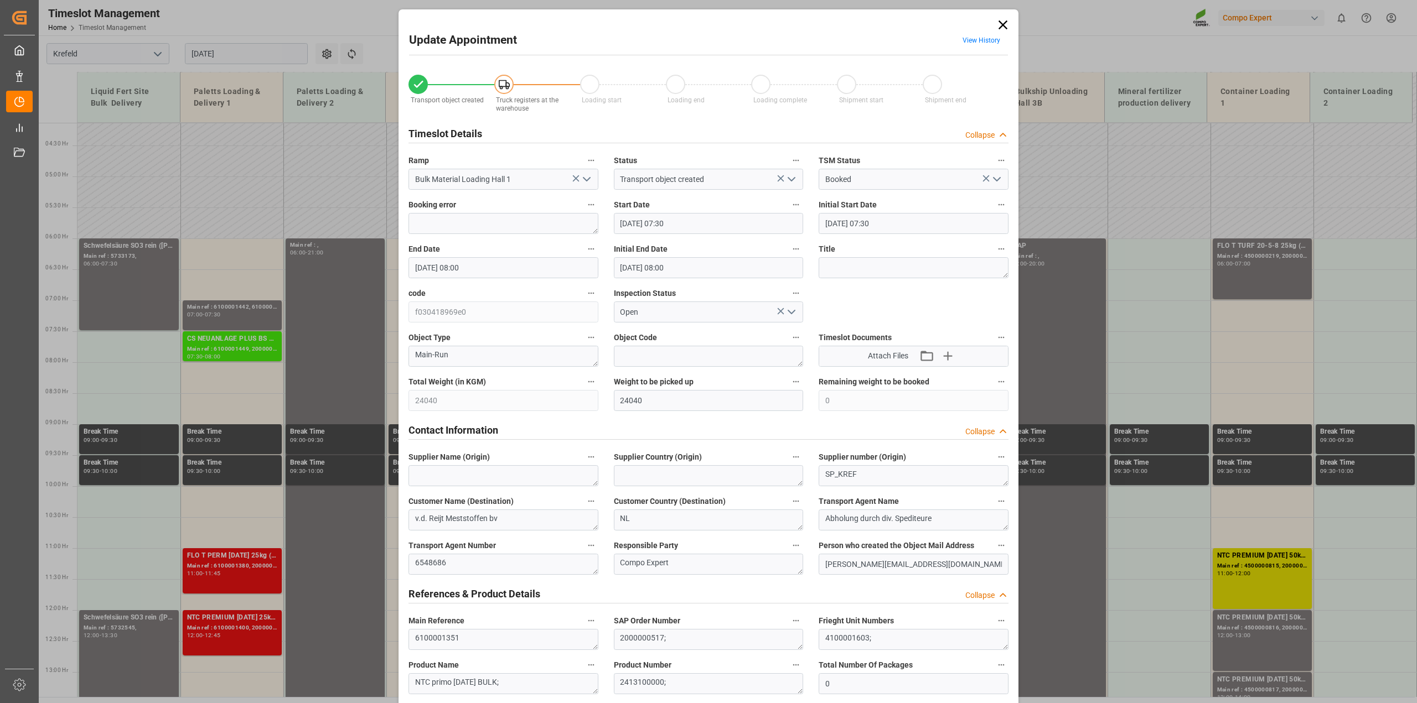
drag, startPoint x: 997, startPoint y: 24, endPoint x: 928, endPoint y: 34, distance: 70.5
click at [997, 24] on icon at bounding box center [1002, 24] width 15 height 15
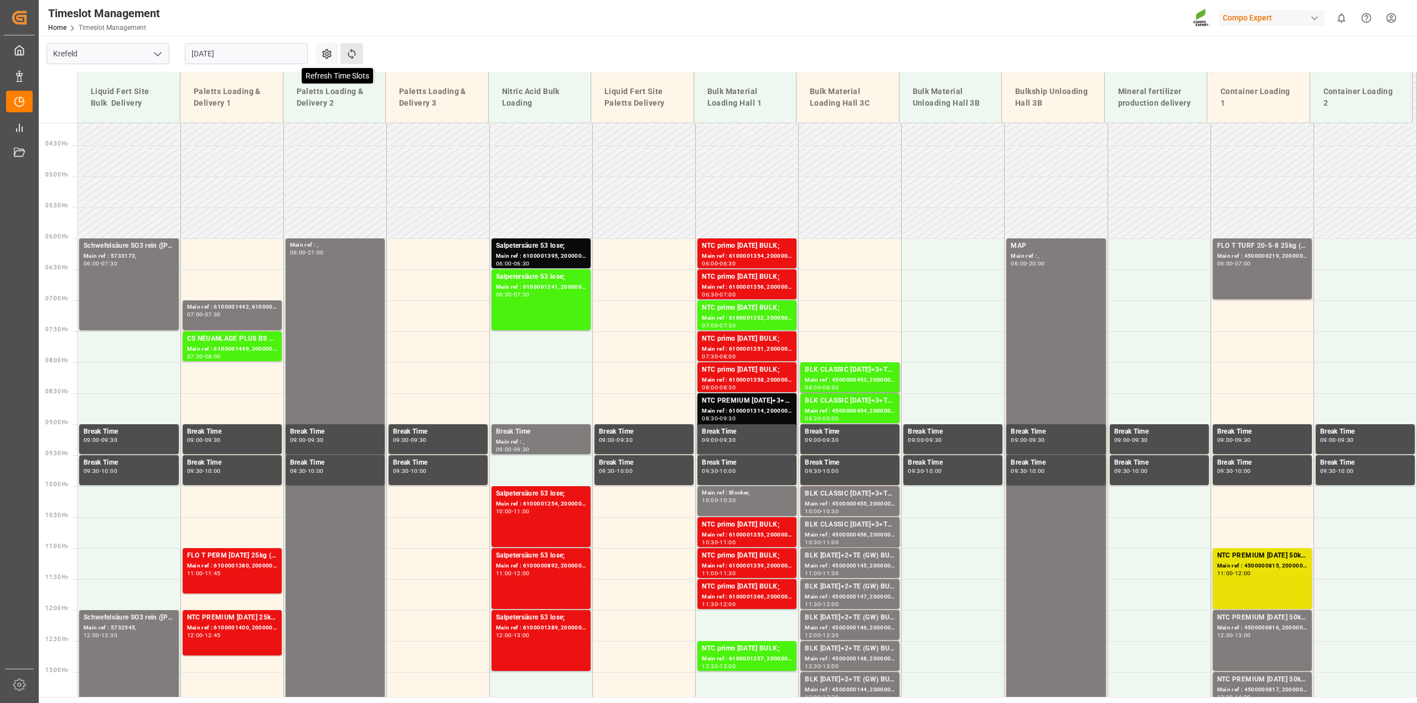
click at [346, 54] on icon at bounding box center [352, 54] width 12 height 12
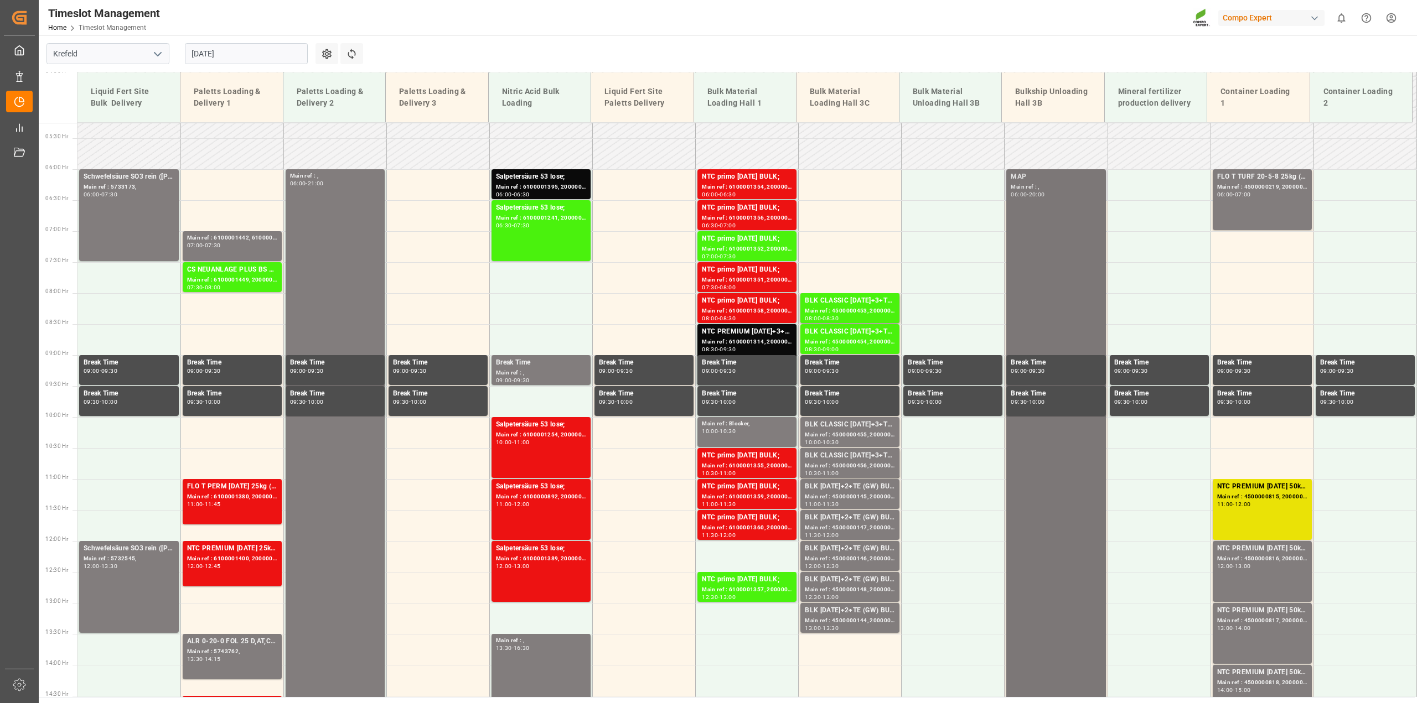
scroll to position [464, 0]
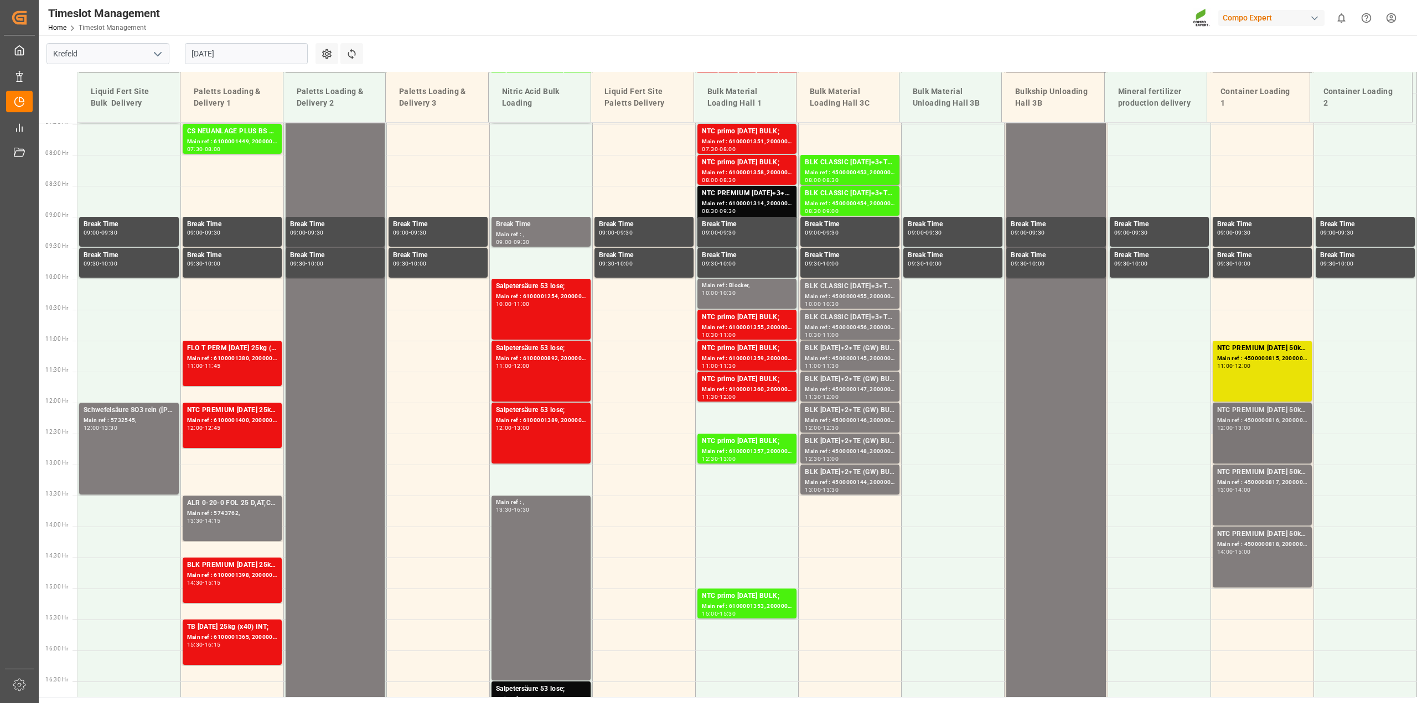
click at [1268, 421] on div "Main ref : 4500000816, 2000000613;" at bounding box center [1262, 420] width 90 height 9
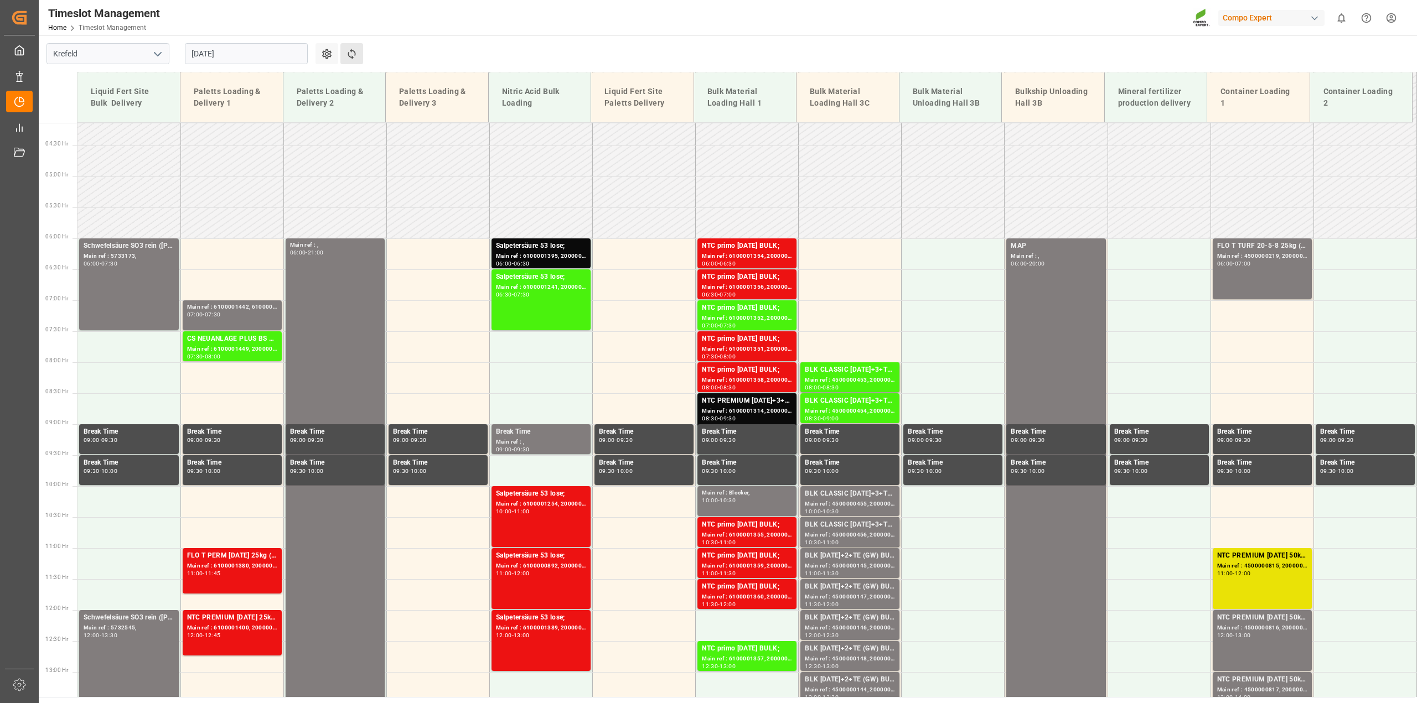
click at [355, 46] on button "Refresh Time Slots" at bounding box center [351, 53] width 23 height 21
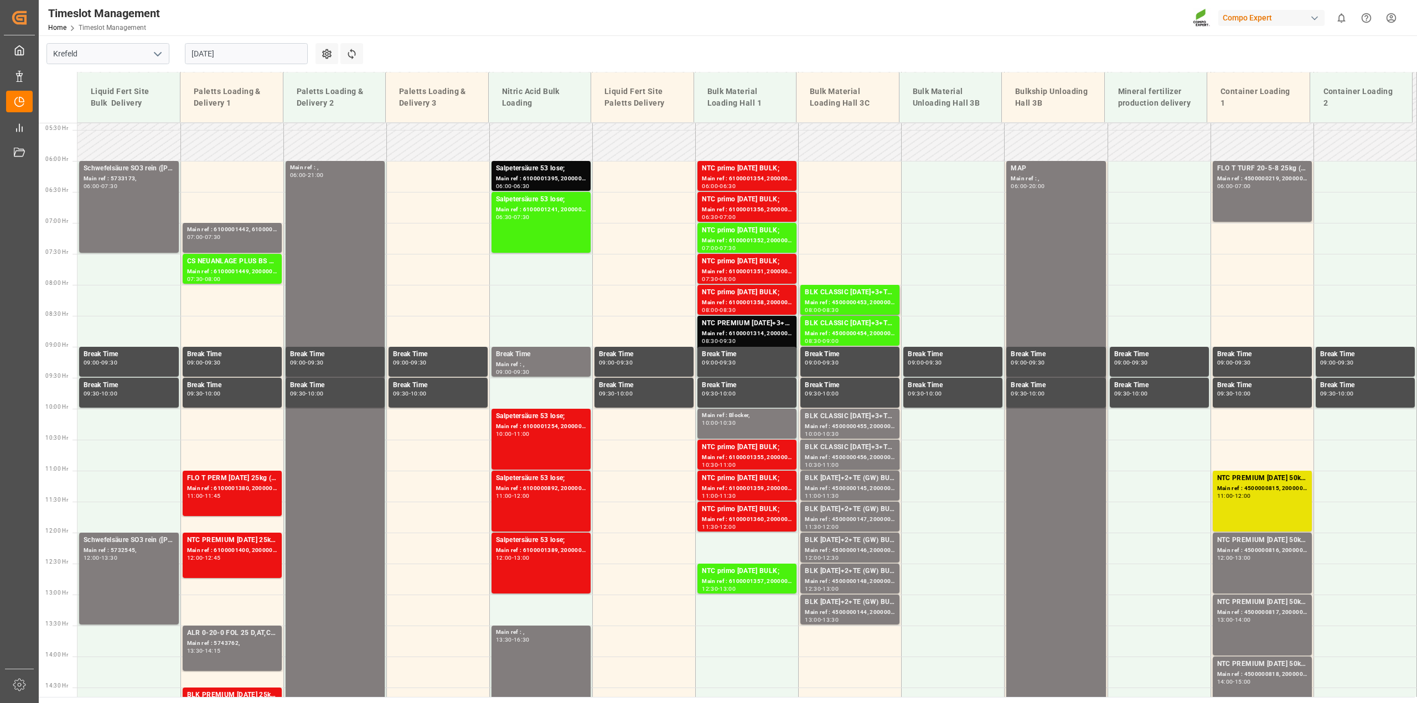
scroll to position [325, 0]
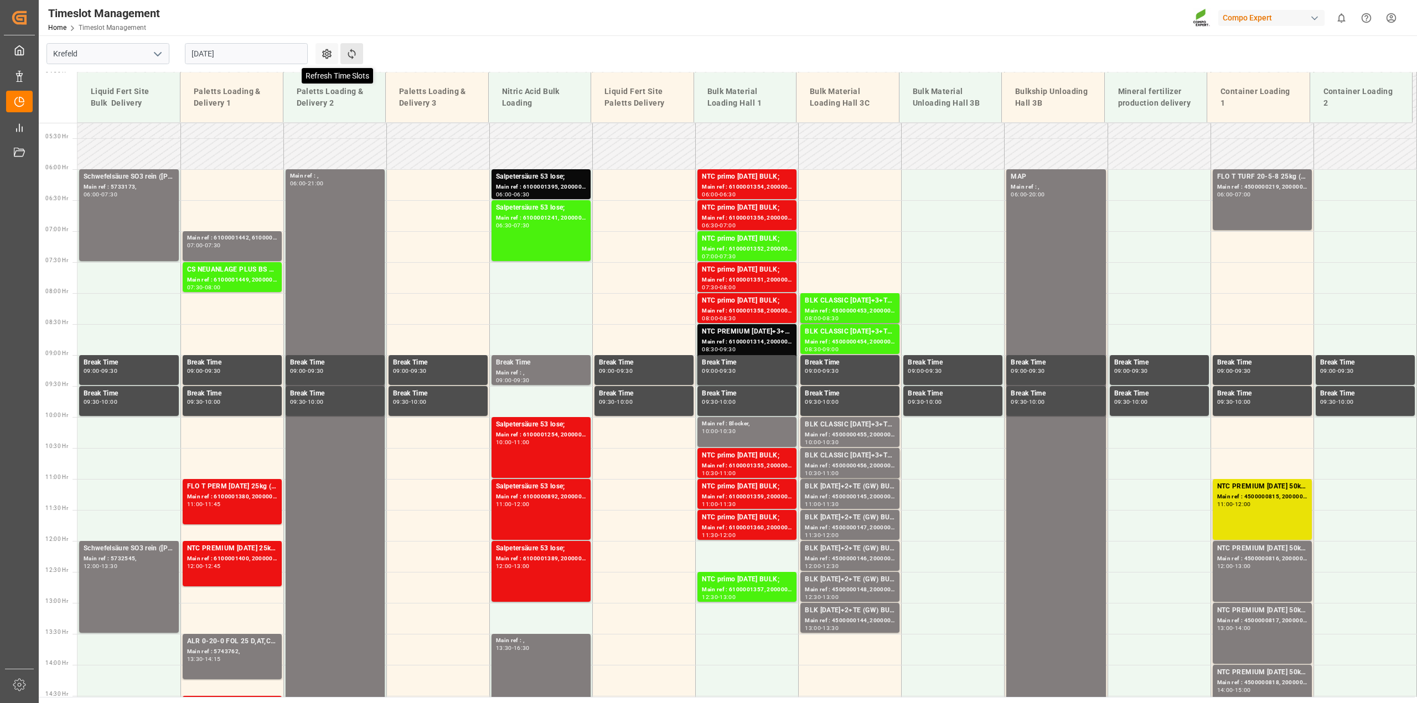
click at [350, 55] on icon at bounding box center [352, 54] width 12 height 12
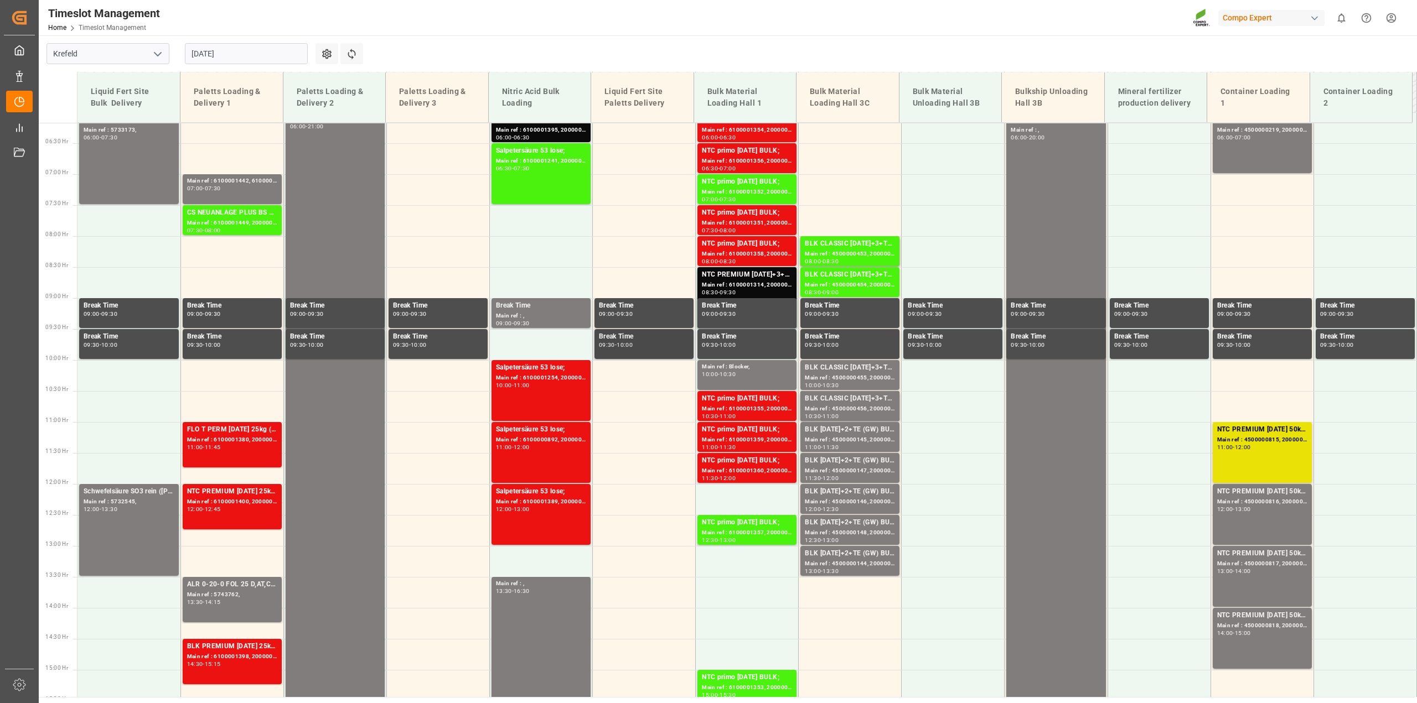
scroll to position [256, 0]
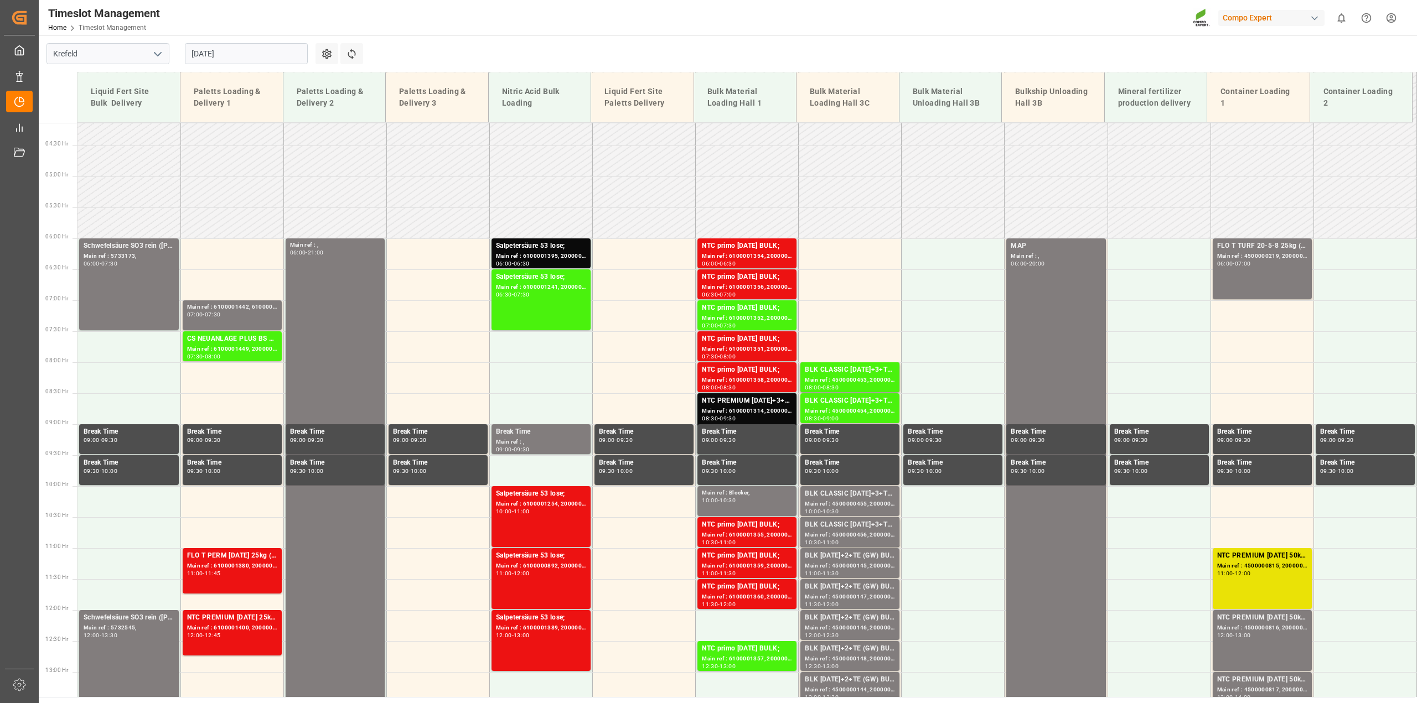
click at [233, 49] on input "[DATE]" at bounding box center [246, 53] width 123 height 21
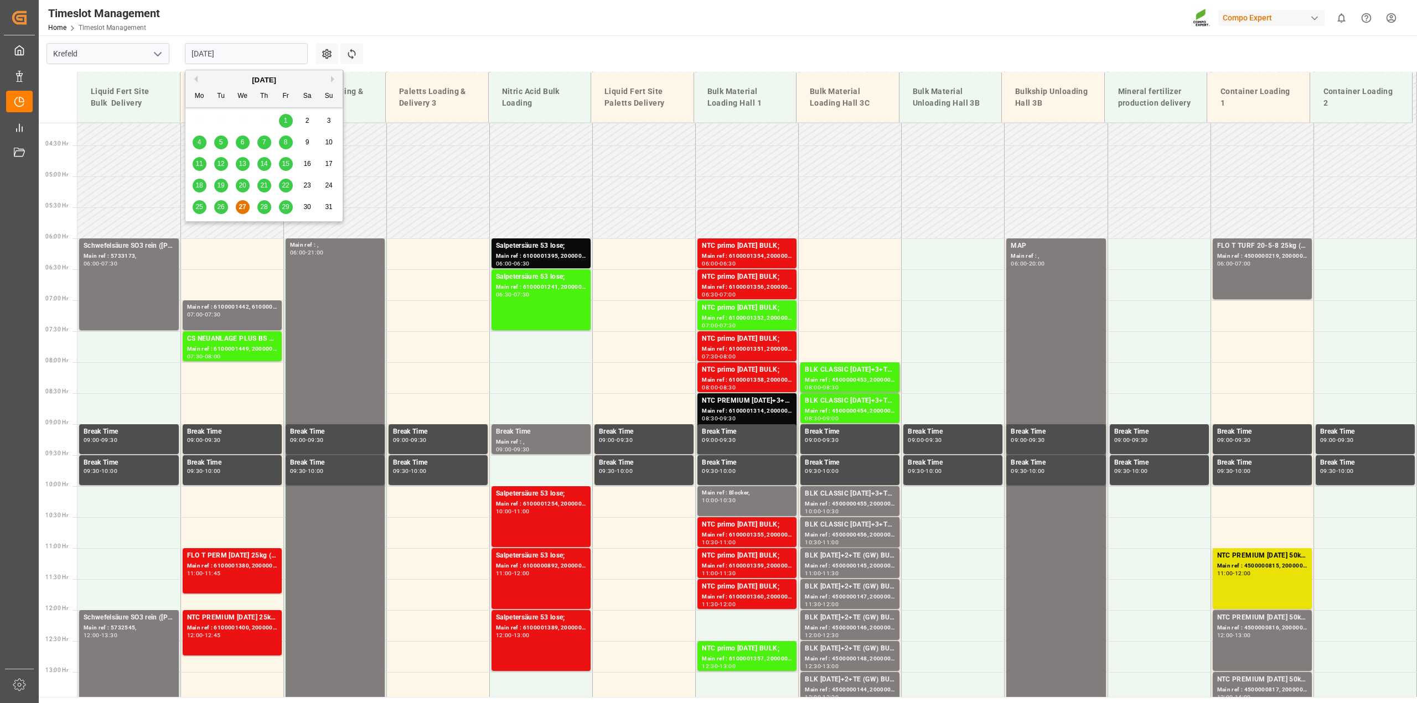
click at [263, 213] on div "28" at bounding box center [264, 207] width 14 height 13
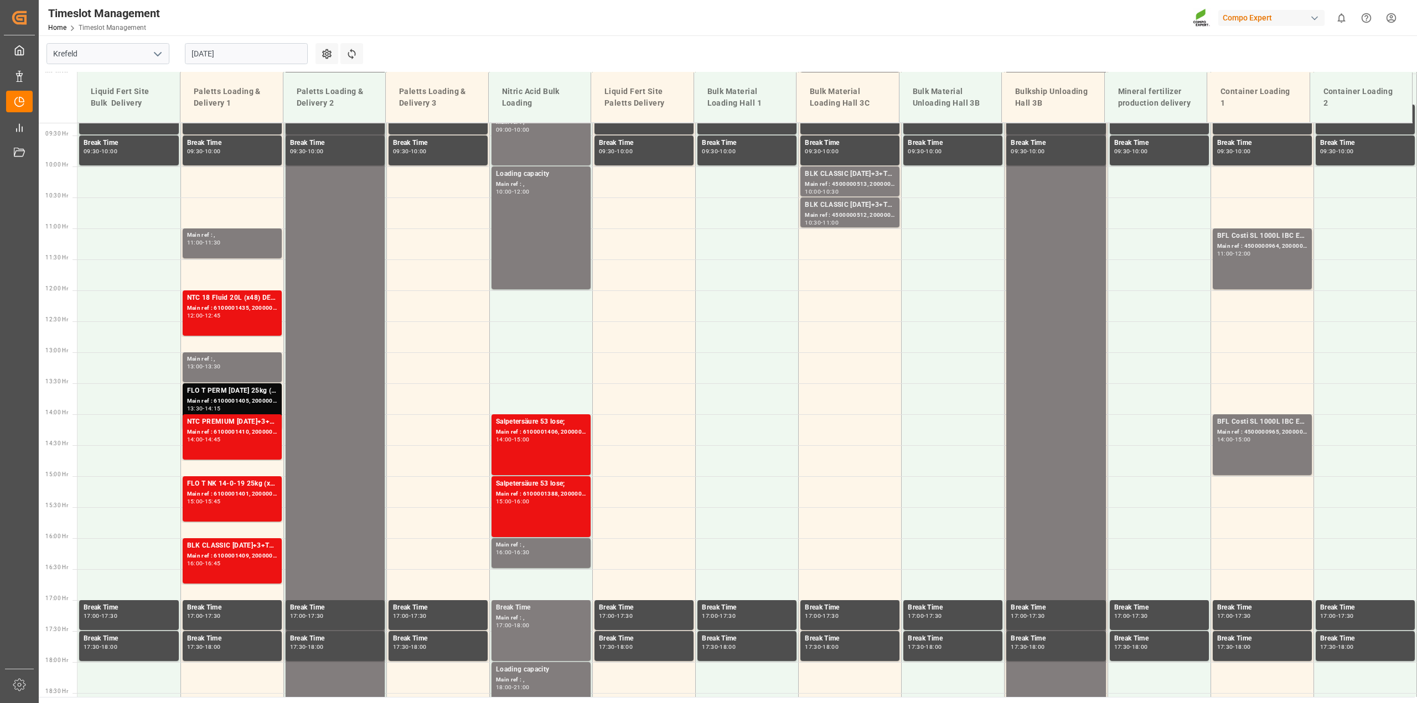
scroll to position [464, 0]
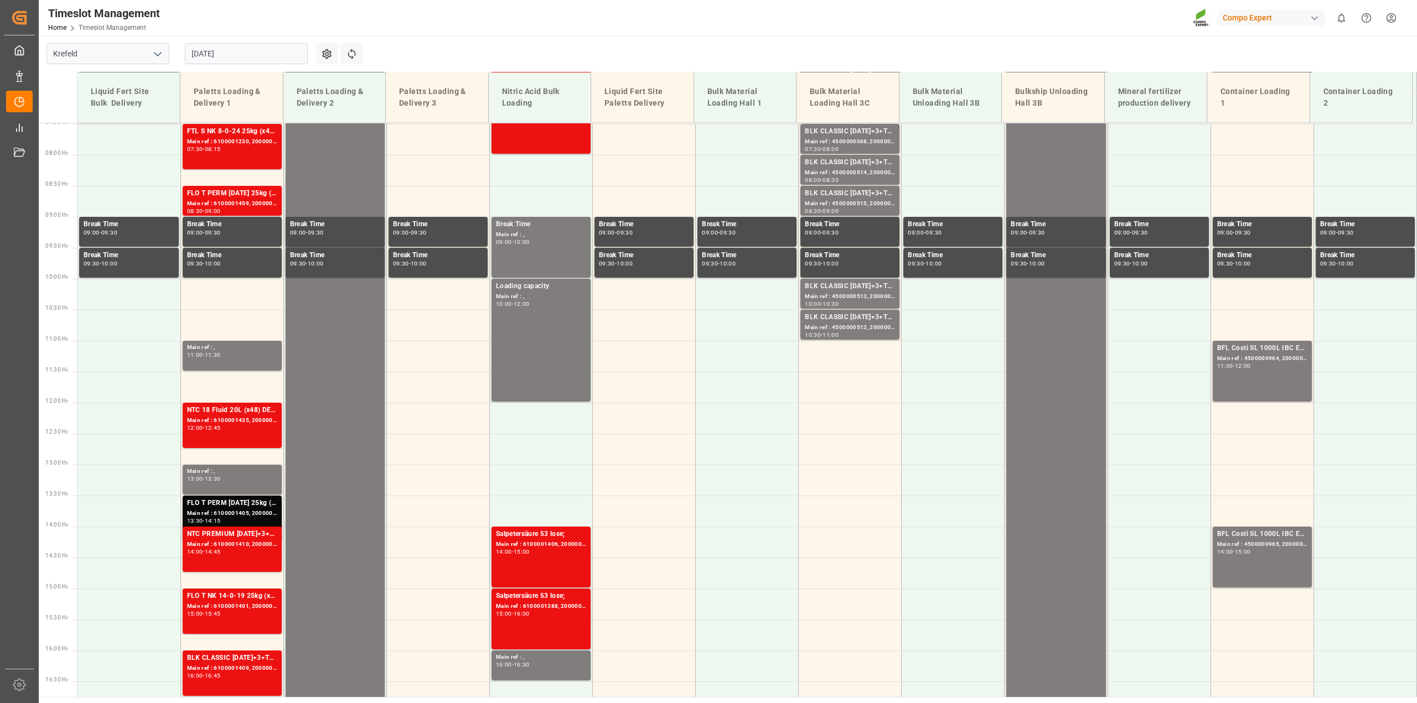
click at [222, 50] on input "[DATE]" at bounding box center [246, 53] width 123 height 21
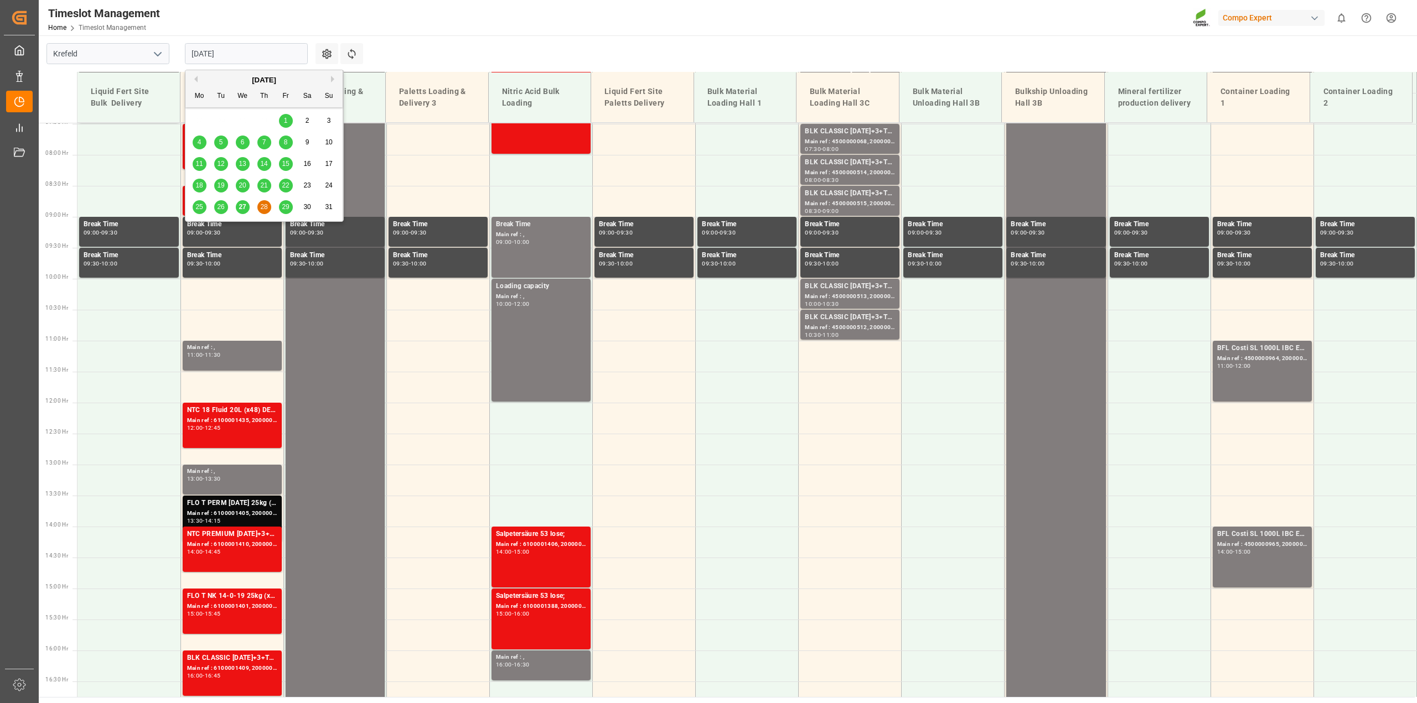
click at [246, 210] on span "27" at bounding box center [242, 207] width 7 height 8
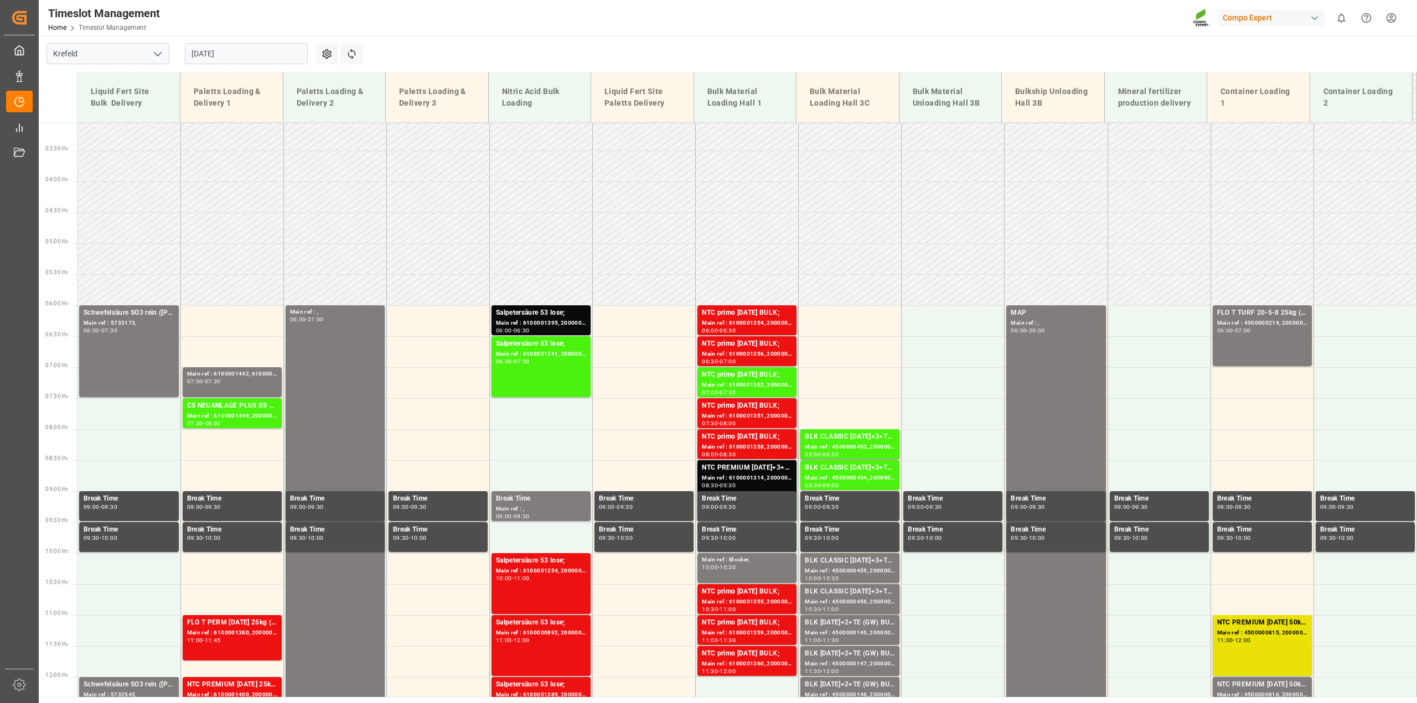
scroll to position [187, 0]
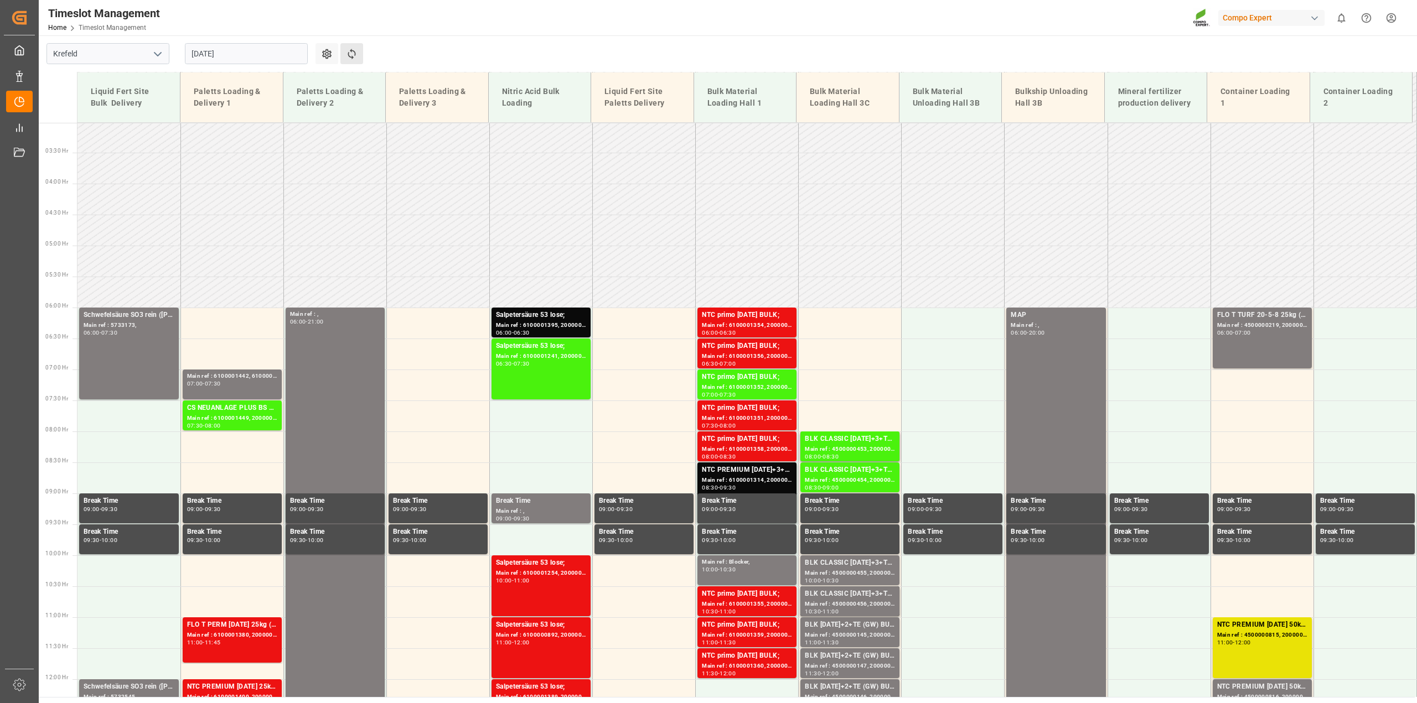
click at [361, 50] on button "Refresh Time Slots" at bounding box center [351, 53] width 23 height 21
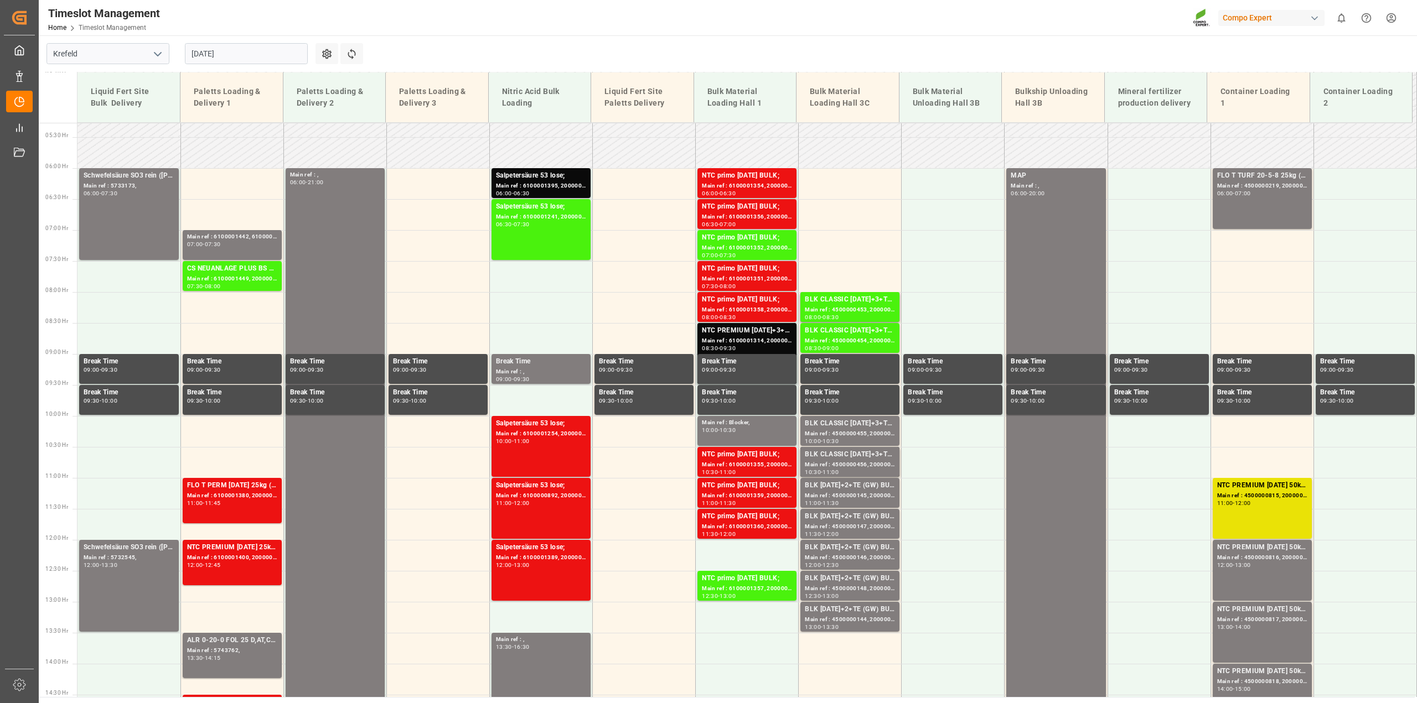
scroll to position [325, 0]
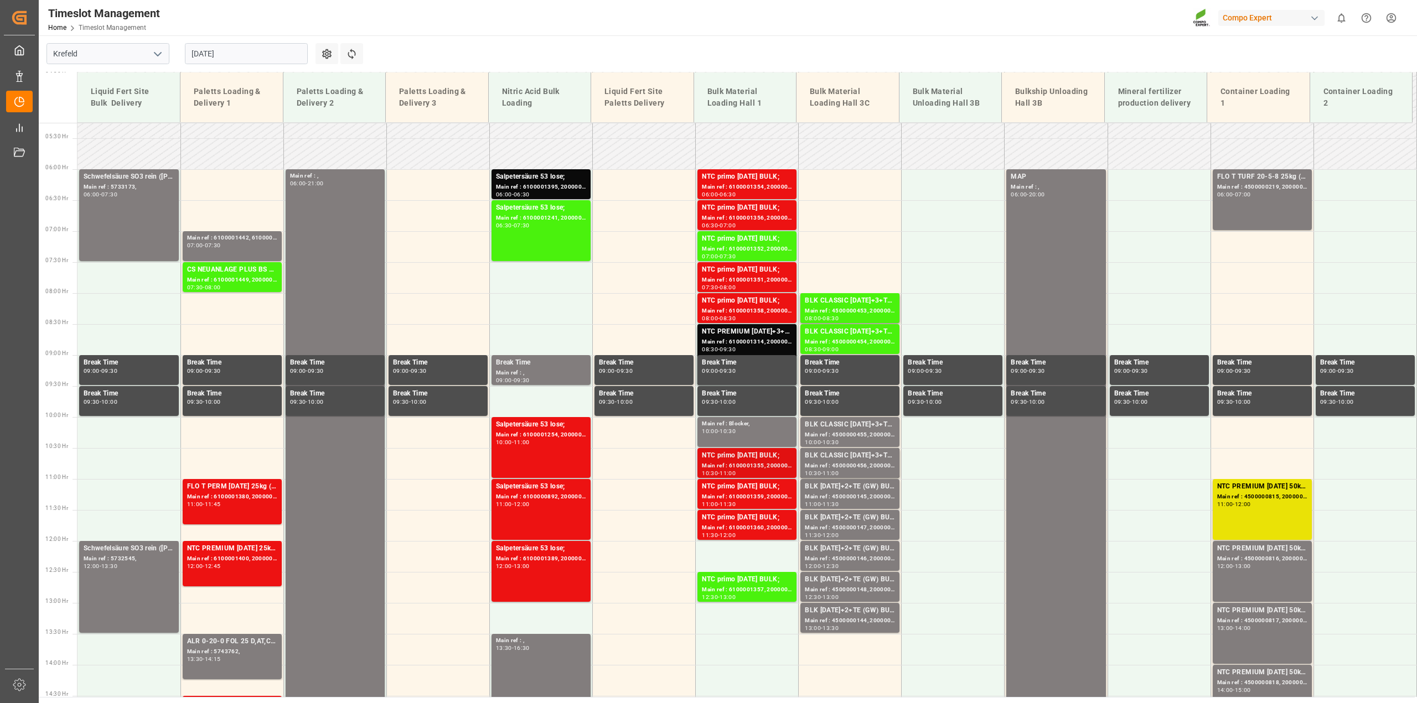
click at [745, 468] on div "Main ref : 6100001355, 2000000517;" at bounding box center [747, 466] width 90 height 9
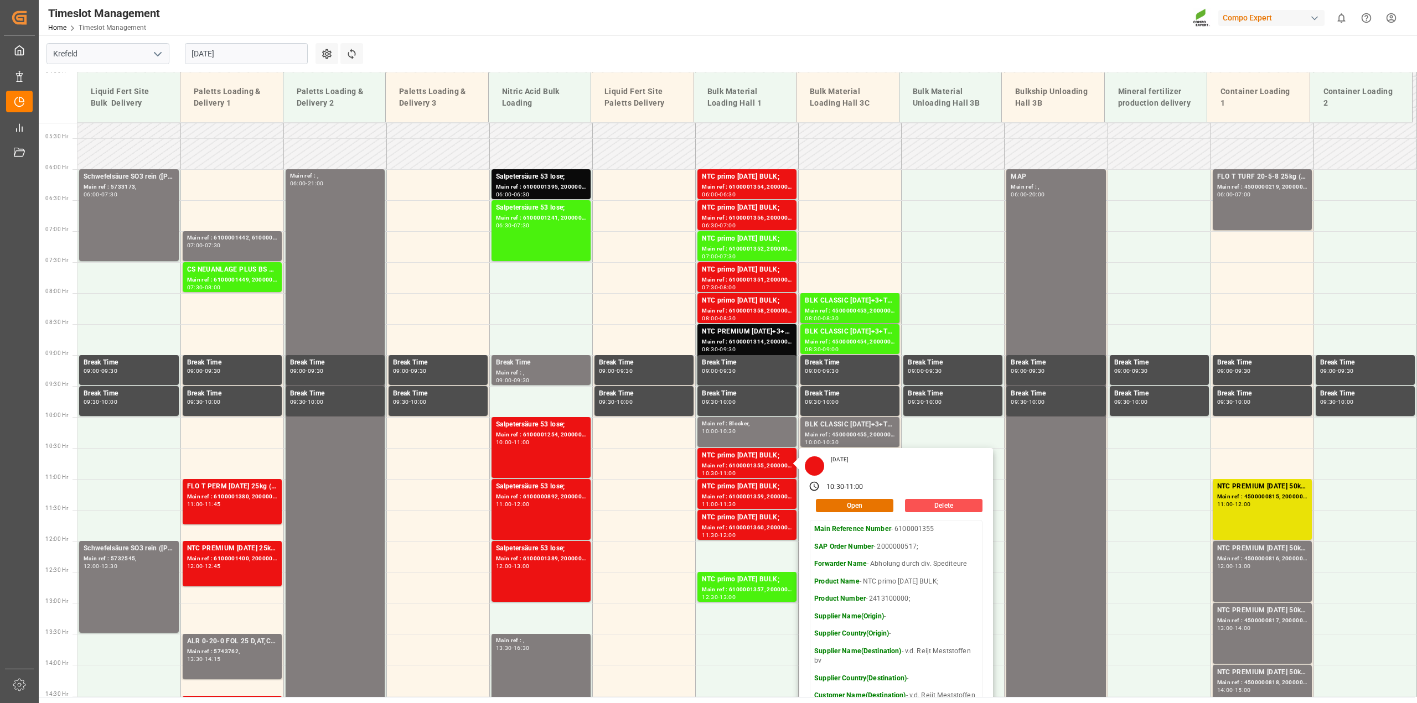
click at [854, 513] on div "[DATE] 10:30 - 11:00 Open Delete Main Reference Number - 6100001355 SAP Order N…" at bounding box center [896, 600] width 194 height 305
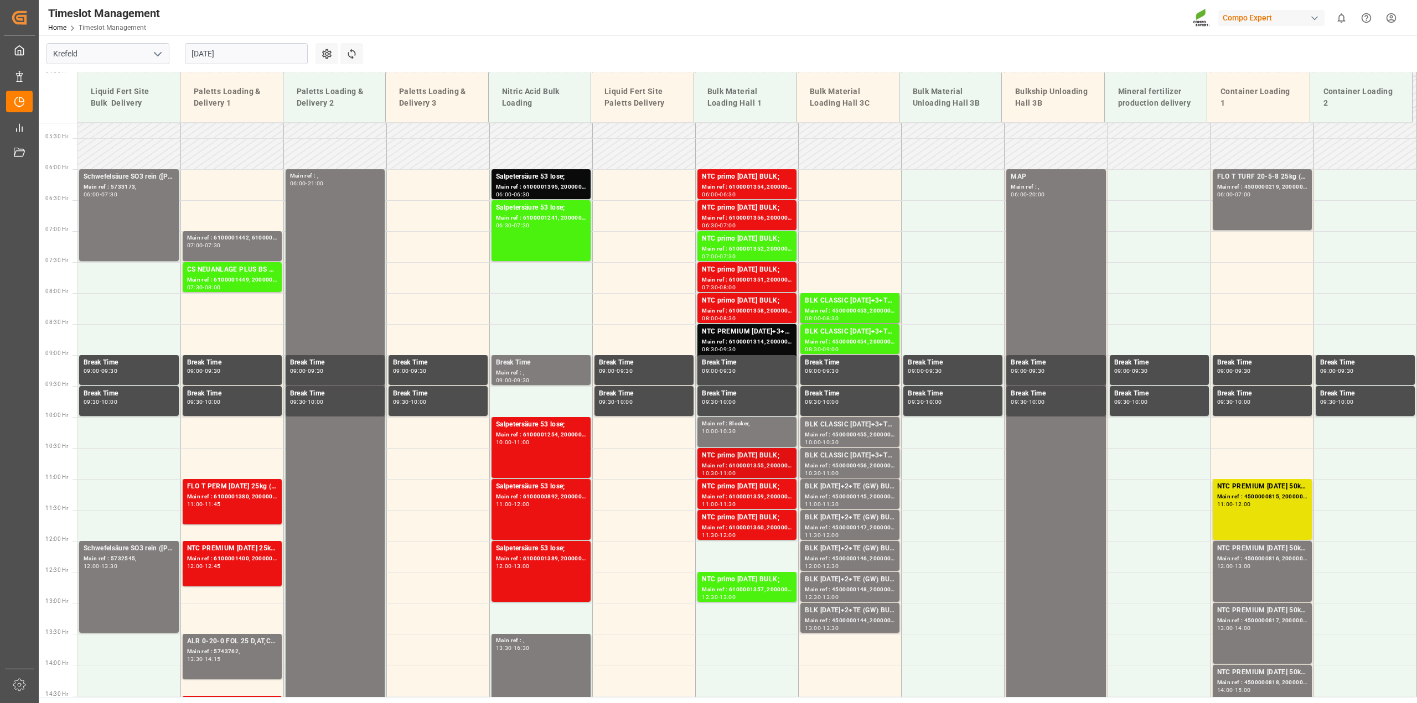
click at [723, 465] on div "Main ref : 6100001355, 2000000517;" at bounding box center [747, 466] width 90 height 9
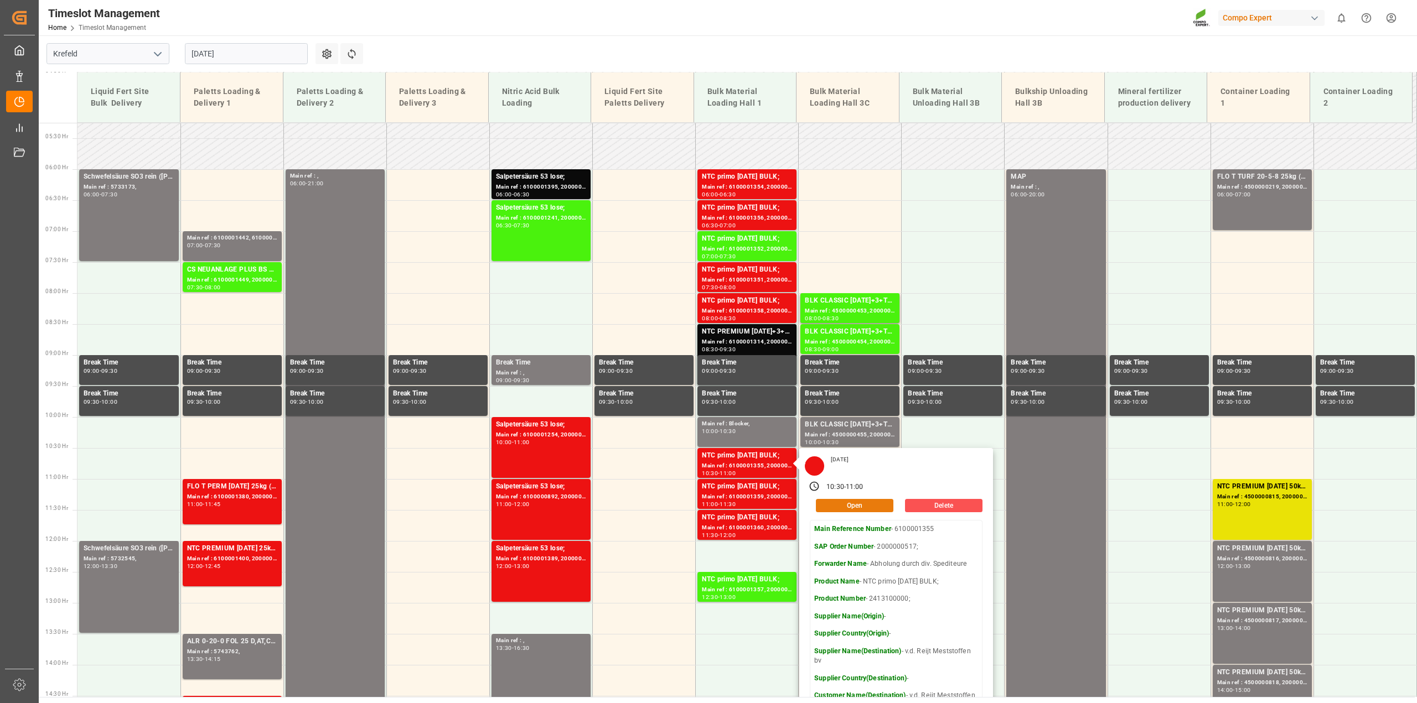
click at [831, 508] on button "Open" at bounding box center [854, 505] width 77 height 13
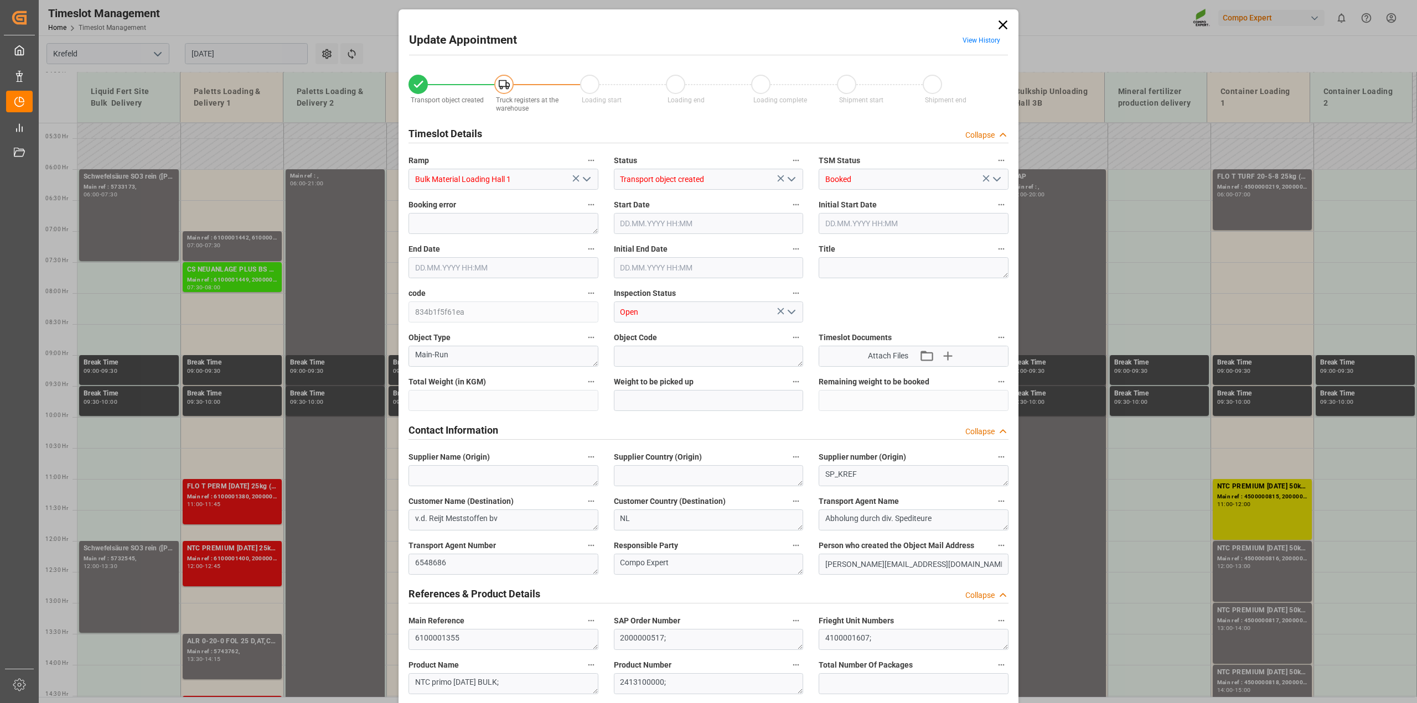
type input "24040"
type input "0"
type input "[DATE] 10:30"
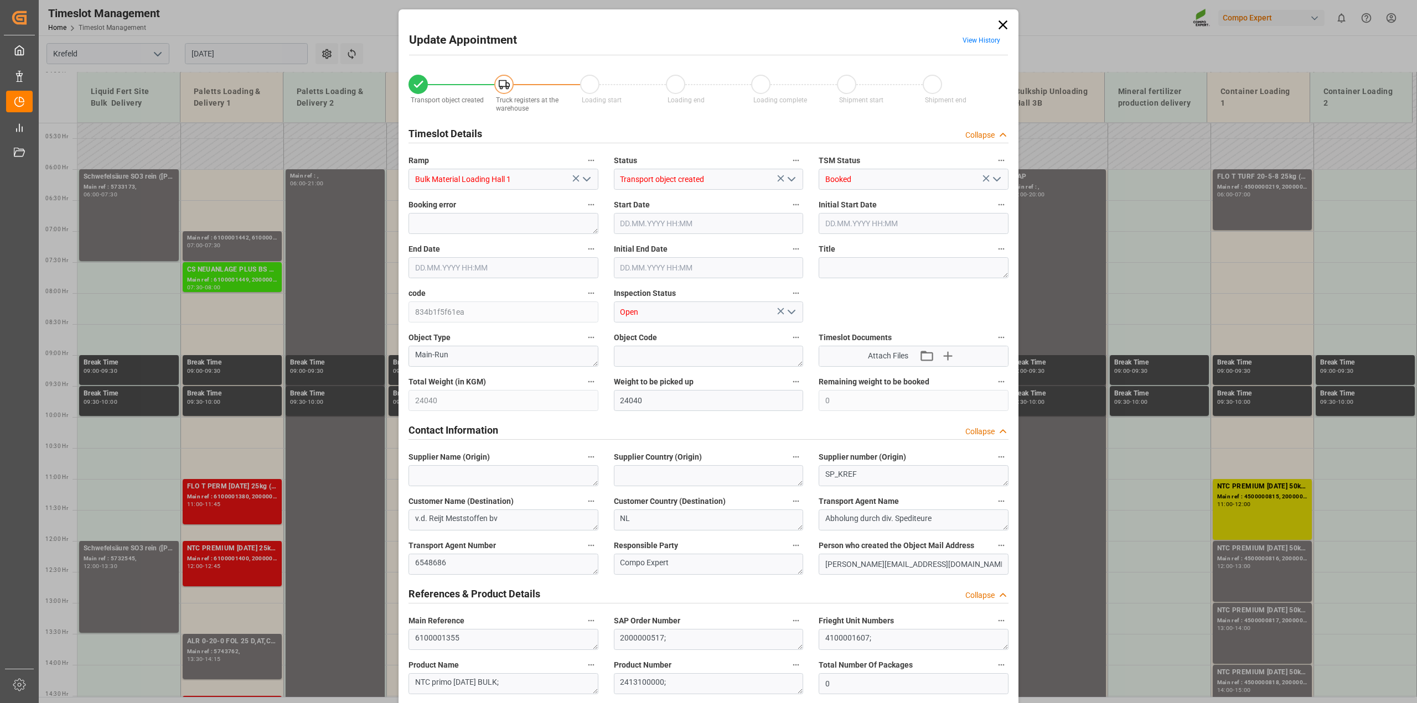
type input "[DATE] 10:30"
type input "[DATE] 11:00"
type input "[DATE] 09:06"
type input "[DATE] 13:16"
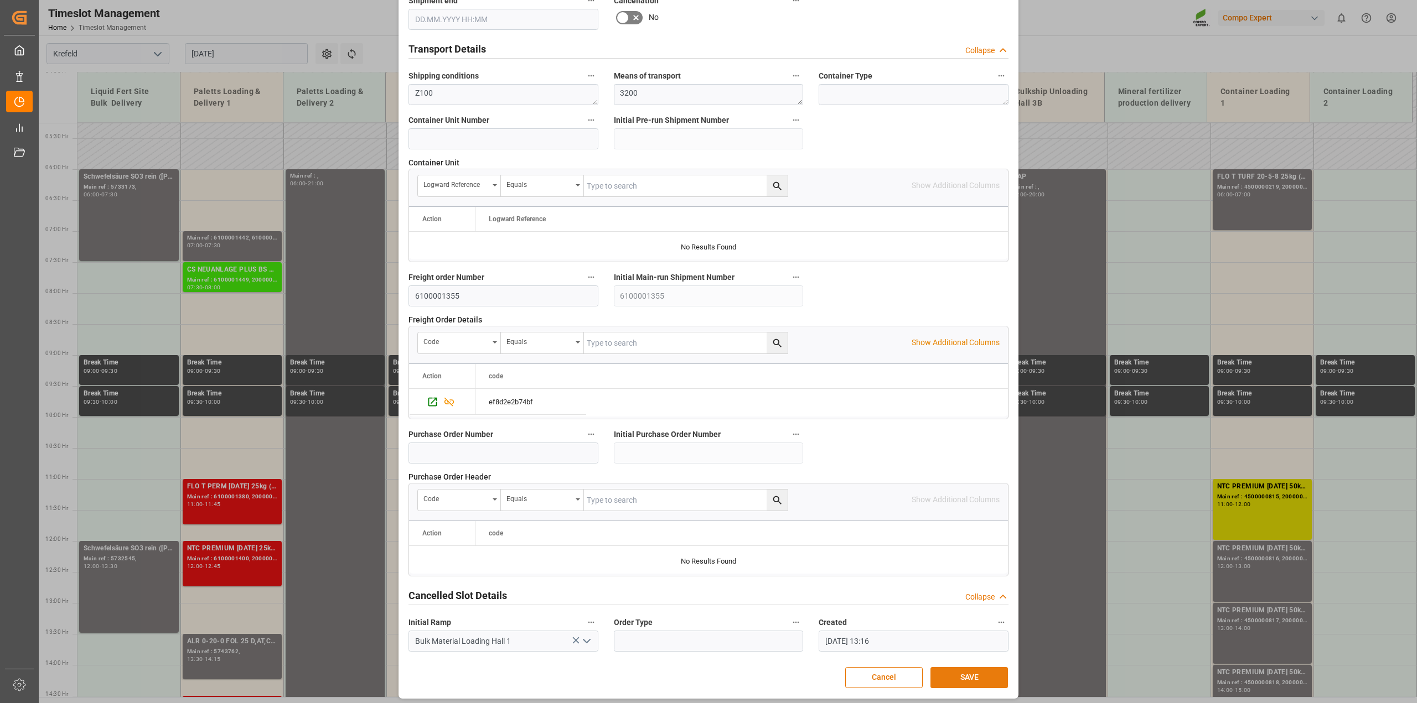
scroll to position [834, 0]
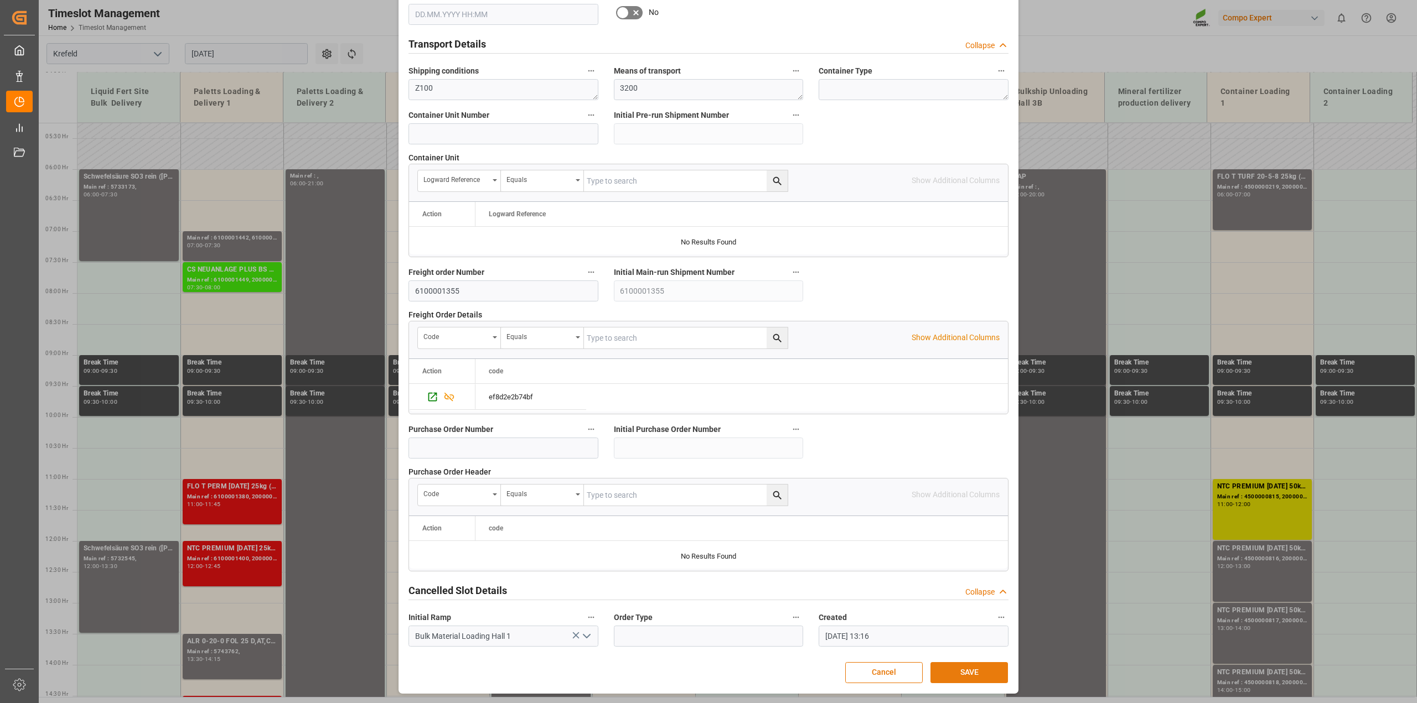
click at [966, 668] on button "SAVE" at bounding box center [968, 672] width 77 height 21
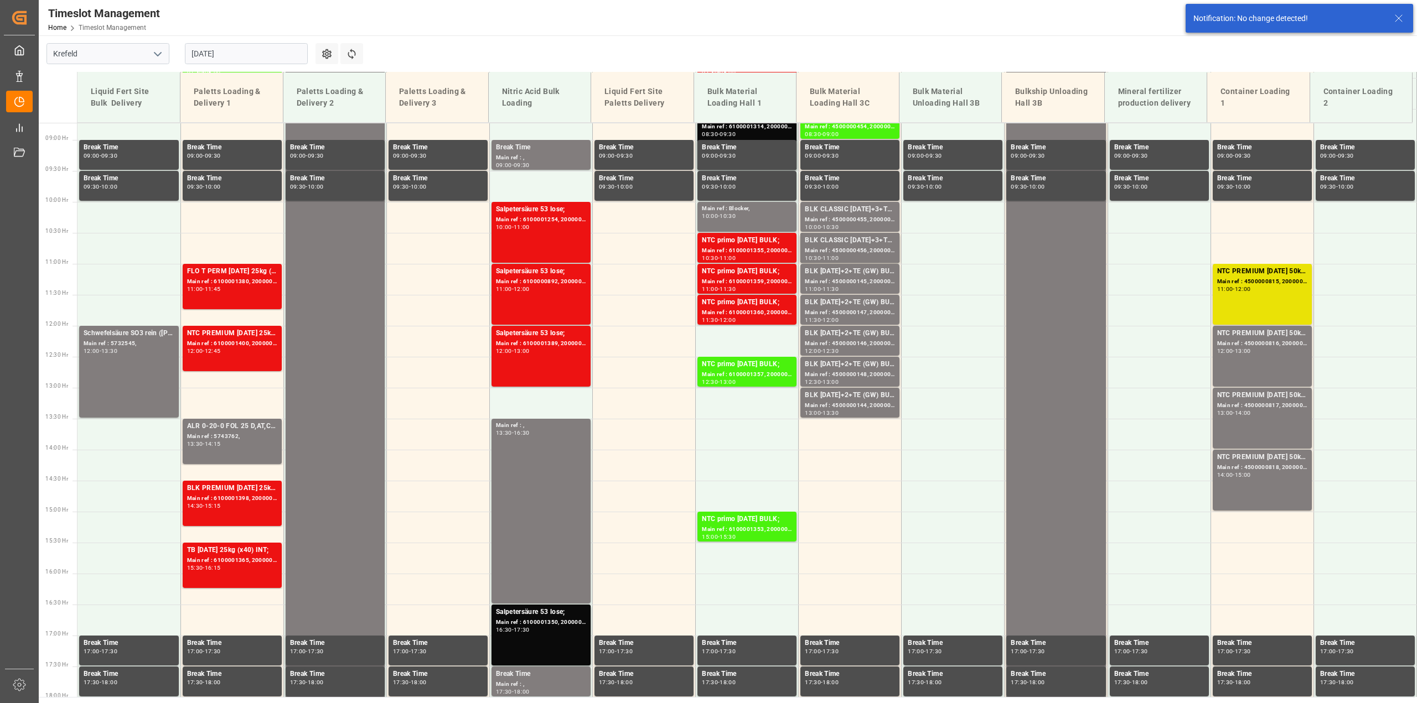
scroll to position [562, 0]
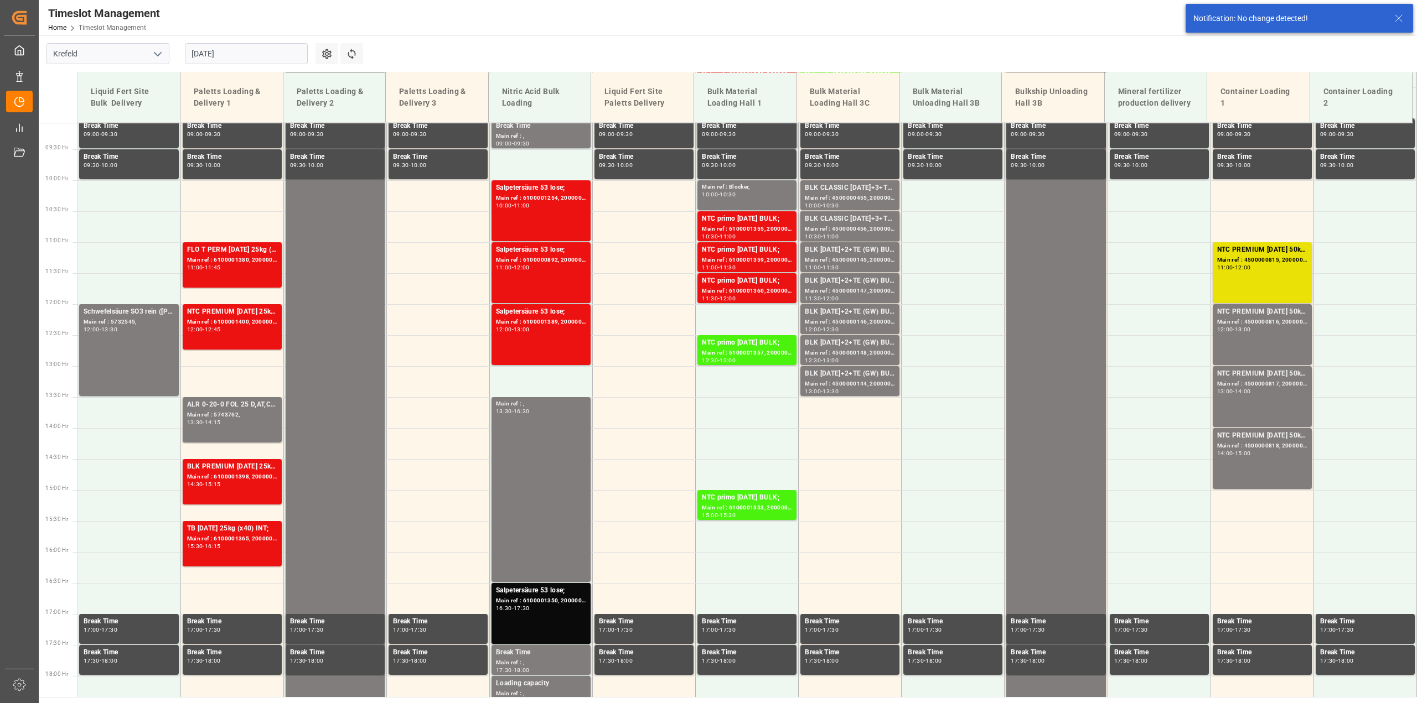
click at [219, 56] on input "[DATE]" at bounding box center [246, 53] width 123 height 21
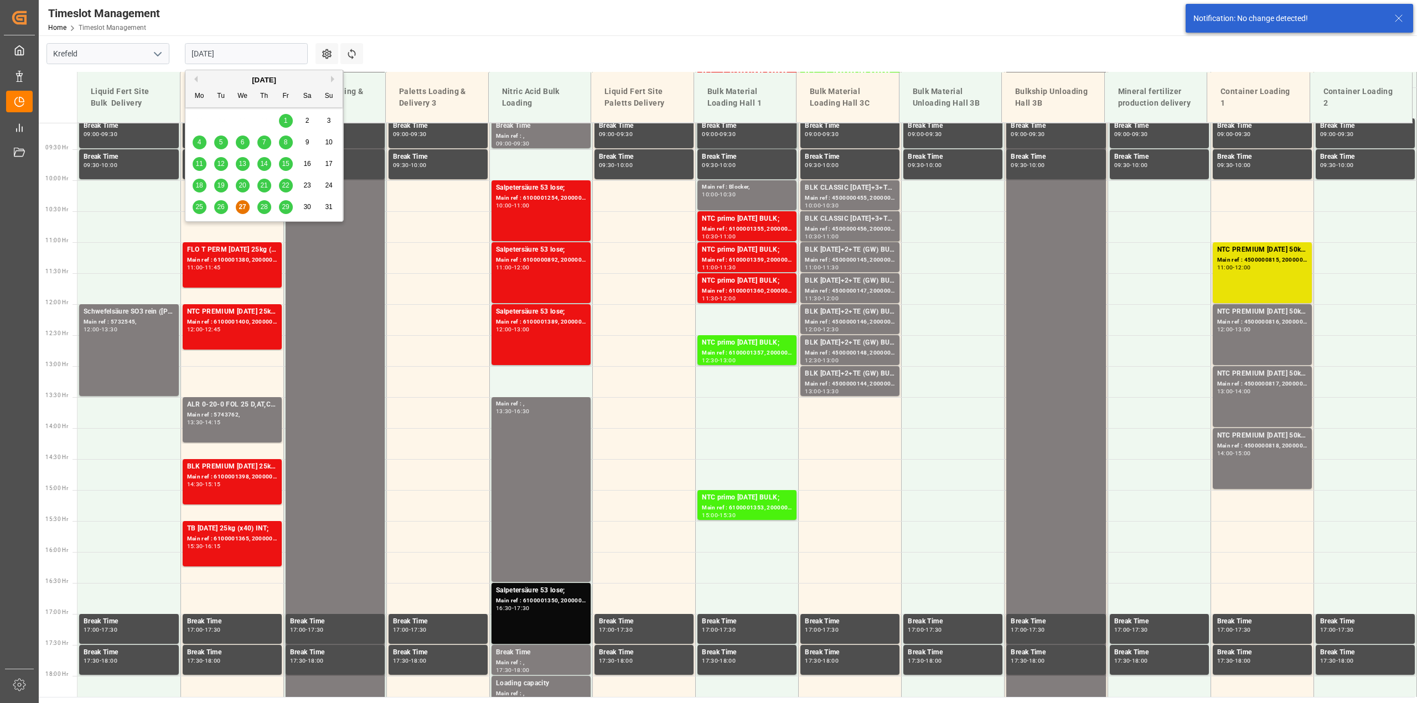
click at [216, 206] on div "26" at bounding box center [221, 207] width 14 height 13
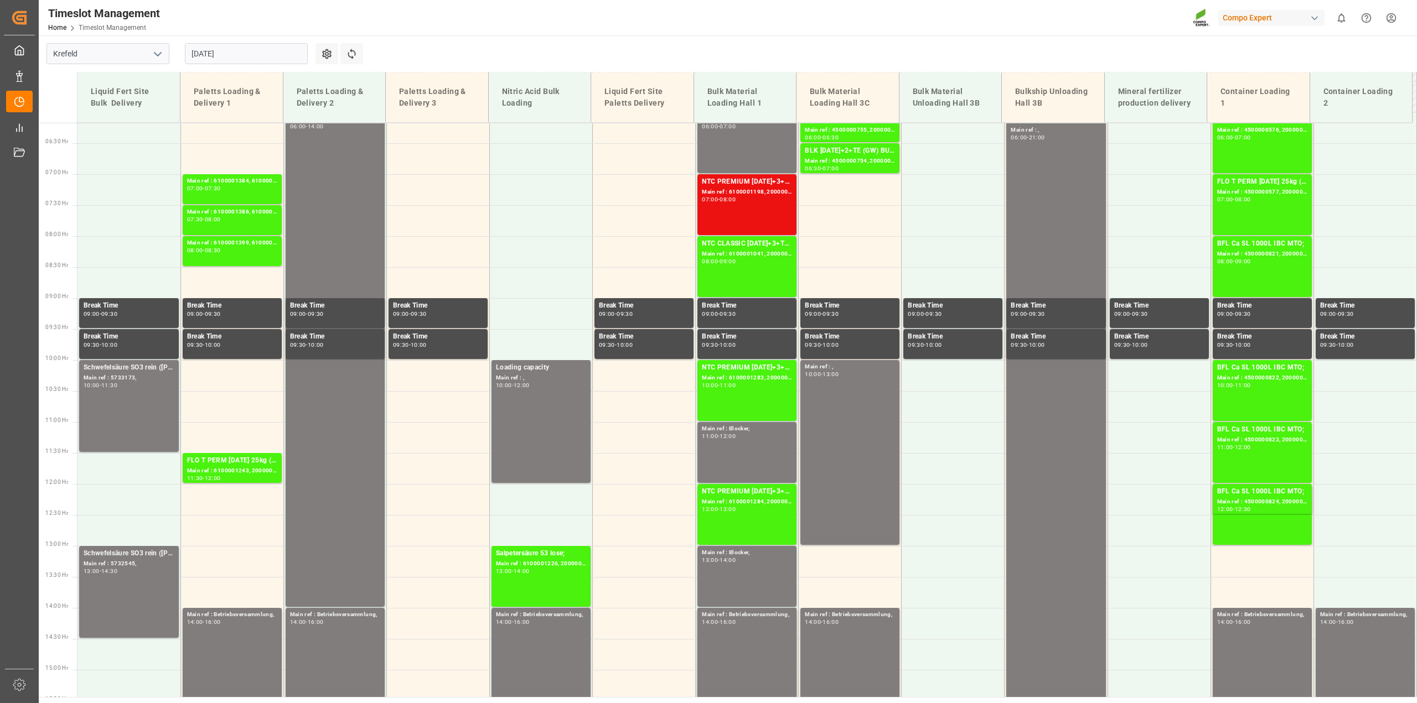
scroll to position [256, 0]
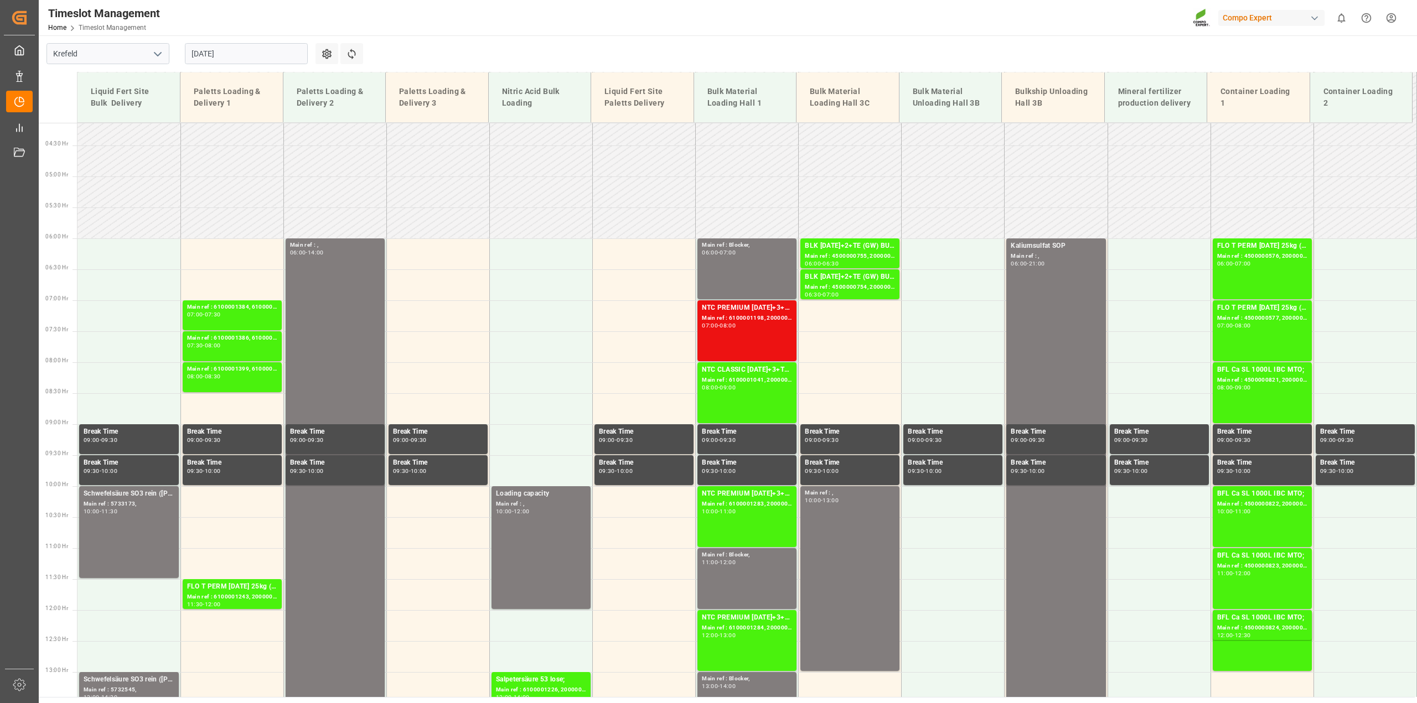
click at [227, 51] on input "[DATE]" at bounding box center [246, 53] width 123 height 21
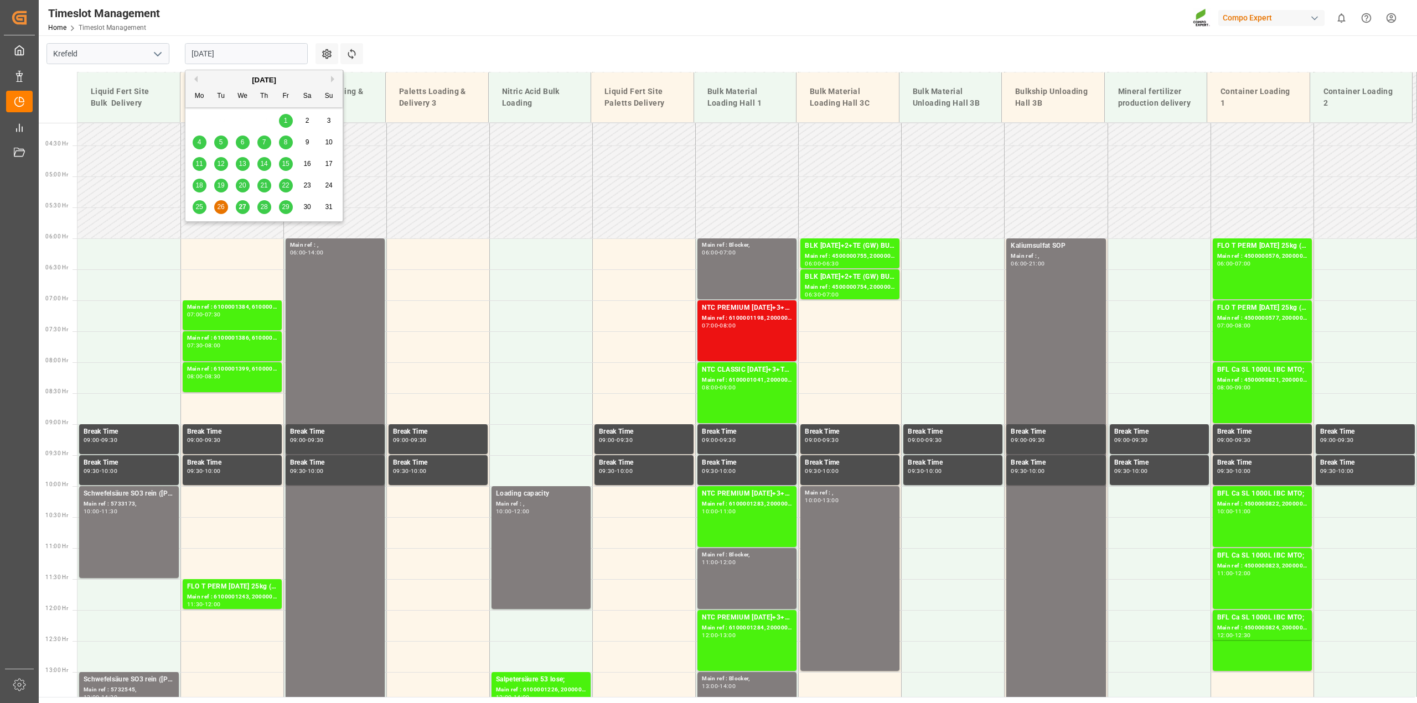
click at [242, 205] on span "27" at bounding box center [242, 207] width 7 height 8
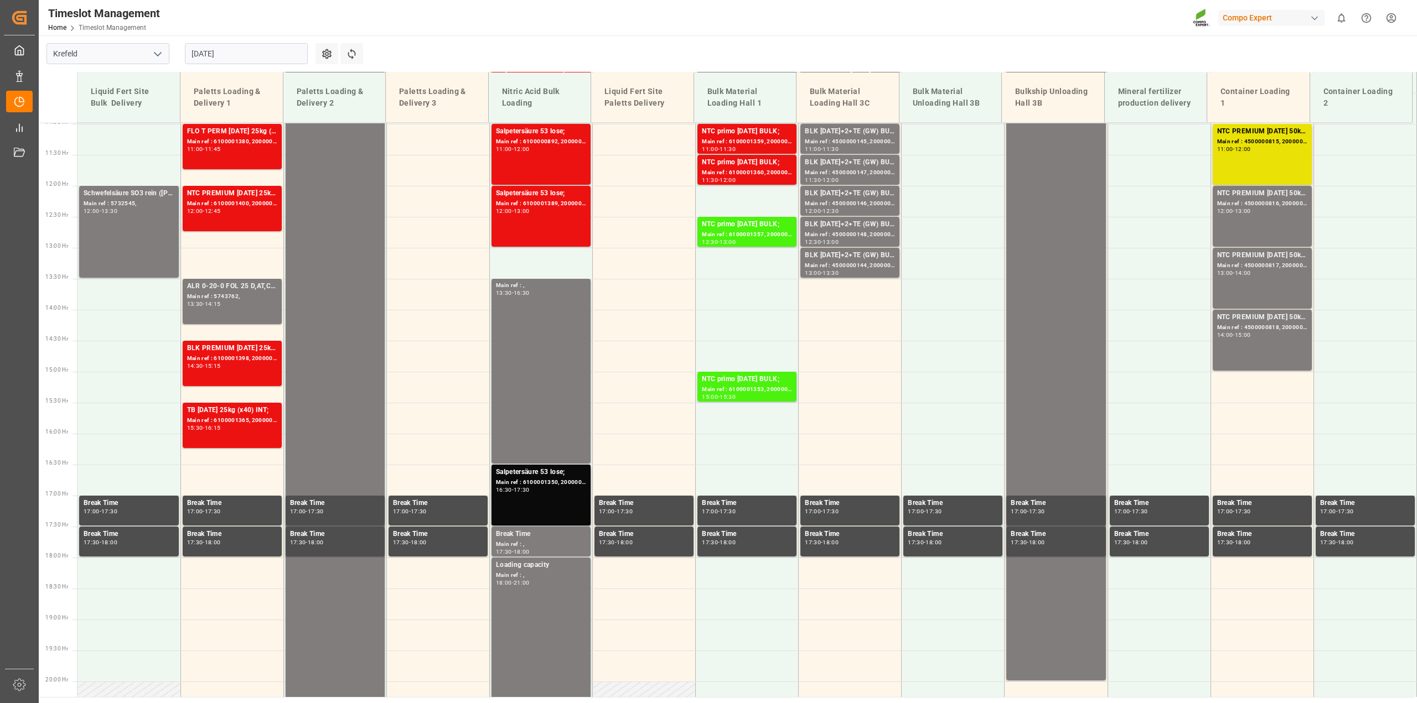
scroll to position [533, 0]
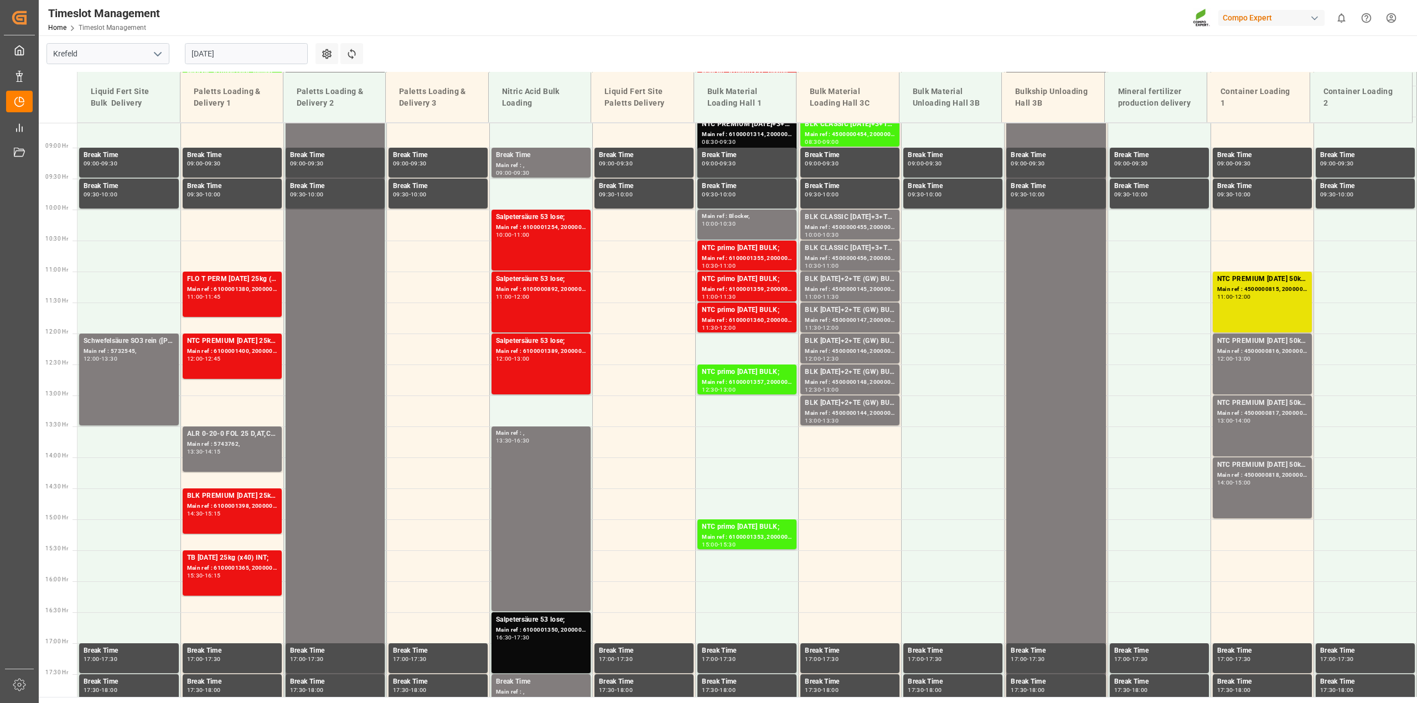
click at [201, 55] on input "[DATE]" at bounding box center [246, 53] width 123 height 21
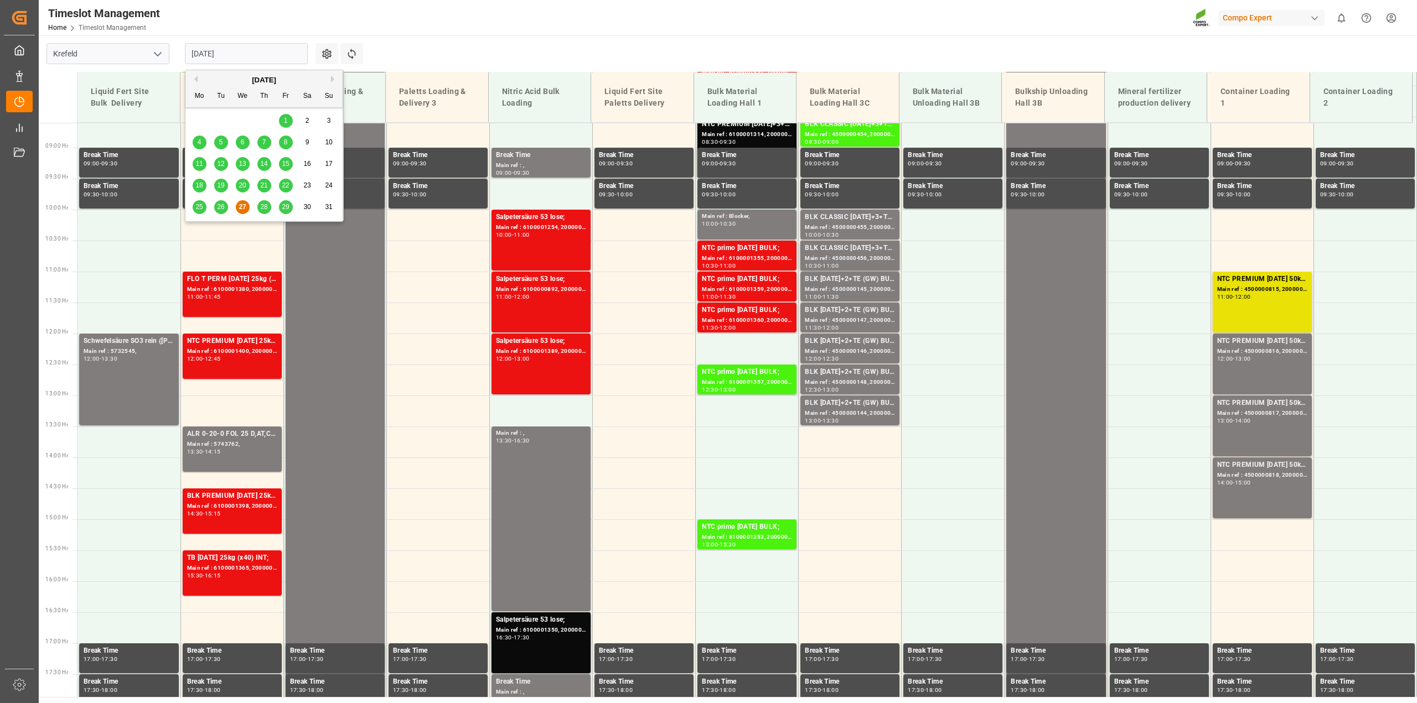
click at [331, 83] on div "[DATE]" at bounding box center [263, 80] width 157 height 11
click at [333, 79] on button "Next Month" at bounding box center [334, 79] width 7 height 7
click at [202, 122] on div "1" at bounding box center [200, 121] width 14 height 13
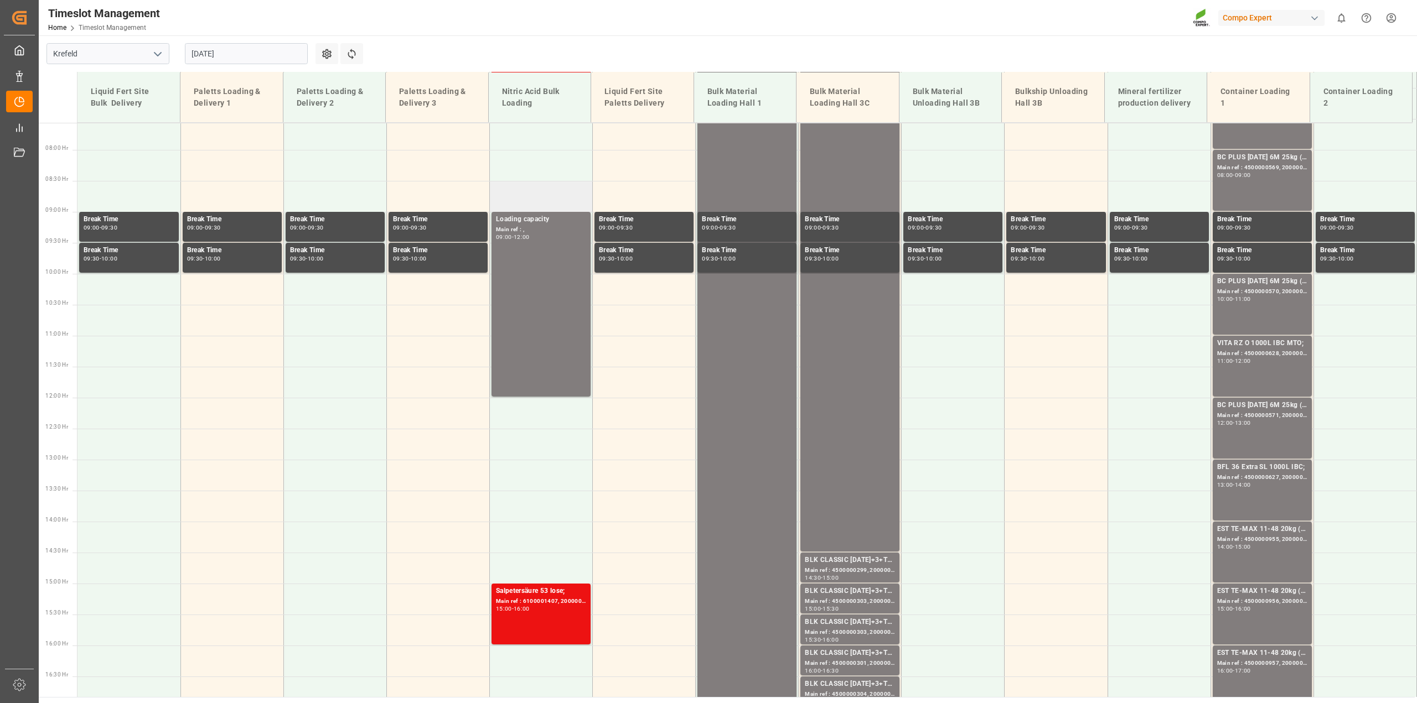
scroll to position [250, 0]
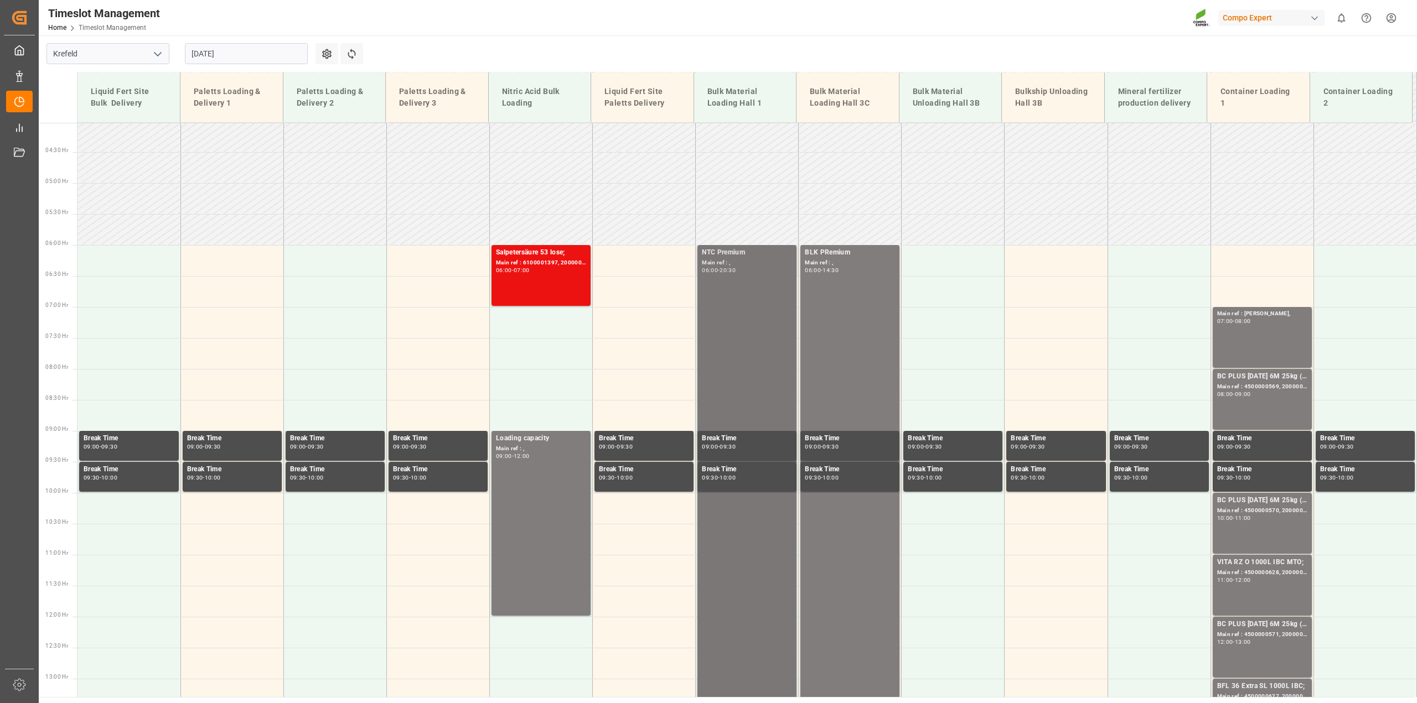
click at [756, 314] on div "NTC Premium Main ref : , 06:00 - 20:30" at bounding box center [747, 693] width 90 height 893
click at [815, 269] on div "06:00" at bounding box center [813, 270] width 16 height 5
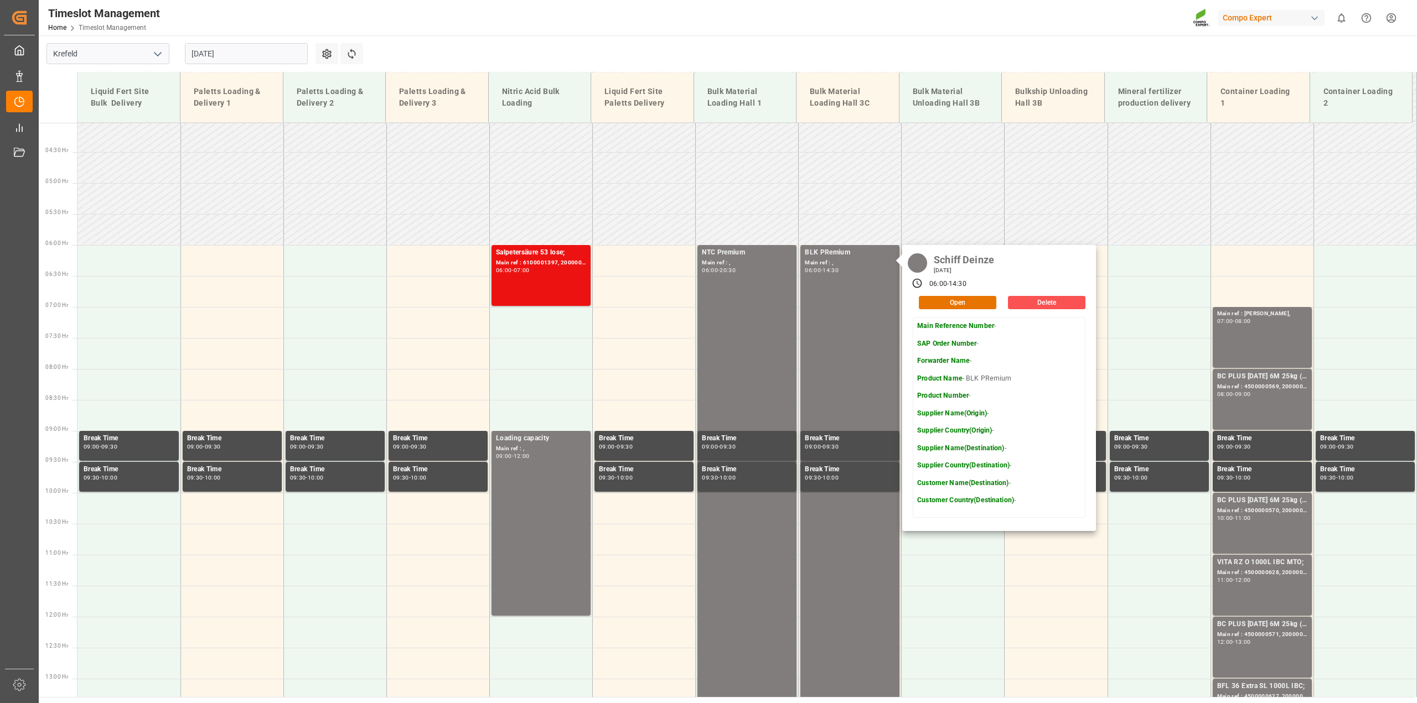
click at [701, 49] on main "[GEOGRAPHIC_DATA] [DATE] Settings Refresh Time Slots Liquid Fert Site Bulk Deli…" at bounding box center [727, 366] width 1376 height 662
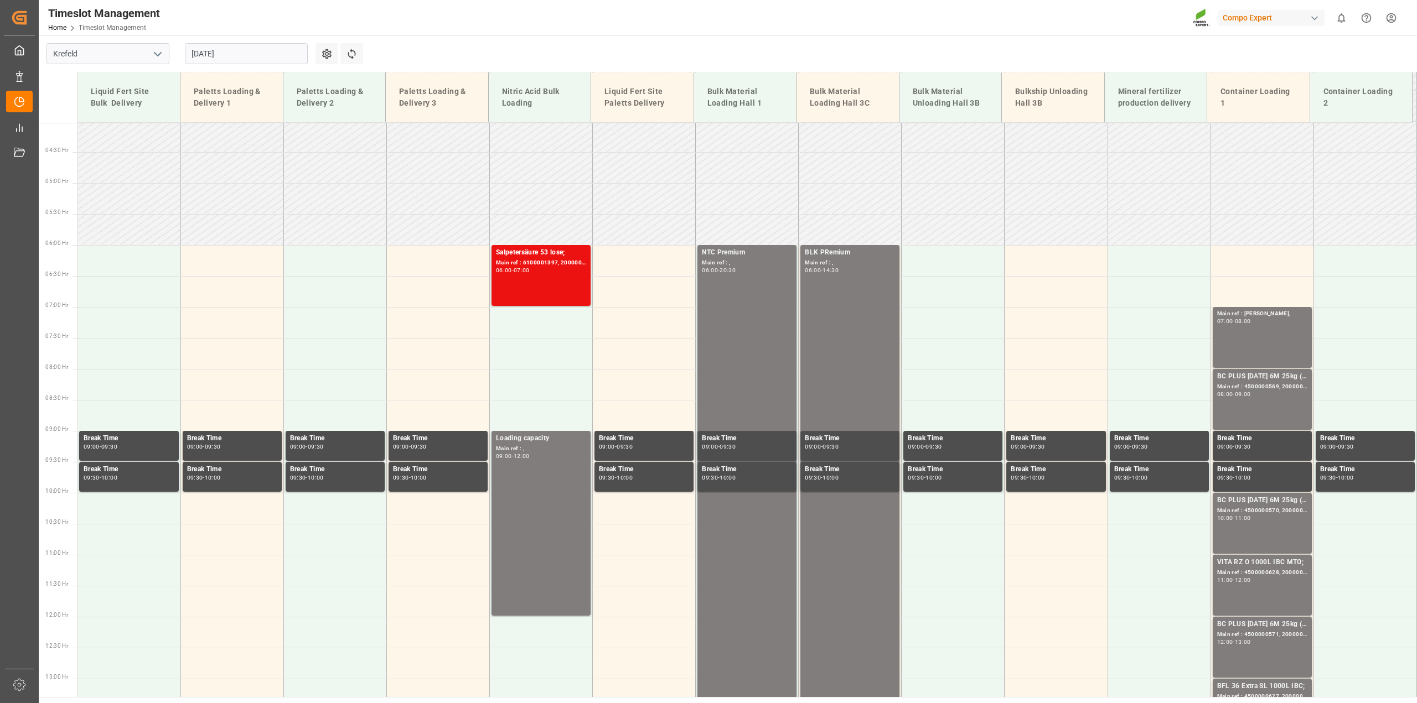
click at [241, 53] on input "[DATE]" at bounding box center [246, 53] width 123 height 21
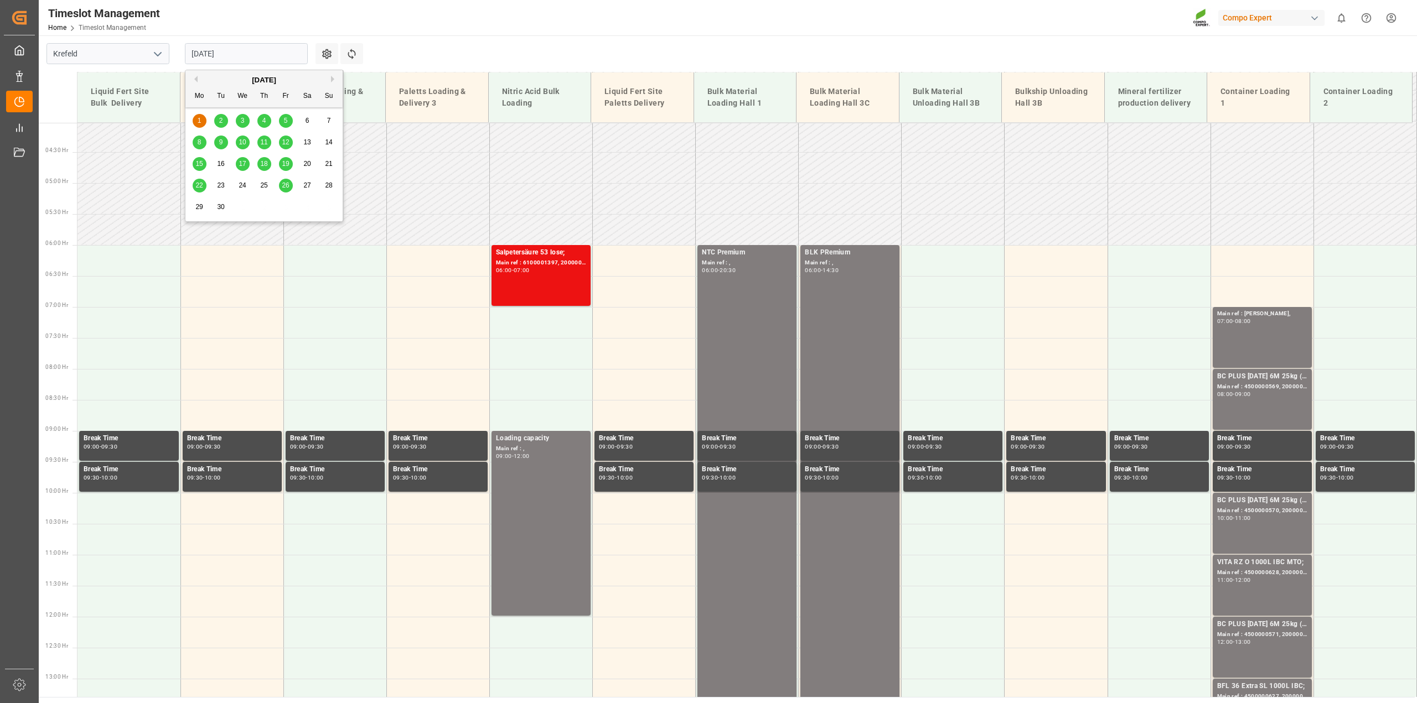
click at [221, 121] on span "2" at bounding box center [221, 121] width 4 height 8
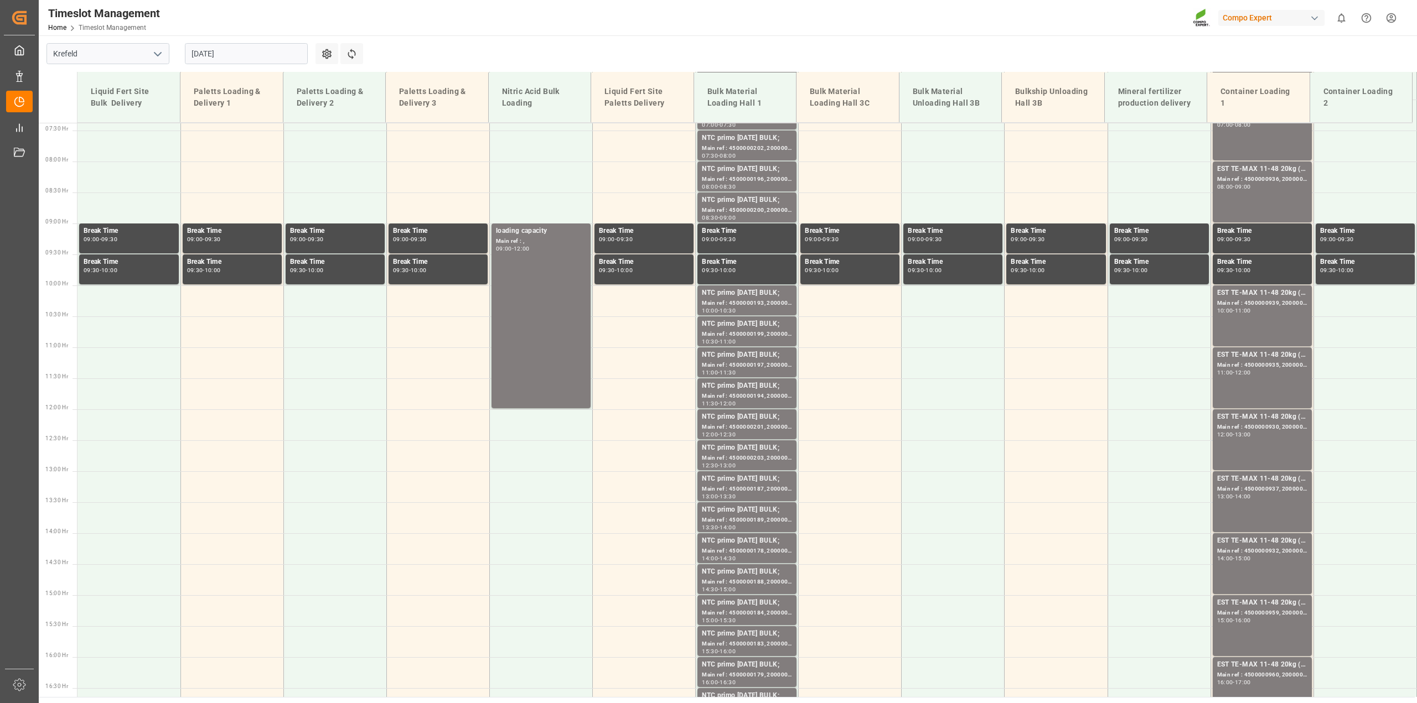
scroll to position [319, 0]
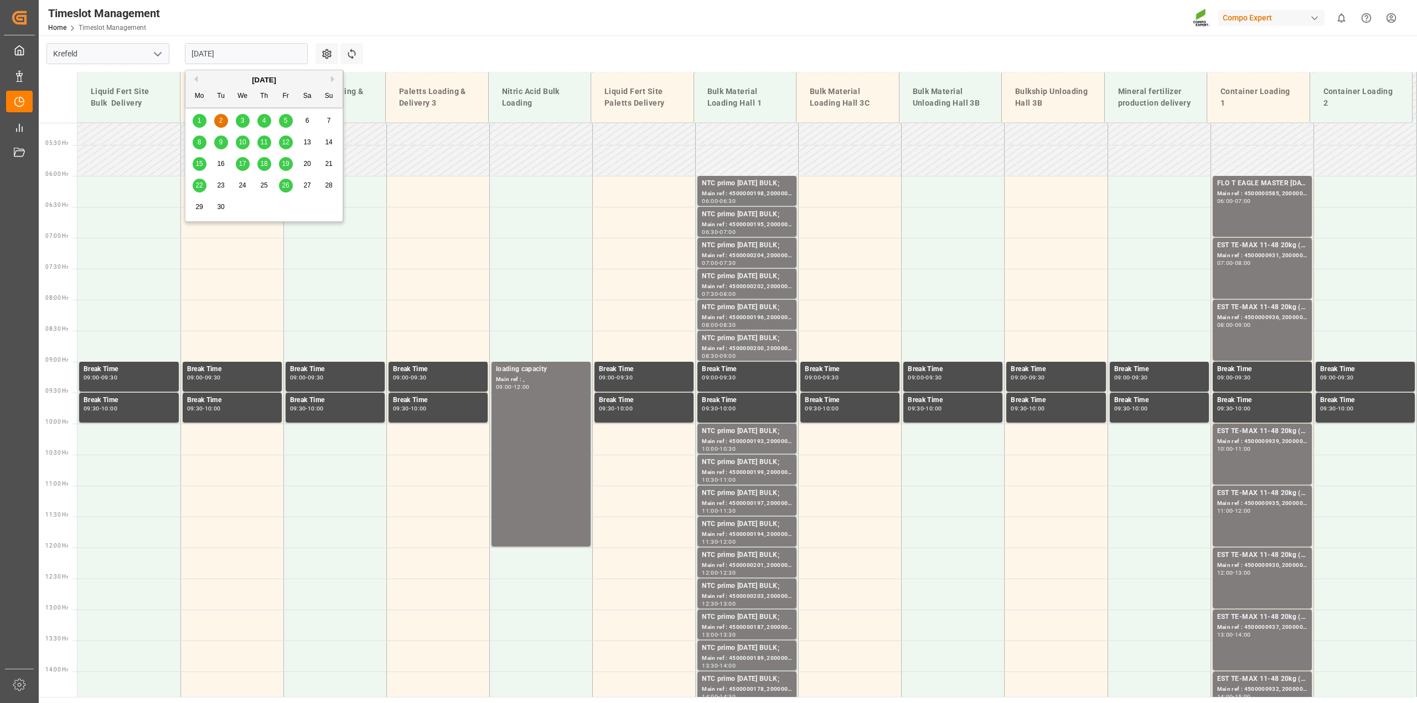
click at [229, 56] on input "[DATE]" at bounding box center [246, 53] width 123 height 21
click at [245, 123] on div "3" at bounding box center [243, 121] width 14 height 13
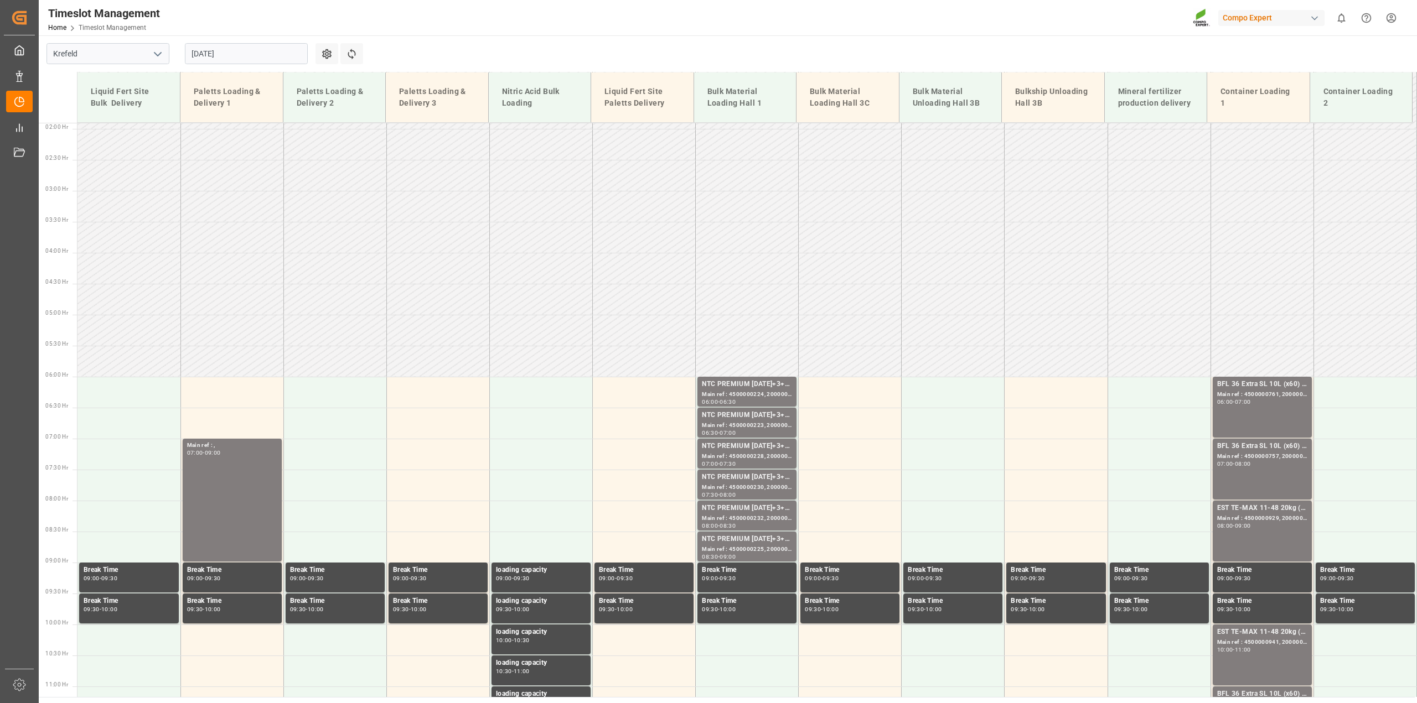
scroll to position [111, 0]
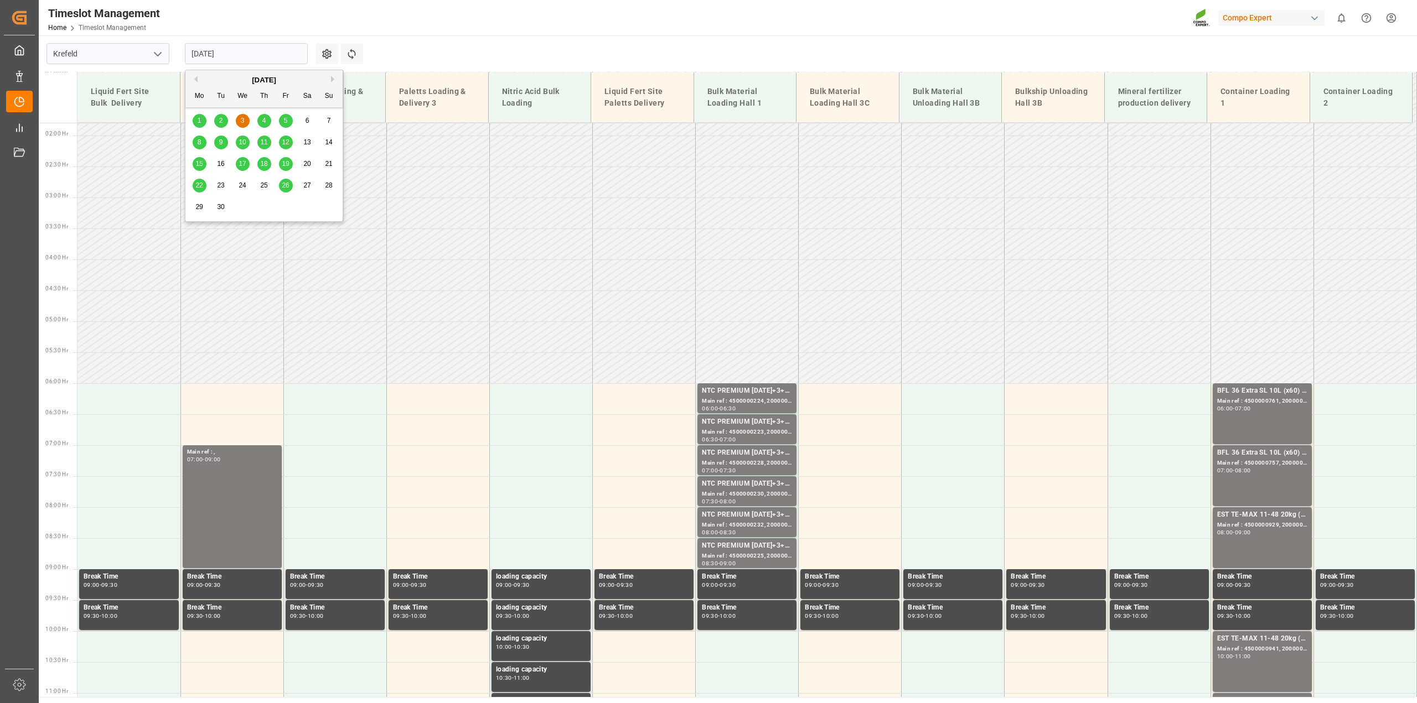
click at [200, 53] on input "[DATE]" at bounding box center [246, 53] width 123 height 21
click at [267, 122] on div "4" at bounding box center [264, 121] width 14 height 13
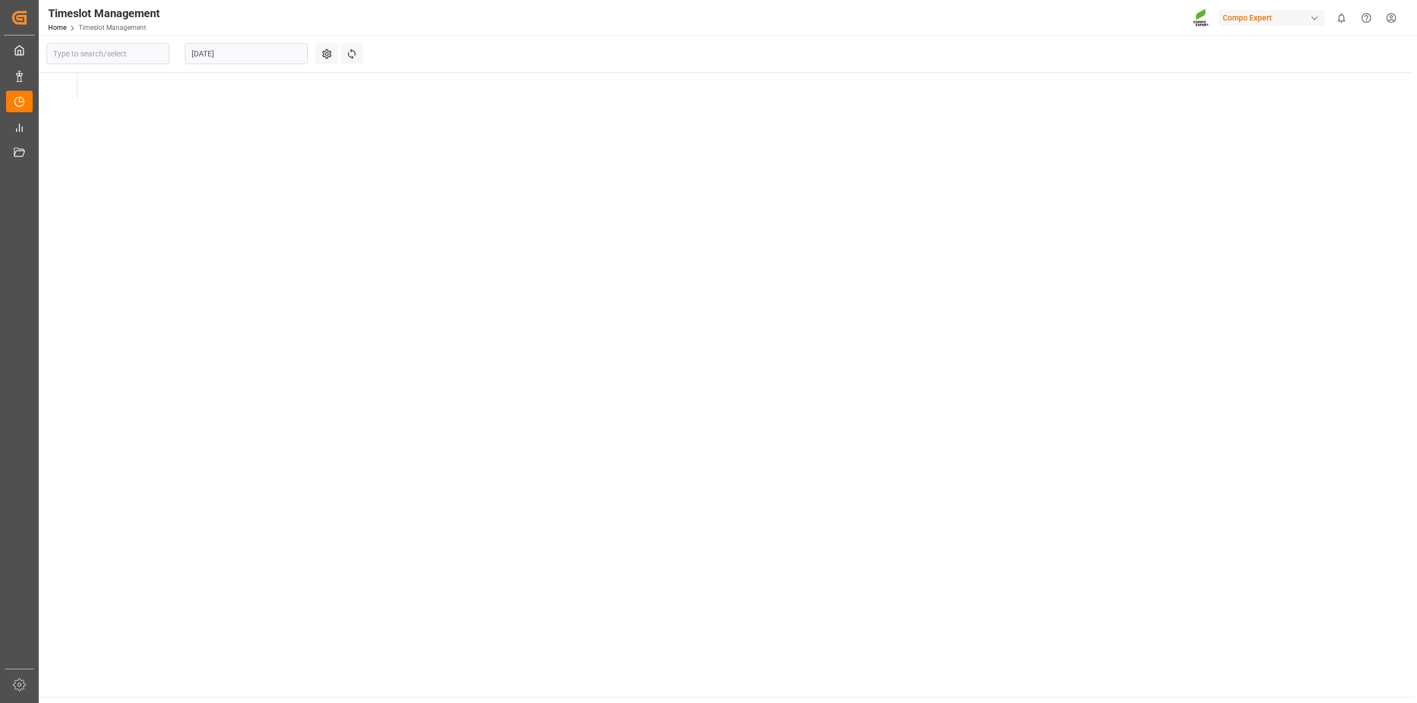
type input "Krefeld"
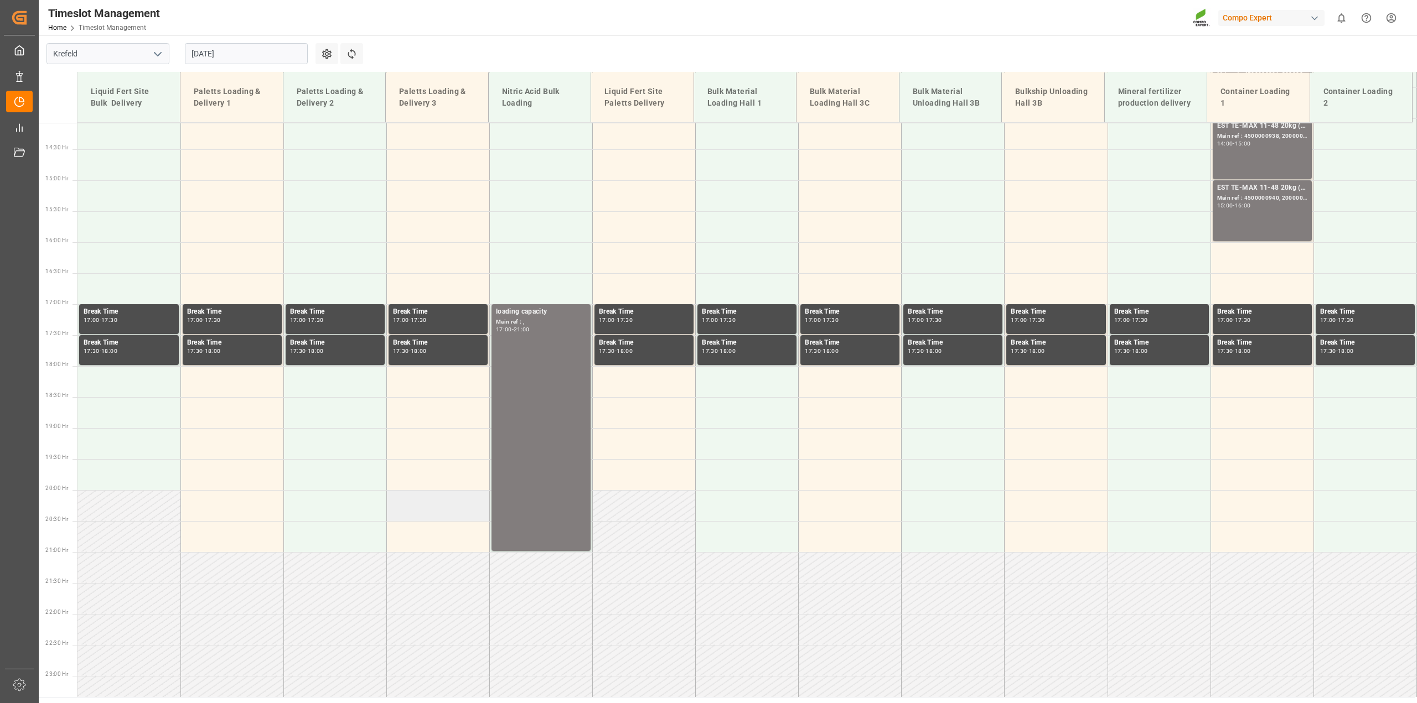
scroll to position [457, 0]
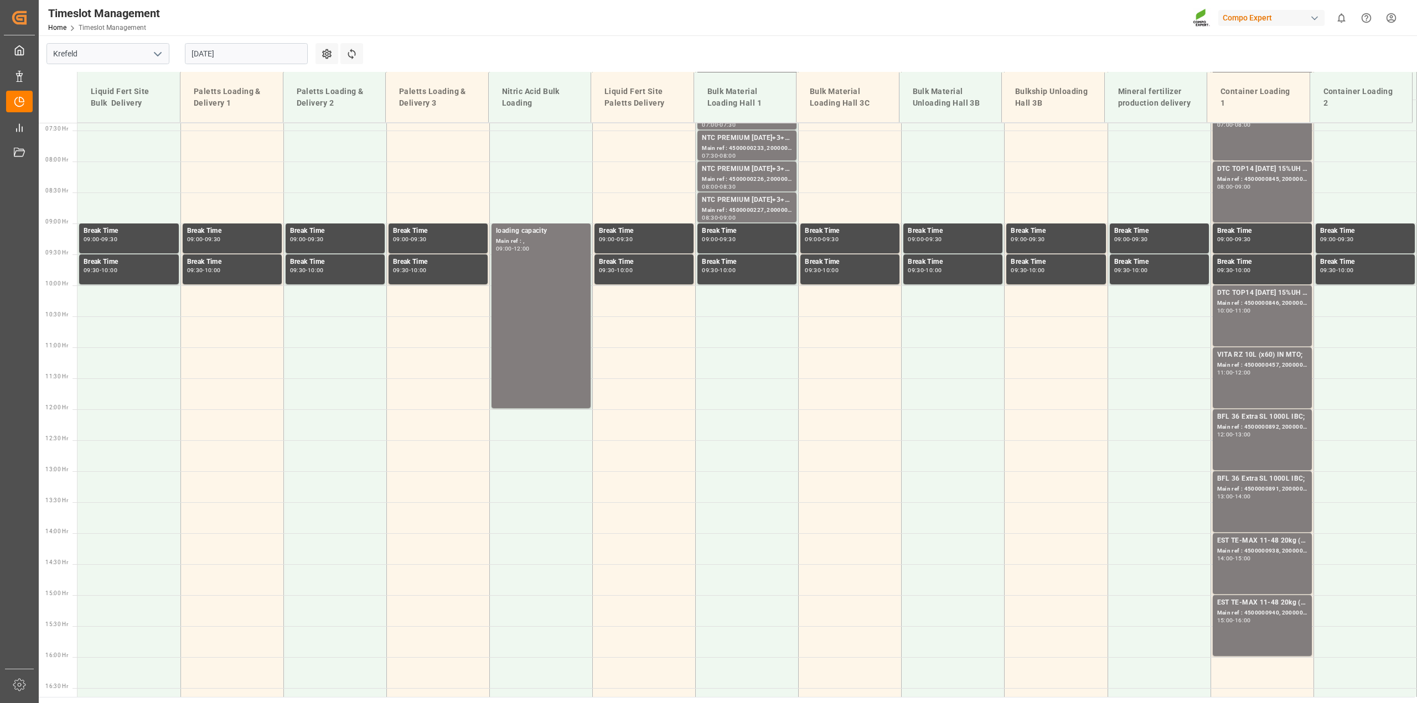
click at [227, 50] on input "[DATE]" at bounding box center [246, 53] width 123 height 21
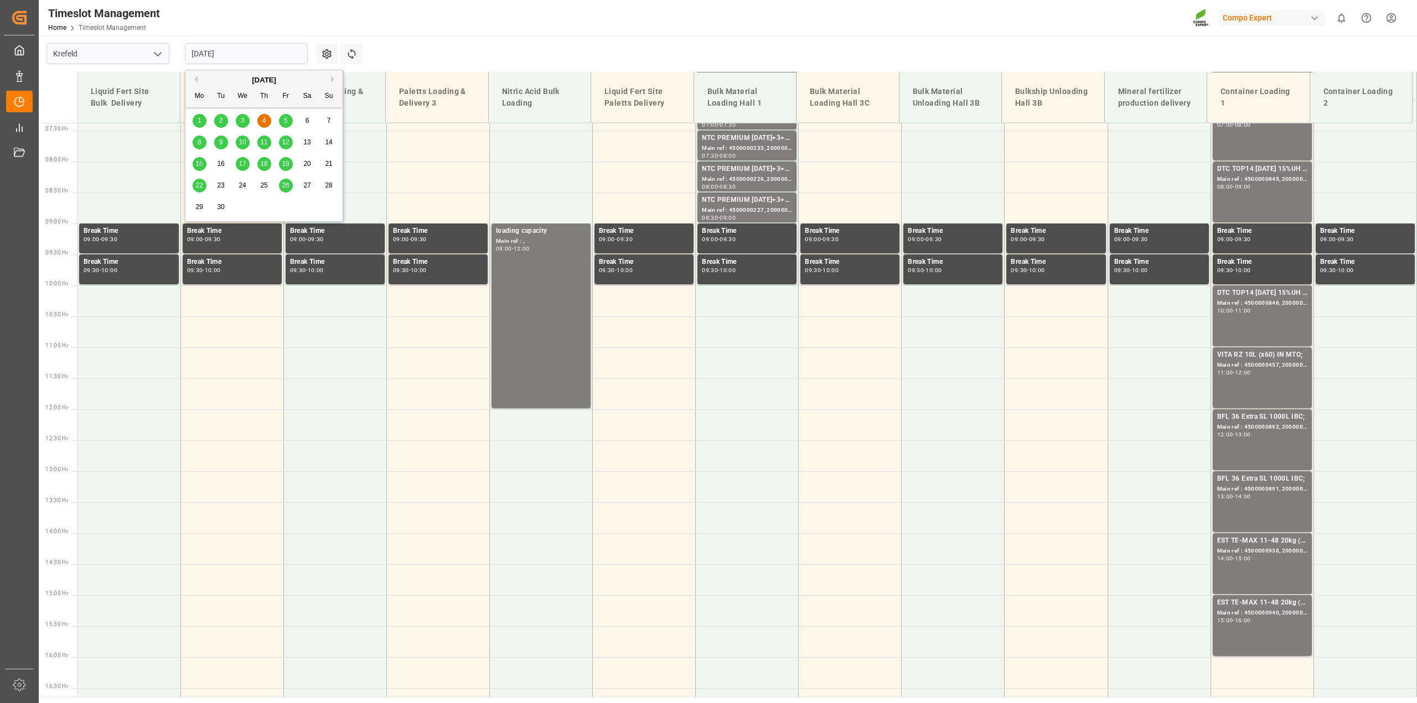
click at [286, 117] on span "5" at bounding box center [286, 121] width 4 height 8
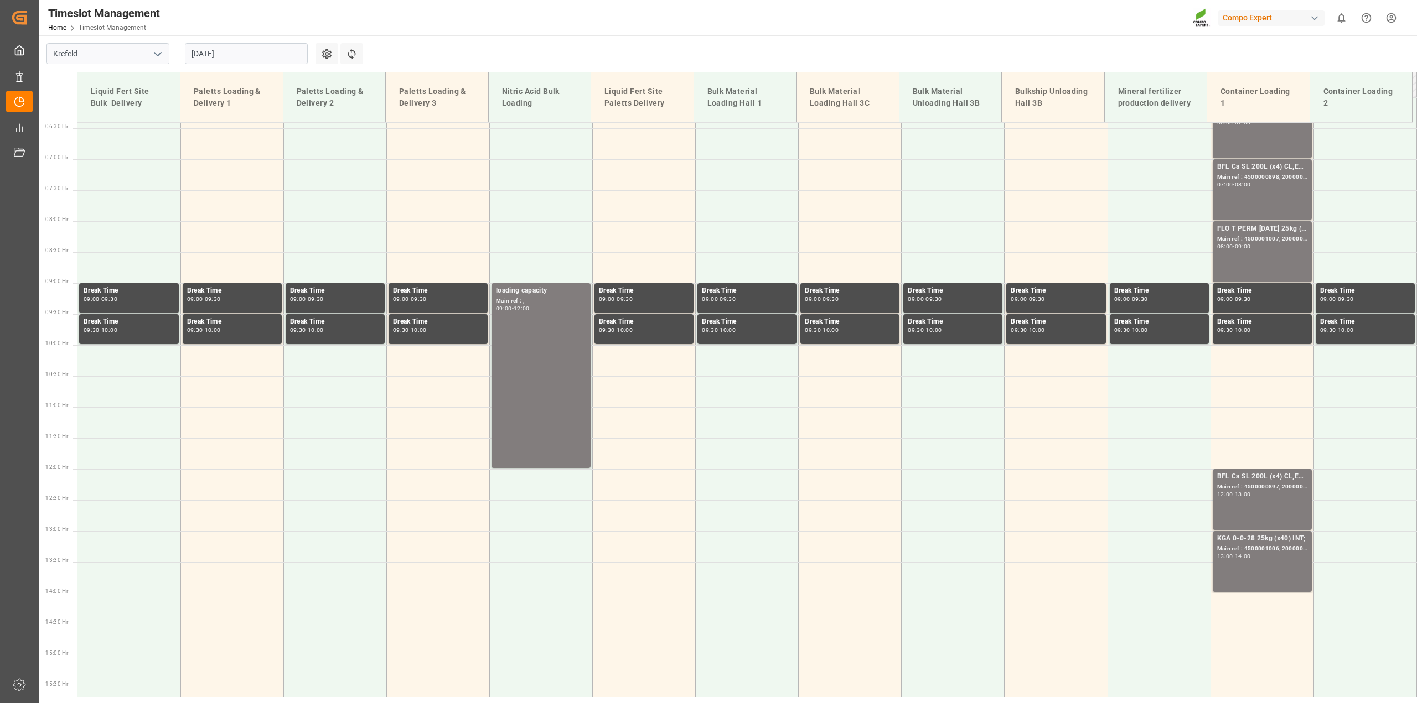
scroll to position [111, 0]
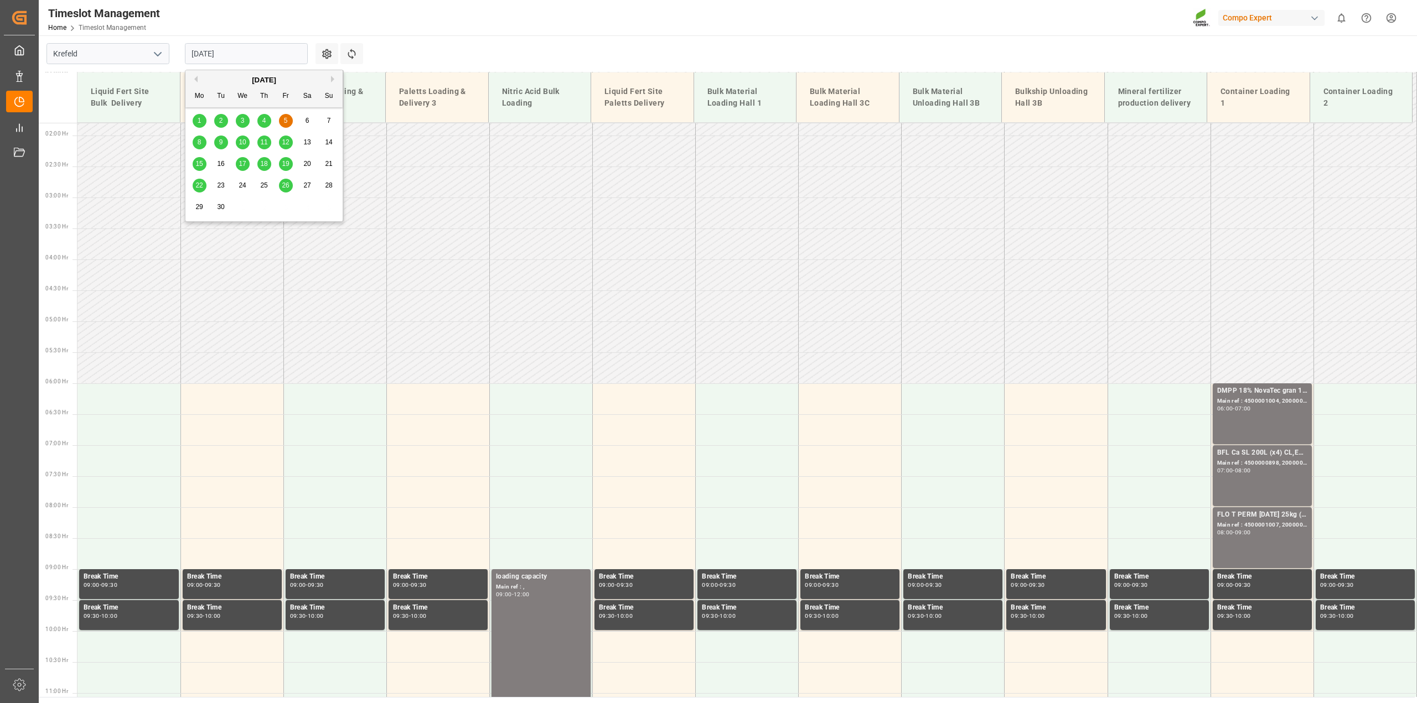
click at [222, 50] on input "[DATE]" at bounding box center [246, 53] width 123 height 21
click at [264, 140] on span "11" at bounding box center [263, 142] width 7 height 8
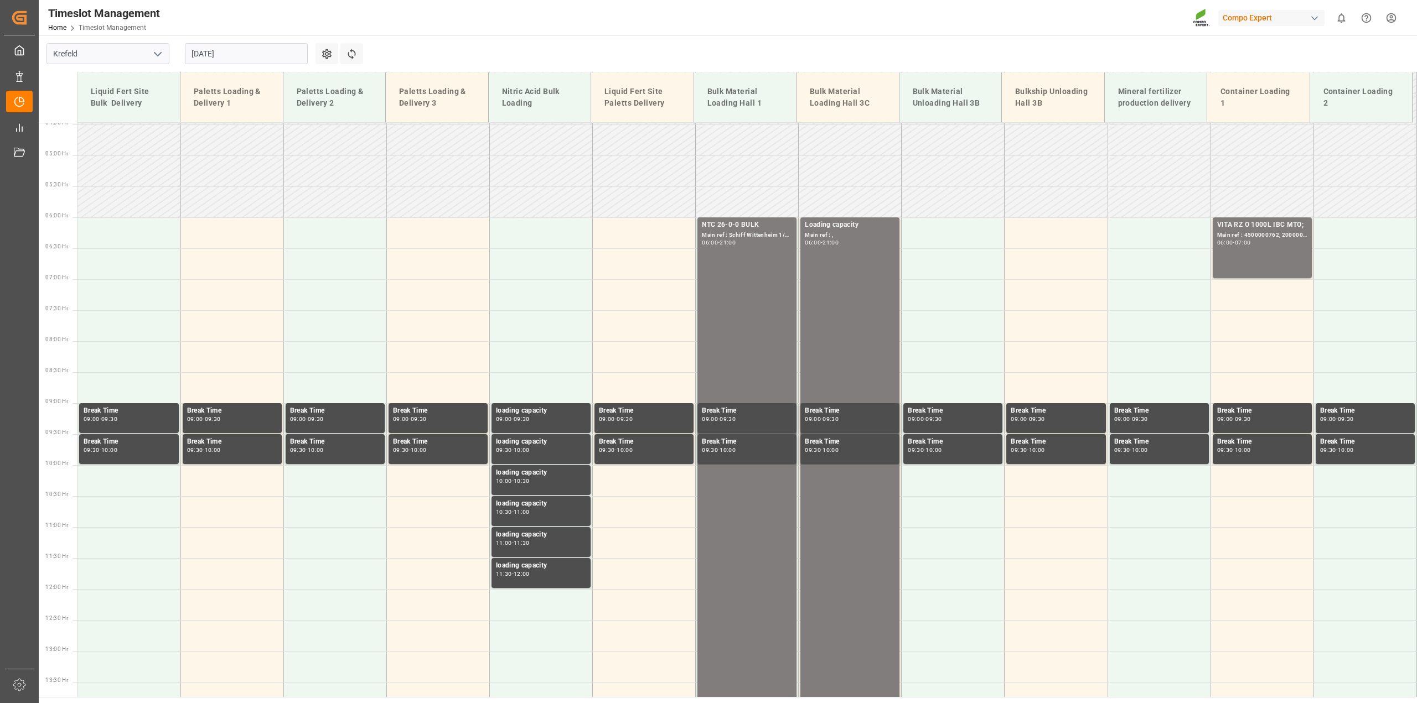
scroll to position [108, 0]
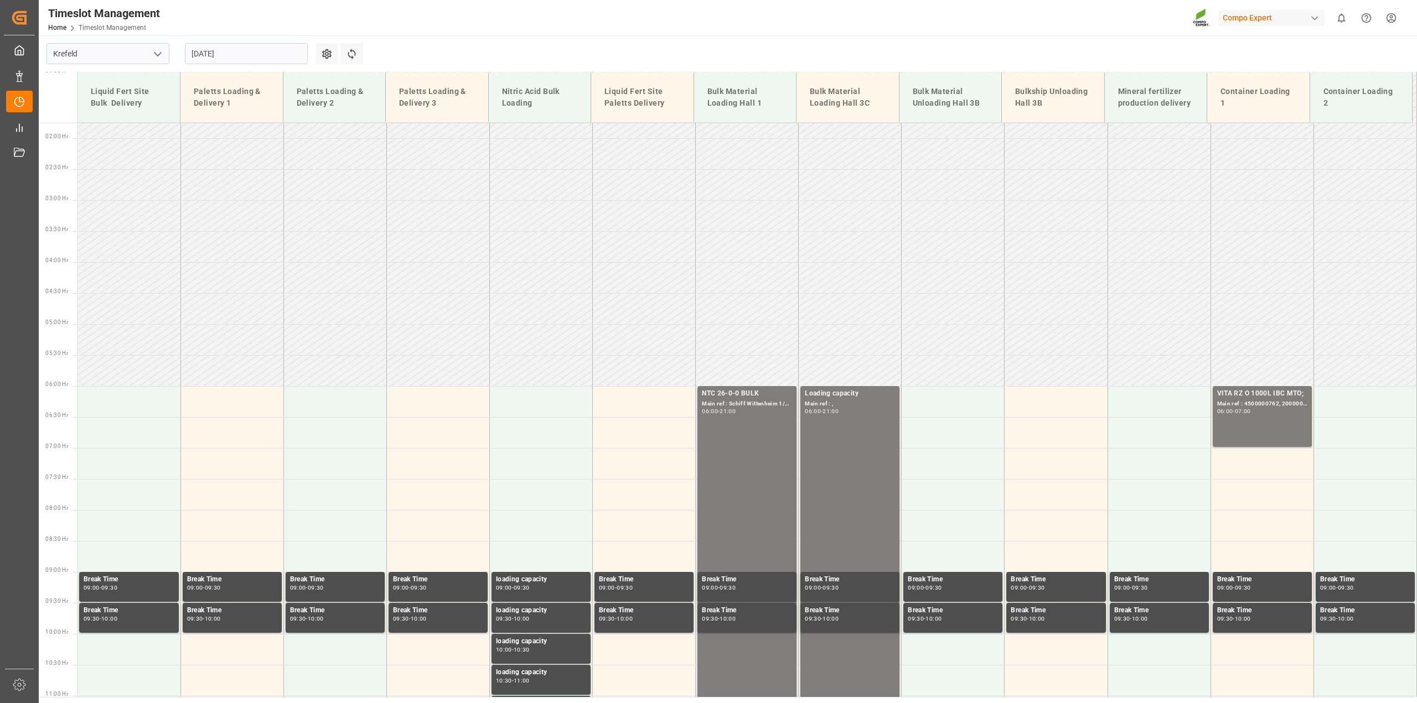
click at [211, 50] on input "[DATE]" at bounding box center [246, 53] width 123 height 21
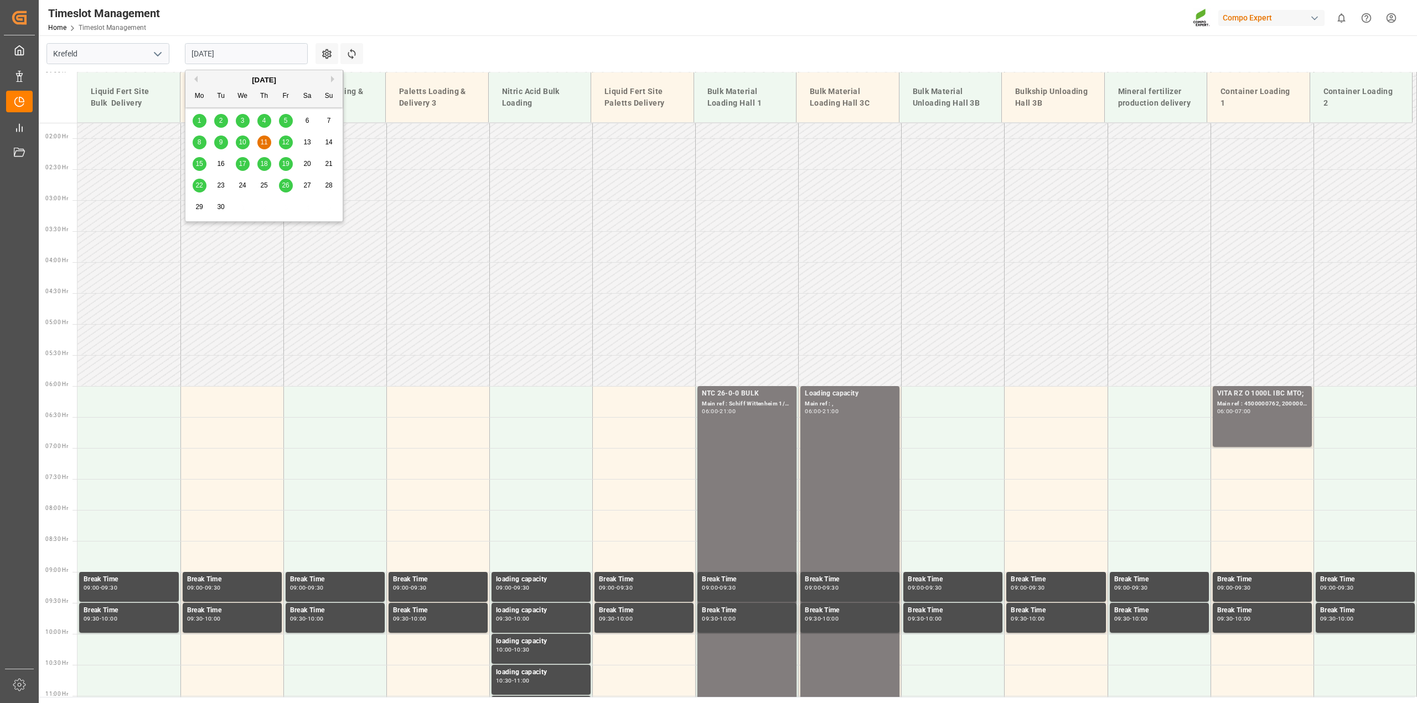
click at [217, 123] on div "2" at bounding box center [221, 121] width 14 height 13
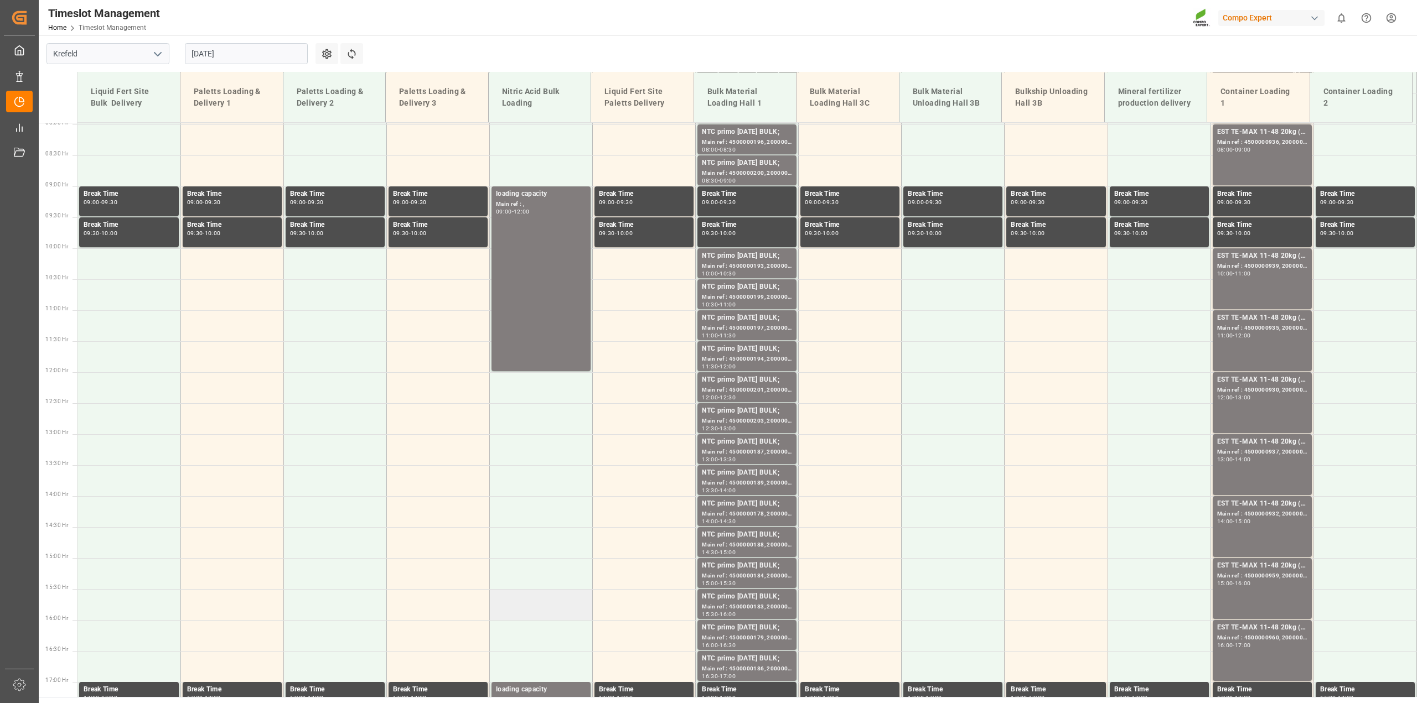
scroll to position [519, 0]
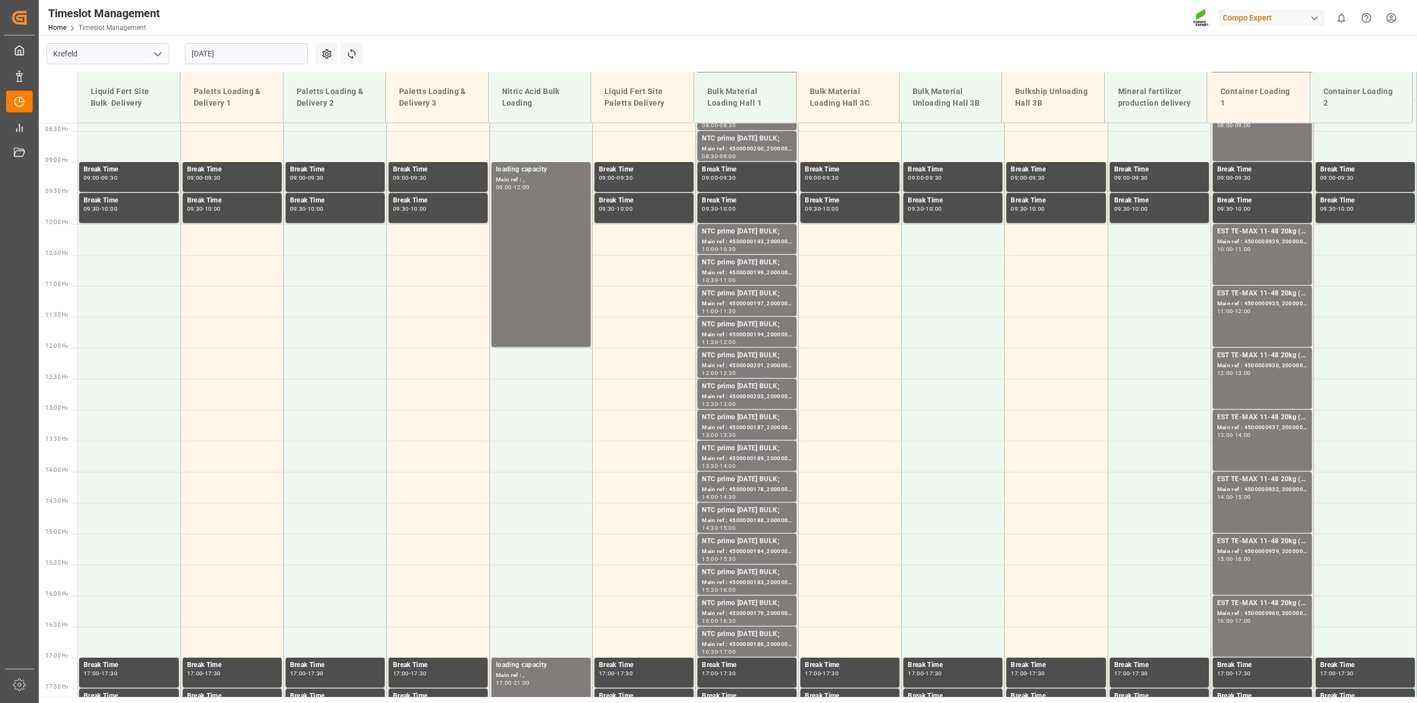
click at [206, 57] on input "[DATE]" at bounding box center [246, 53] width 123 height 21
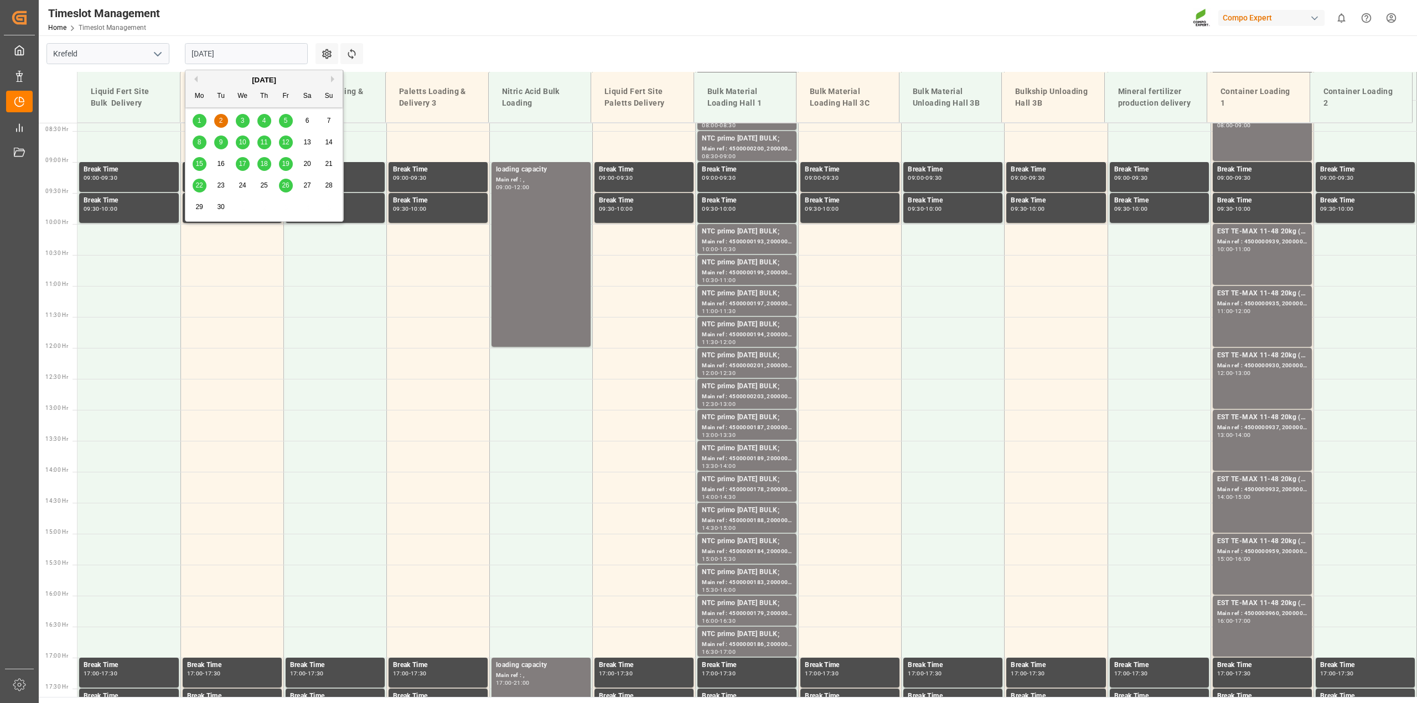
click at [239, 123] on div "3" at bounding box center [243, 121] width 14 height 13
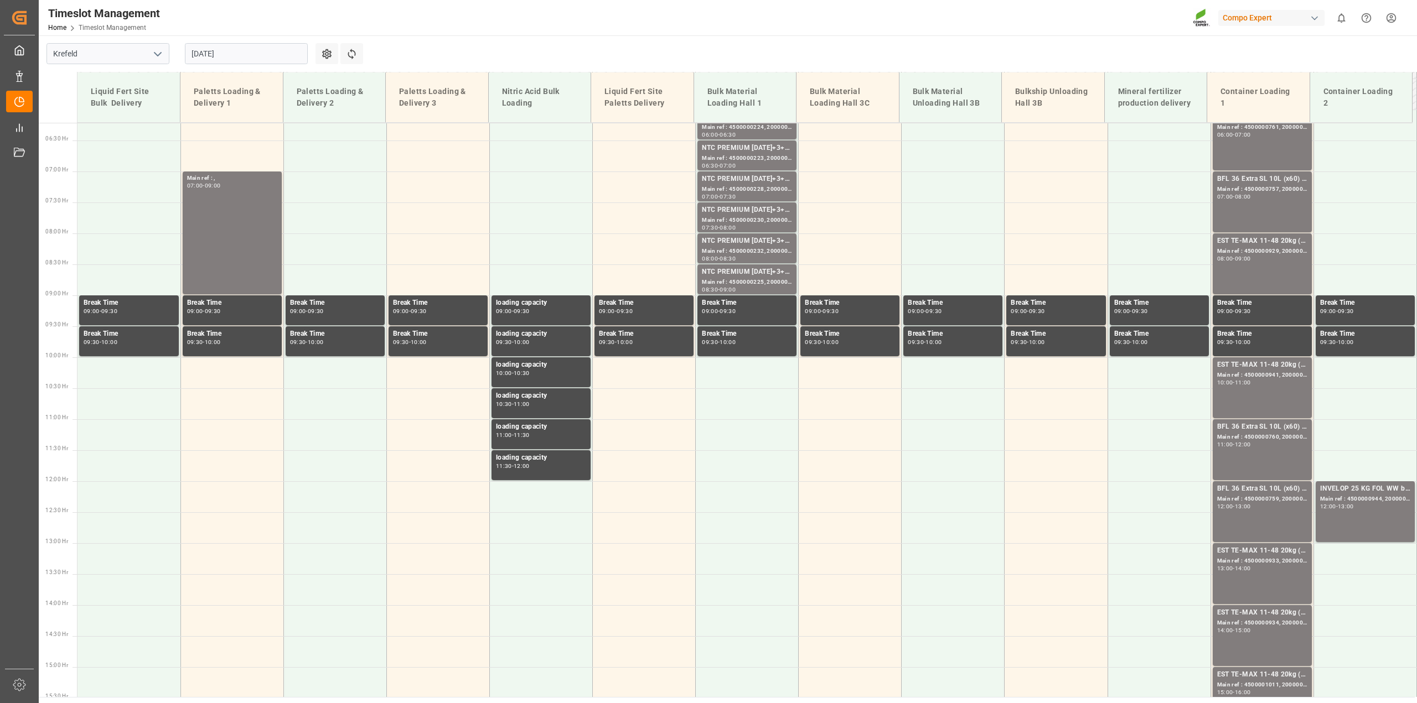
scroll to position [250, 0]
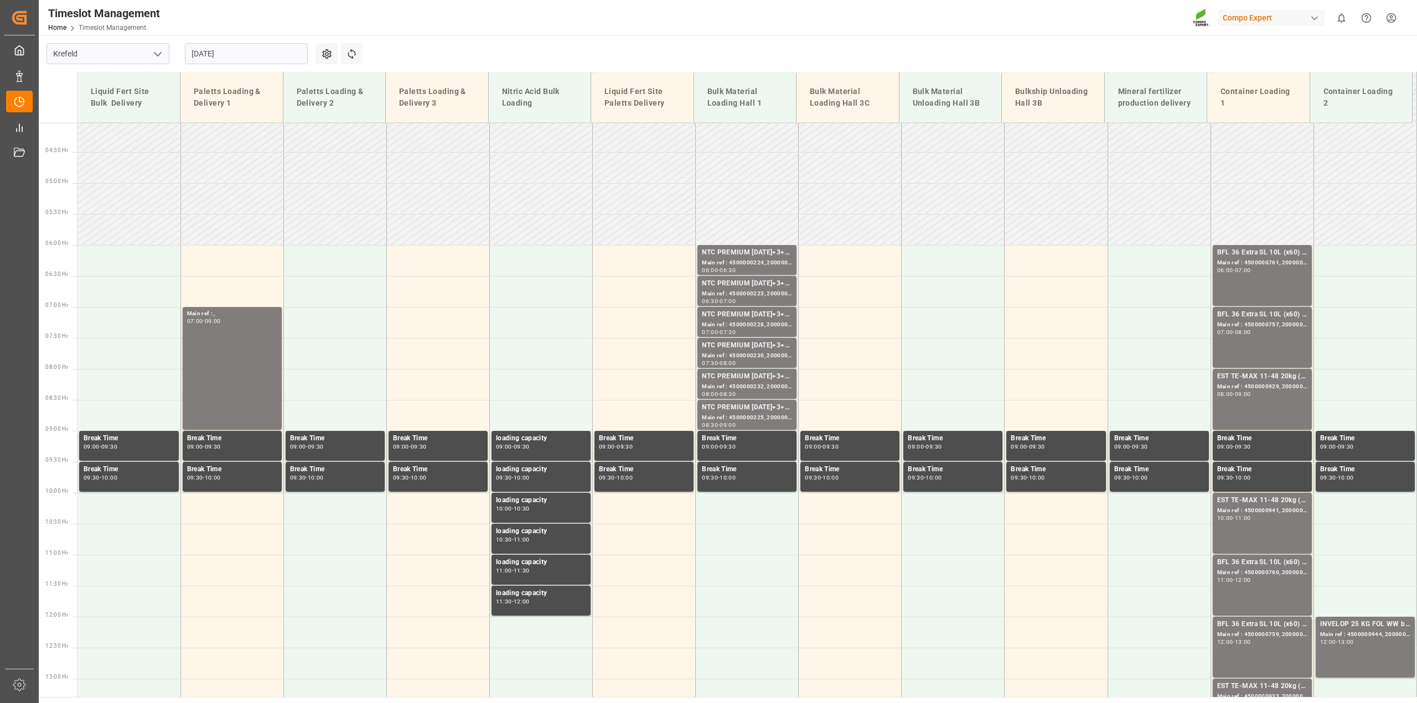
click at [235, 54] on input "[DATE]" at bounding box center [246, 53] width 123 height 21
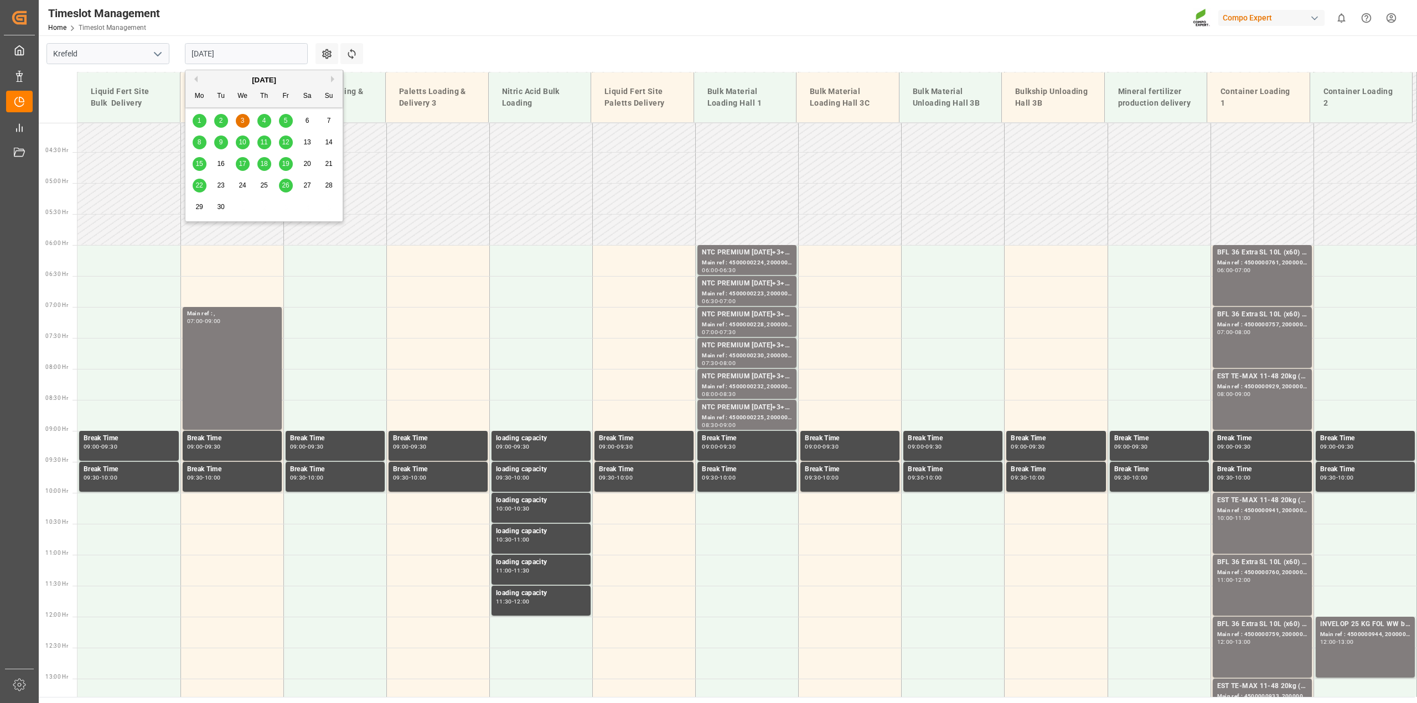
click at [194, 77] on button "Previous Month" at bounding box center [194, 79] width 7 height 7
click at [245, 209] on span "27" at bounding box center [242, 207] width 7 height 8
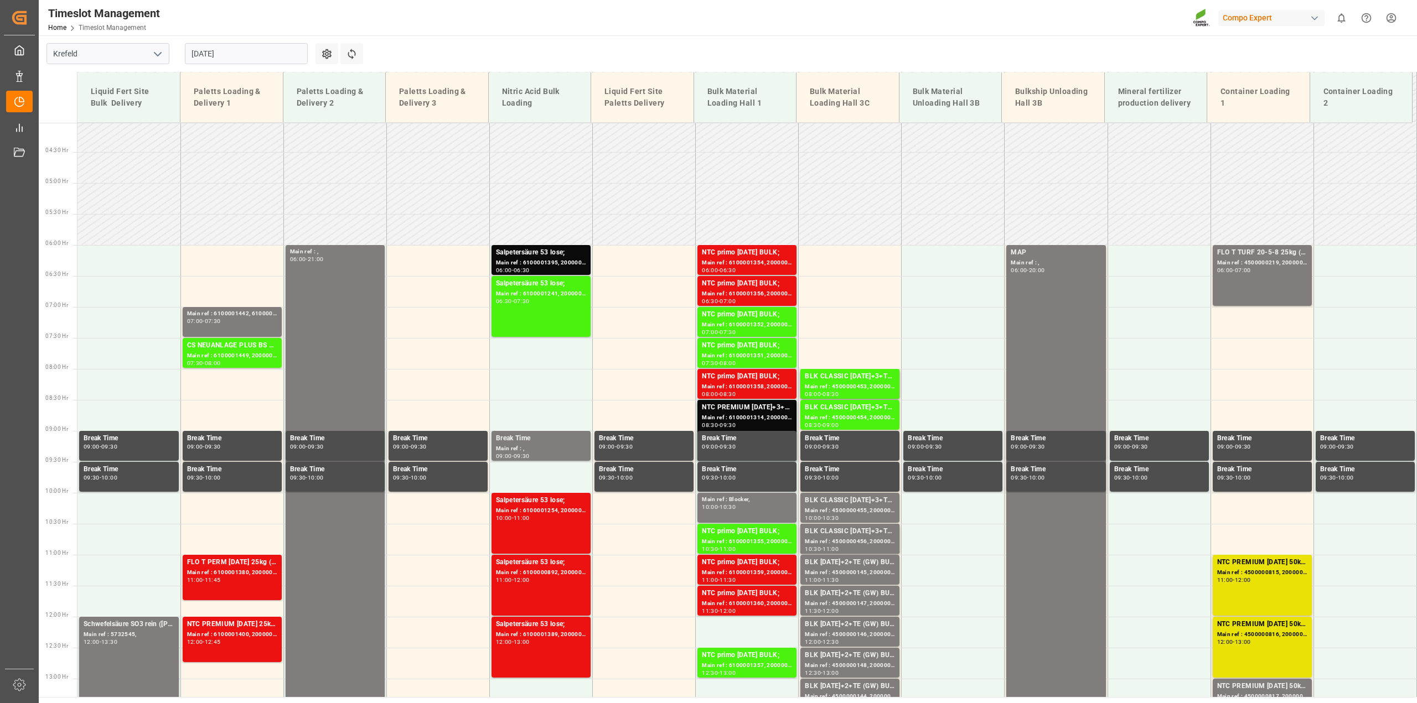
click at [216, 48] on input "[DATE]" at bounding box center [246, 53] width 123 height 21
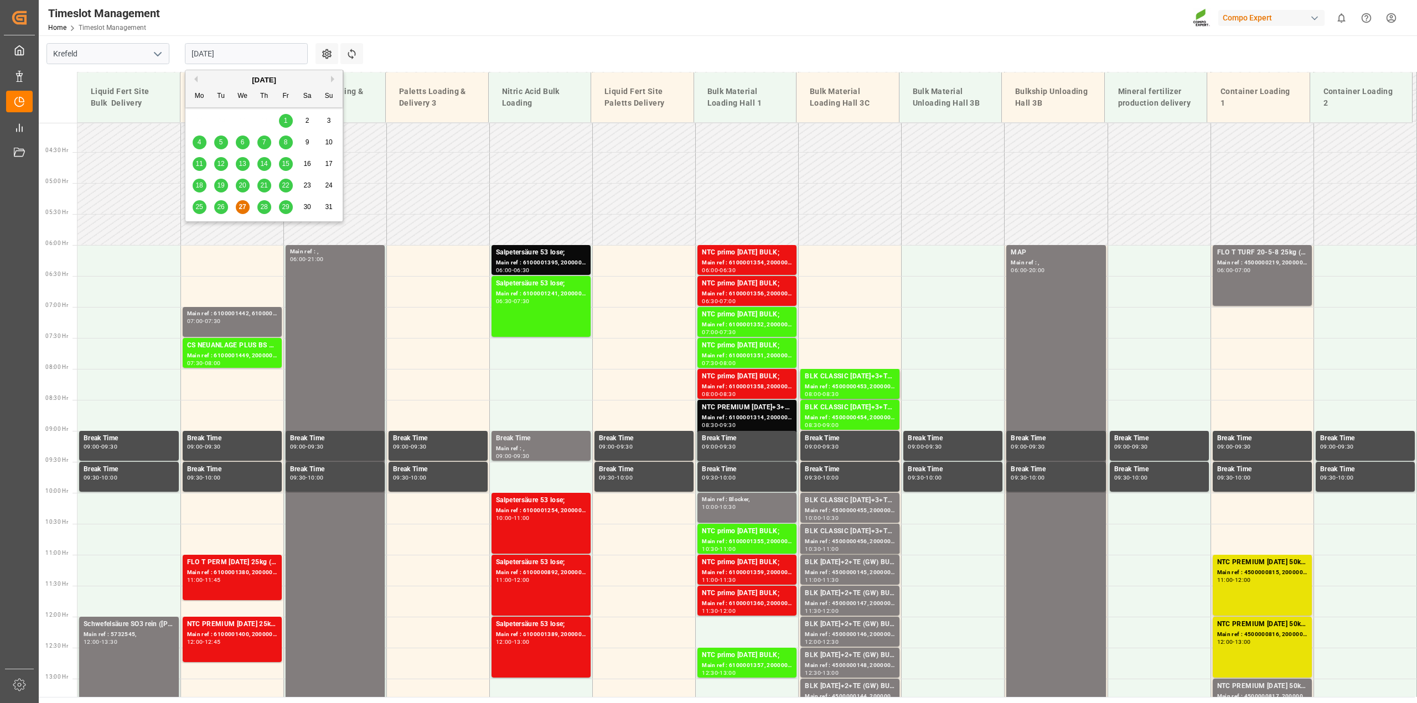
click at [219, 209] on span "26" at bounding box center [220, 207] width 7 height 8
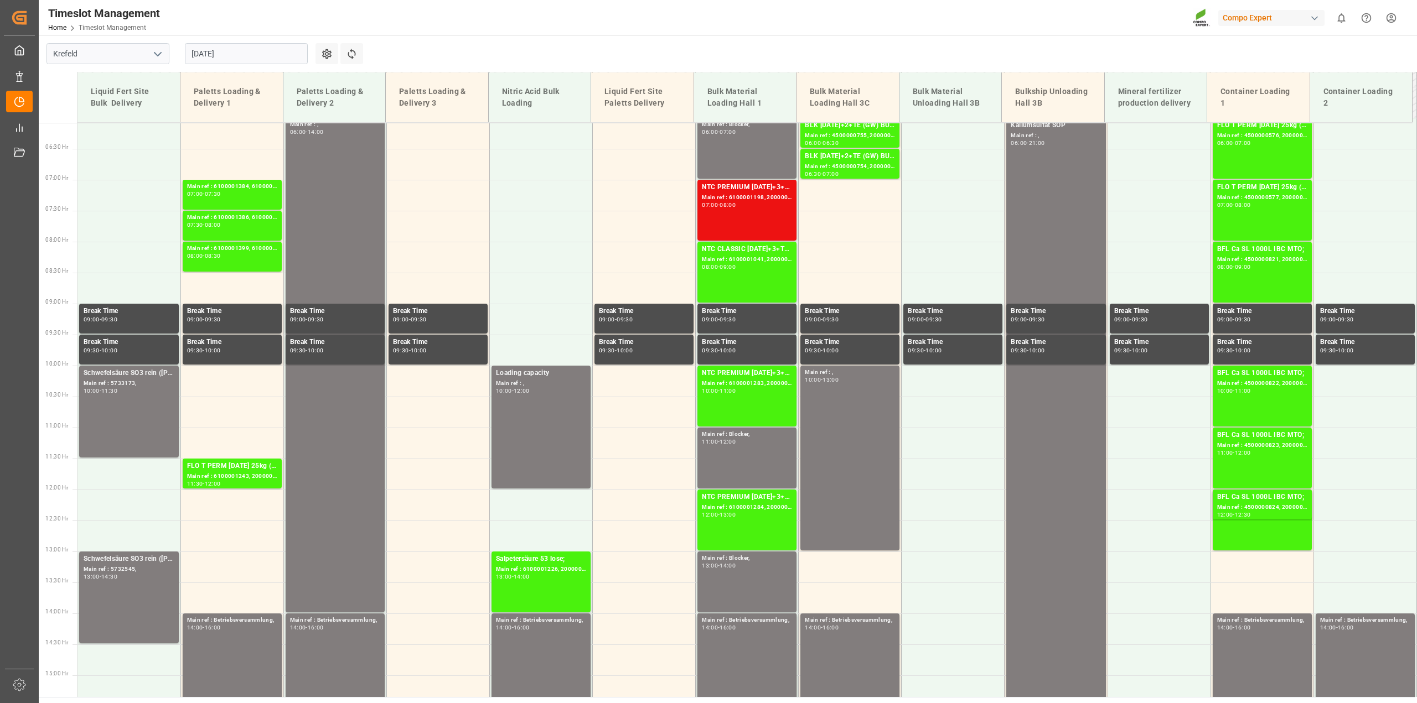
scroll to position [388, 0]
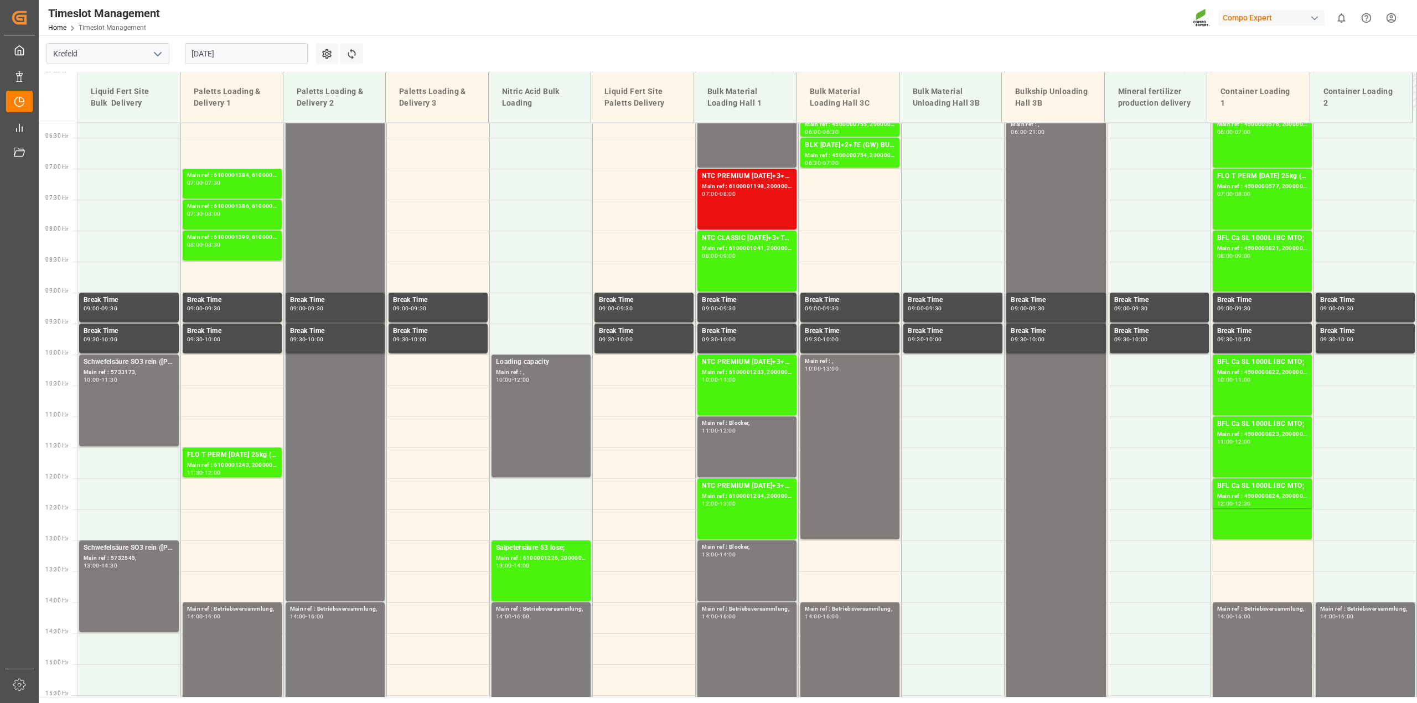
click at [198, 49] on input "[DATE]" at bounding box center [246, 53] width 123 height 21
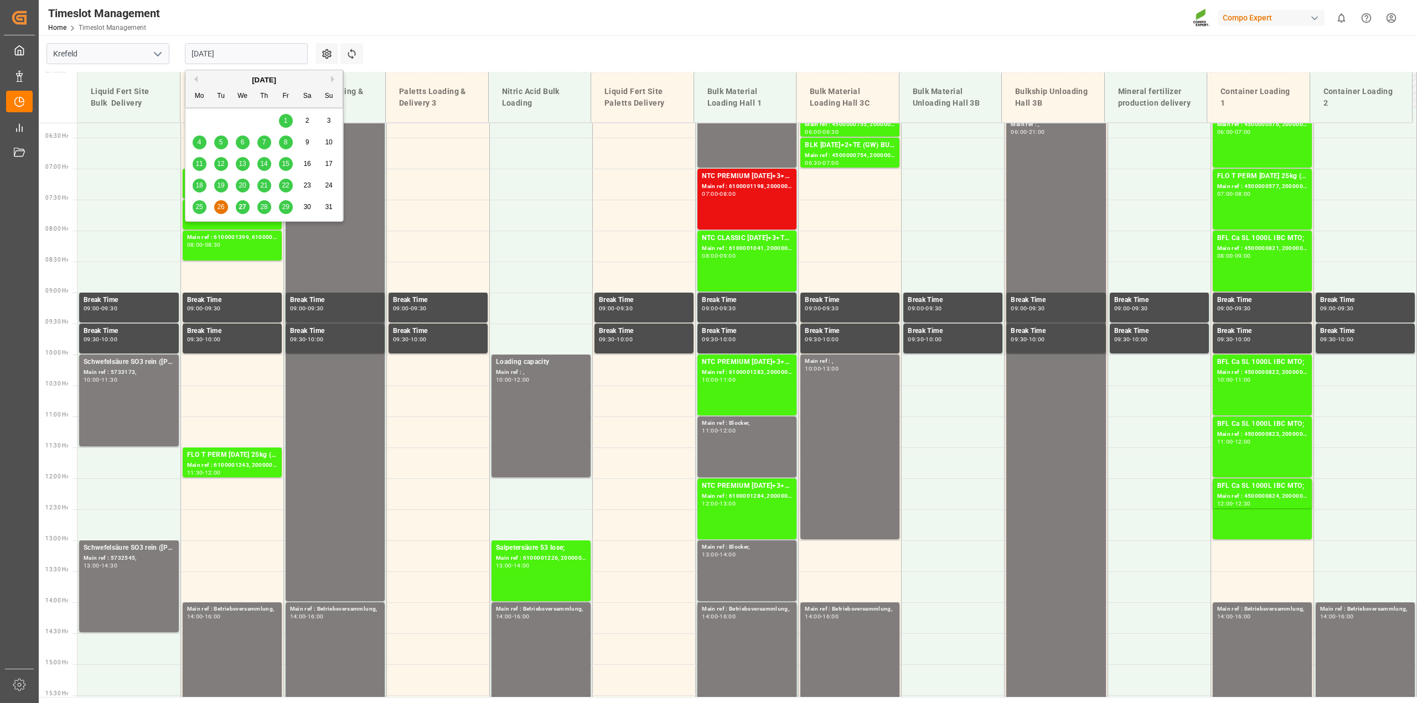
click at [246, 208] on span "27" at bounding box center [242, 207] width 7 height 8
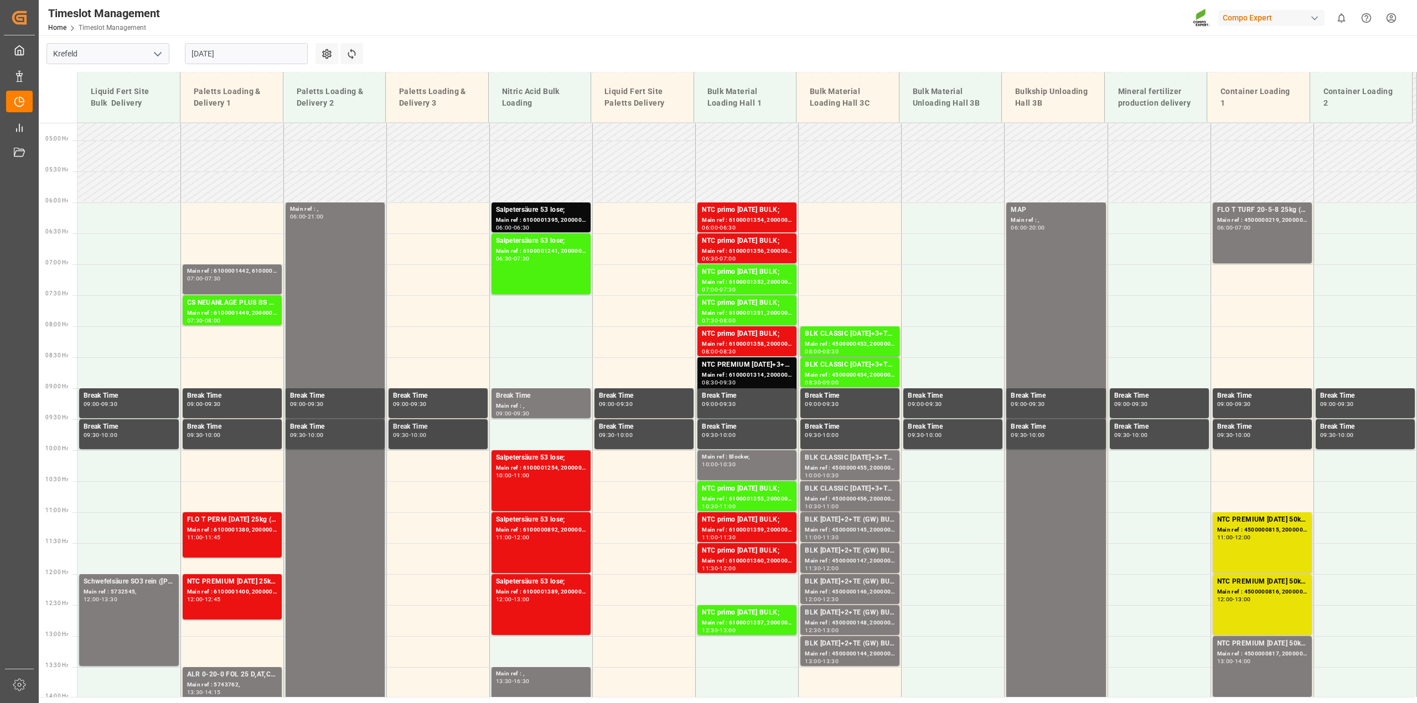
scroll to position [250, 0]
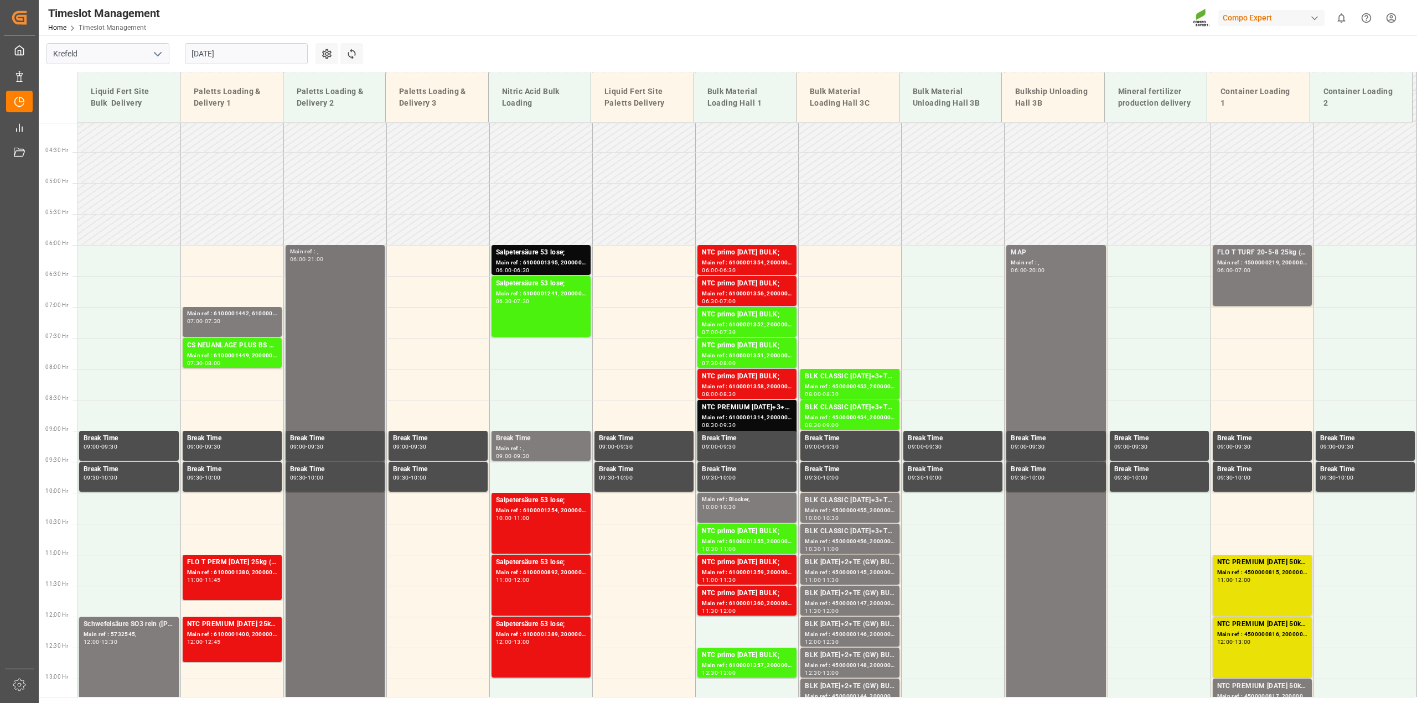
click at [308, 311] on div "Main ref : , 06:00 - 21:00" at bounding box center [335, 709] width 90 height 924
